Goal: Transaction & Acquisition: Book appointment/travel/reservation

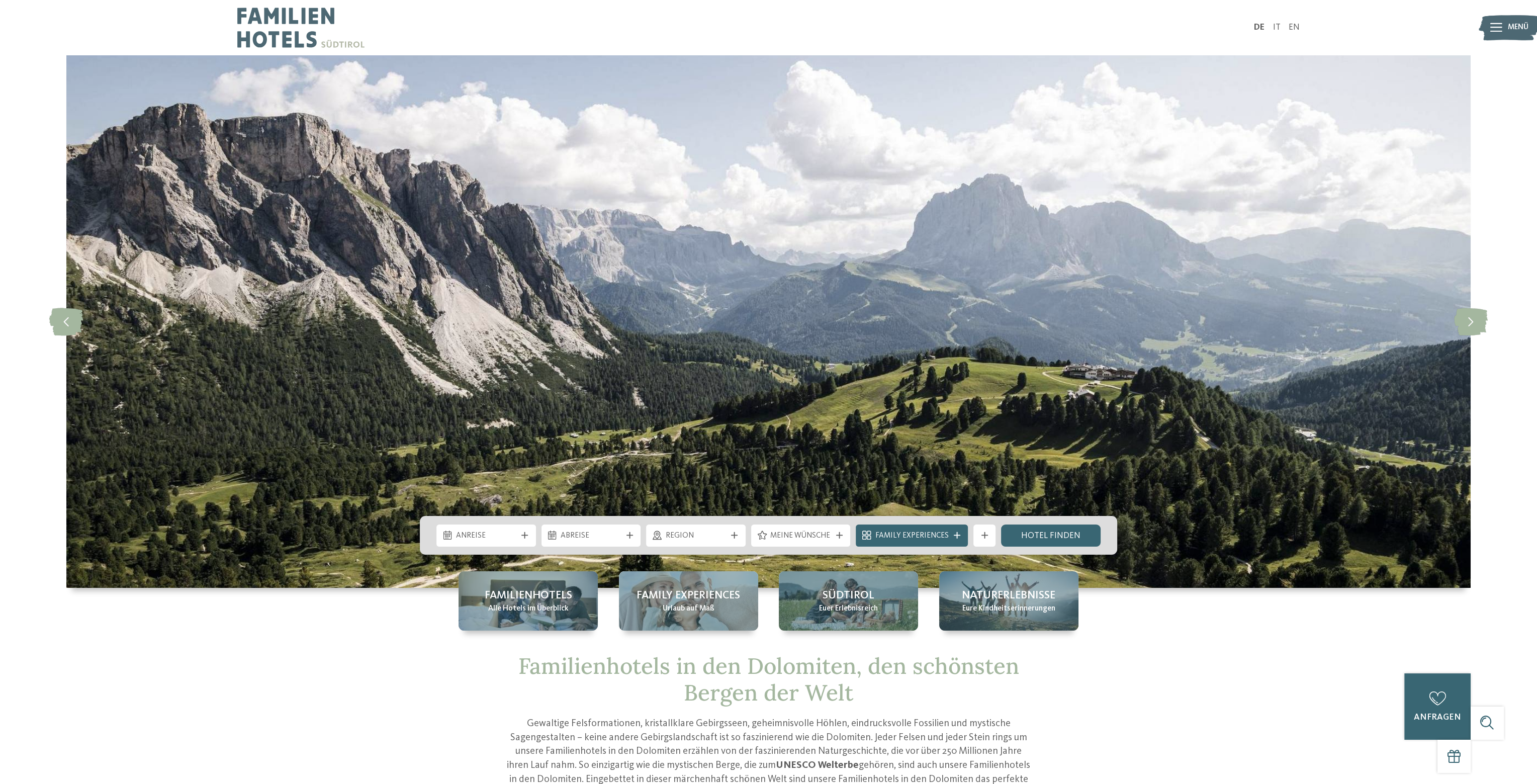
click at [446, 537] on icon at bounding box center [447, 535] width 8 height 9
click at [579, 559] on icon at bounding box center [583, 559] width 7 height 7
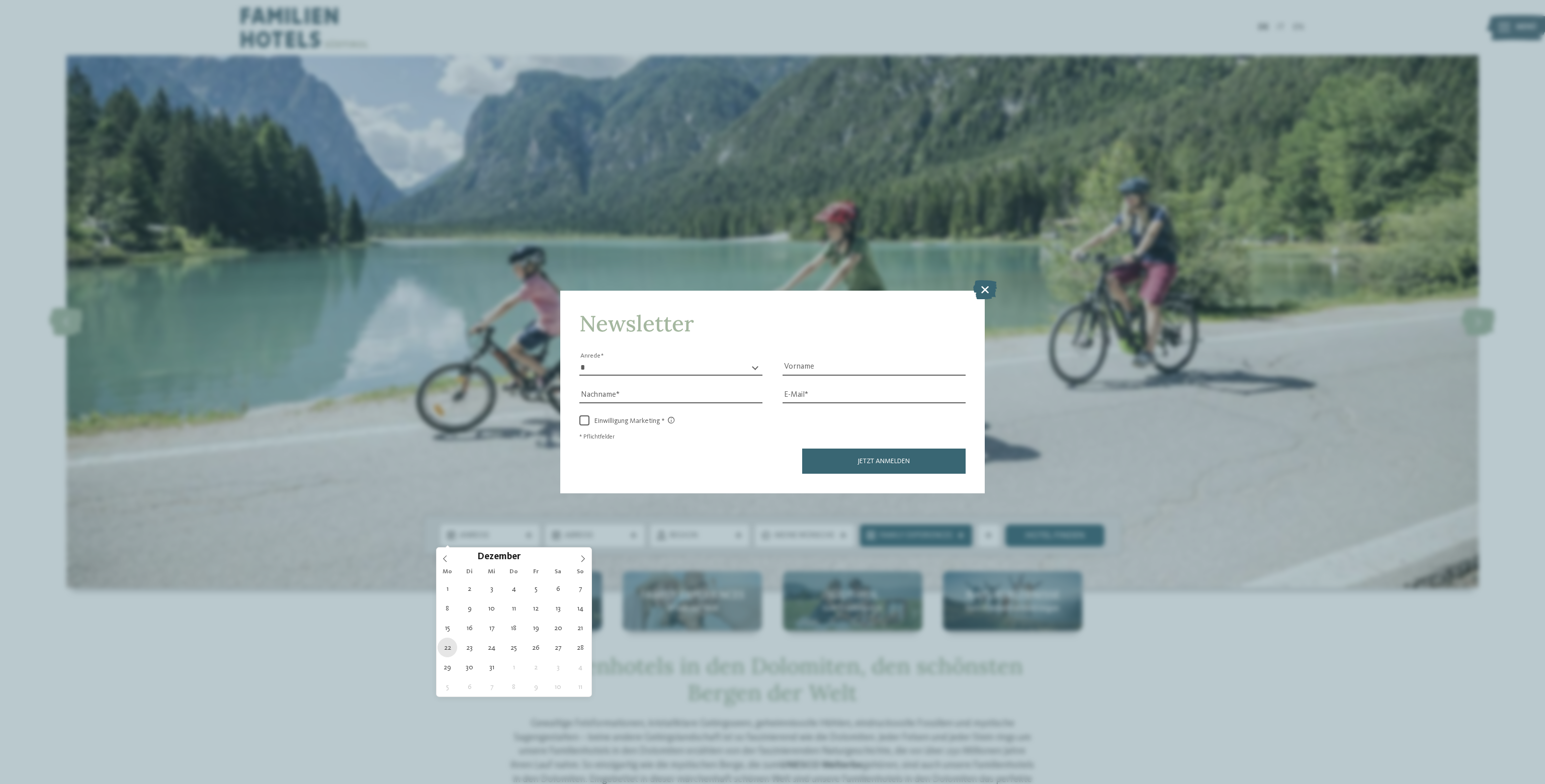
type div "22.12.2025"
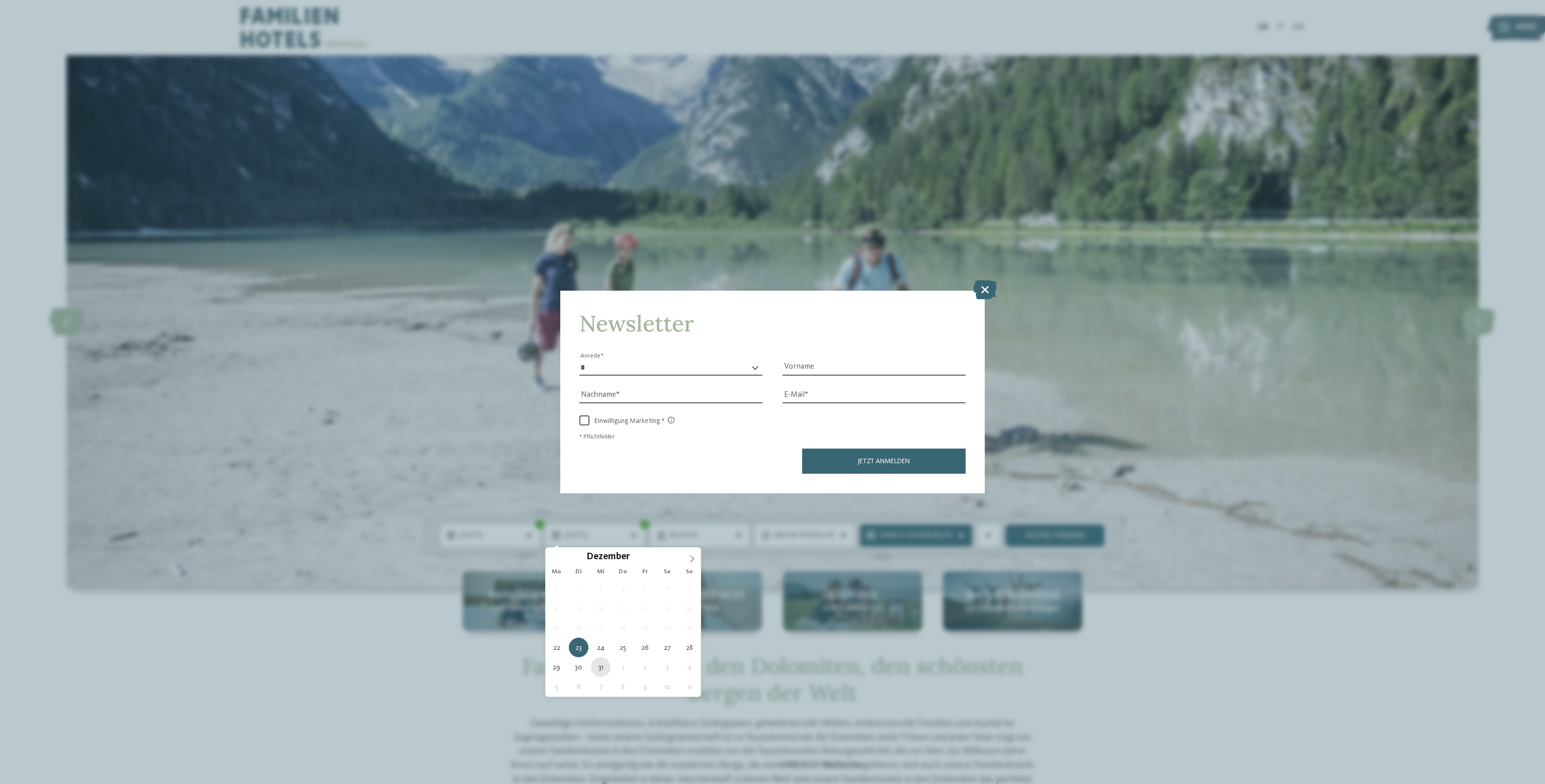
type div "31.12.2025"
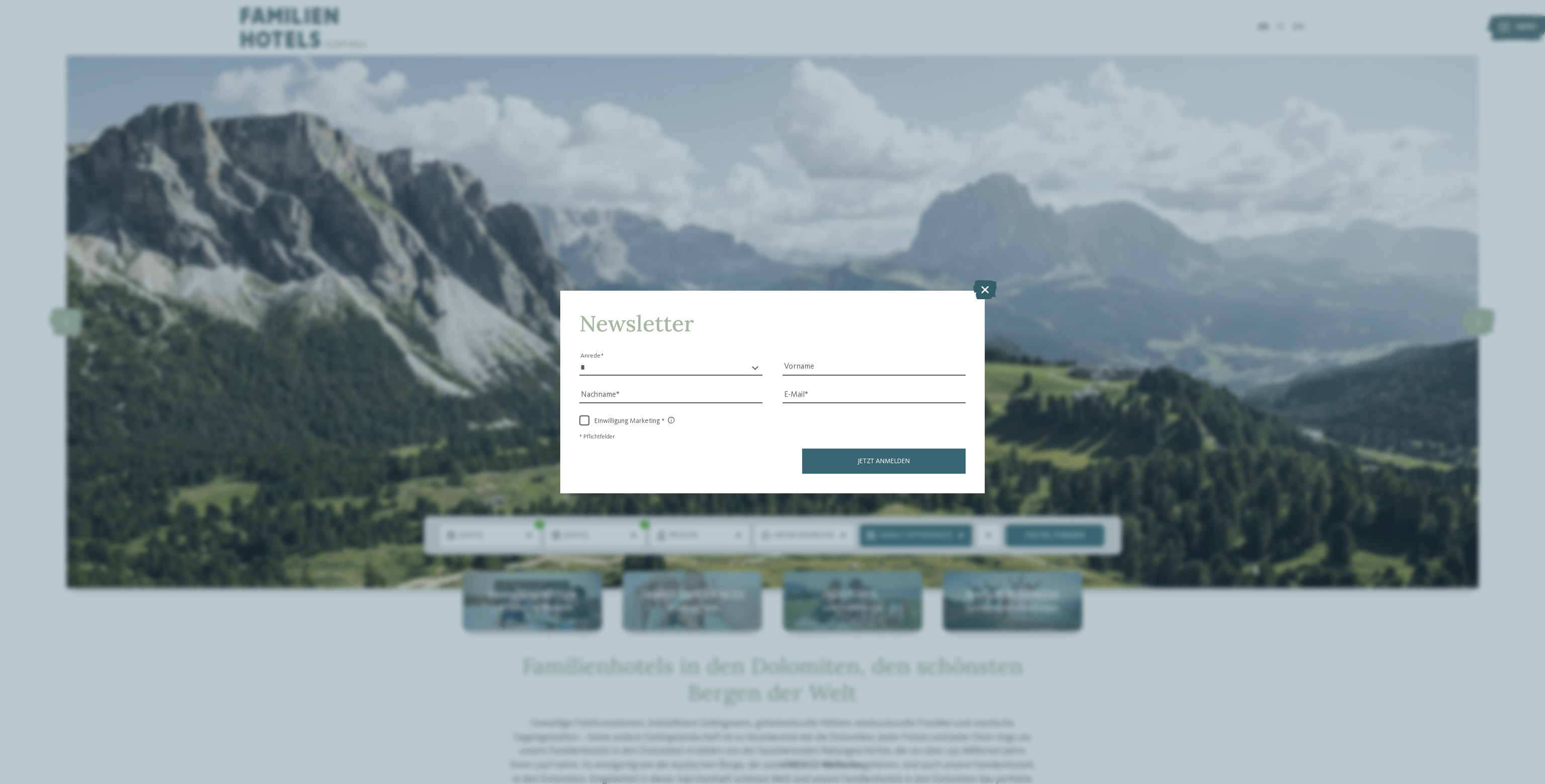
click at [986, 290] on icon at bounding box center [984, 290] width 23 height 19
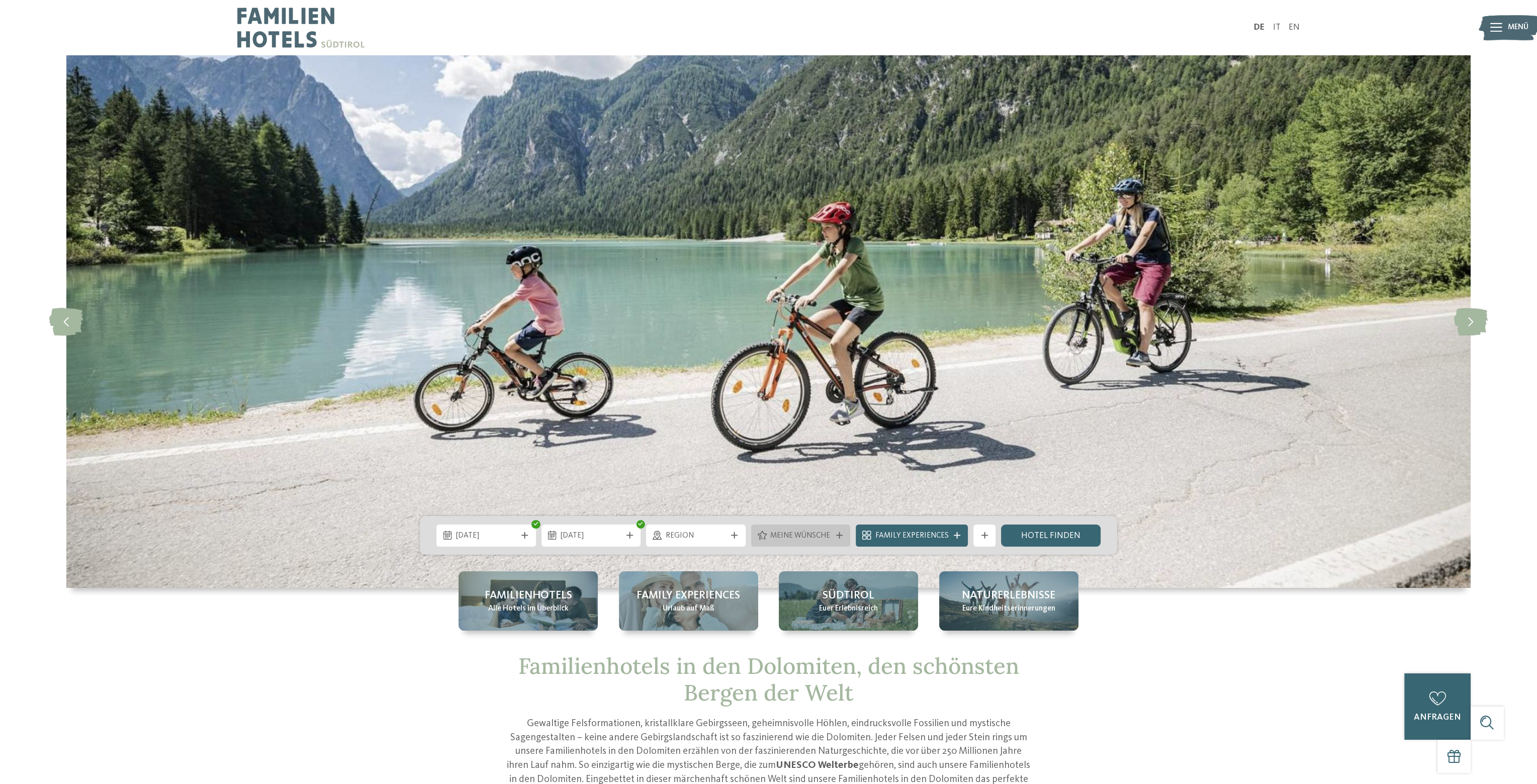
click at [797, 534] on span "Meine Wünsche" at bounding box center [800, 536] width 61 height 11
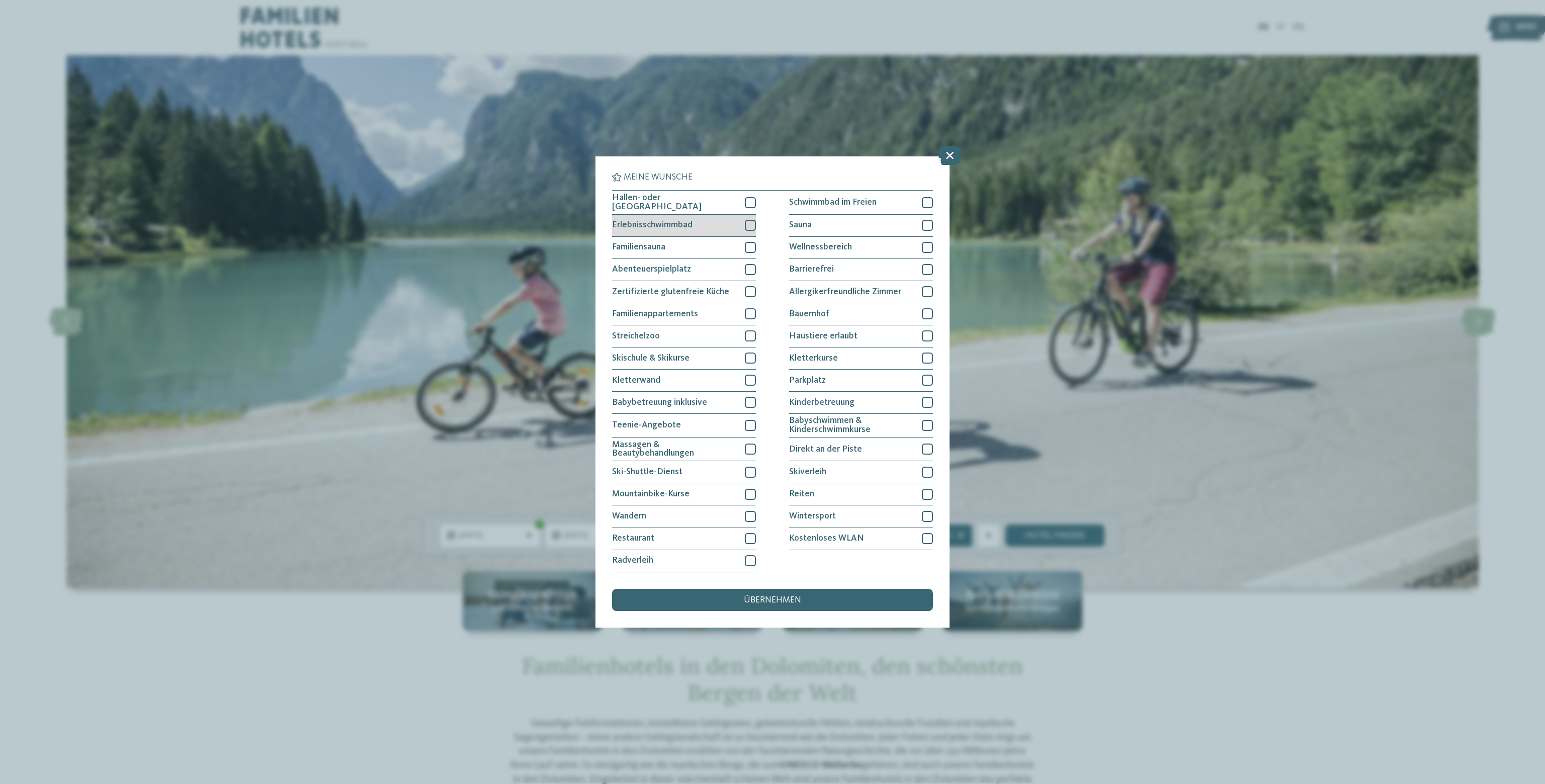
click at [754, 222] on div at bounding box center [750, 225] width 11 height 11
click at [754, 201] on div at bounding box center [750, 202] width 11 height 11
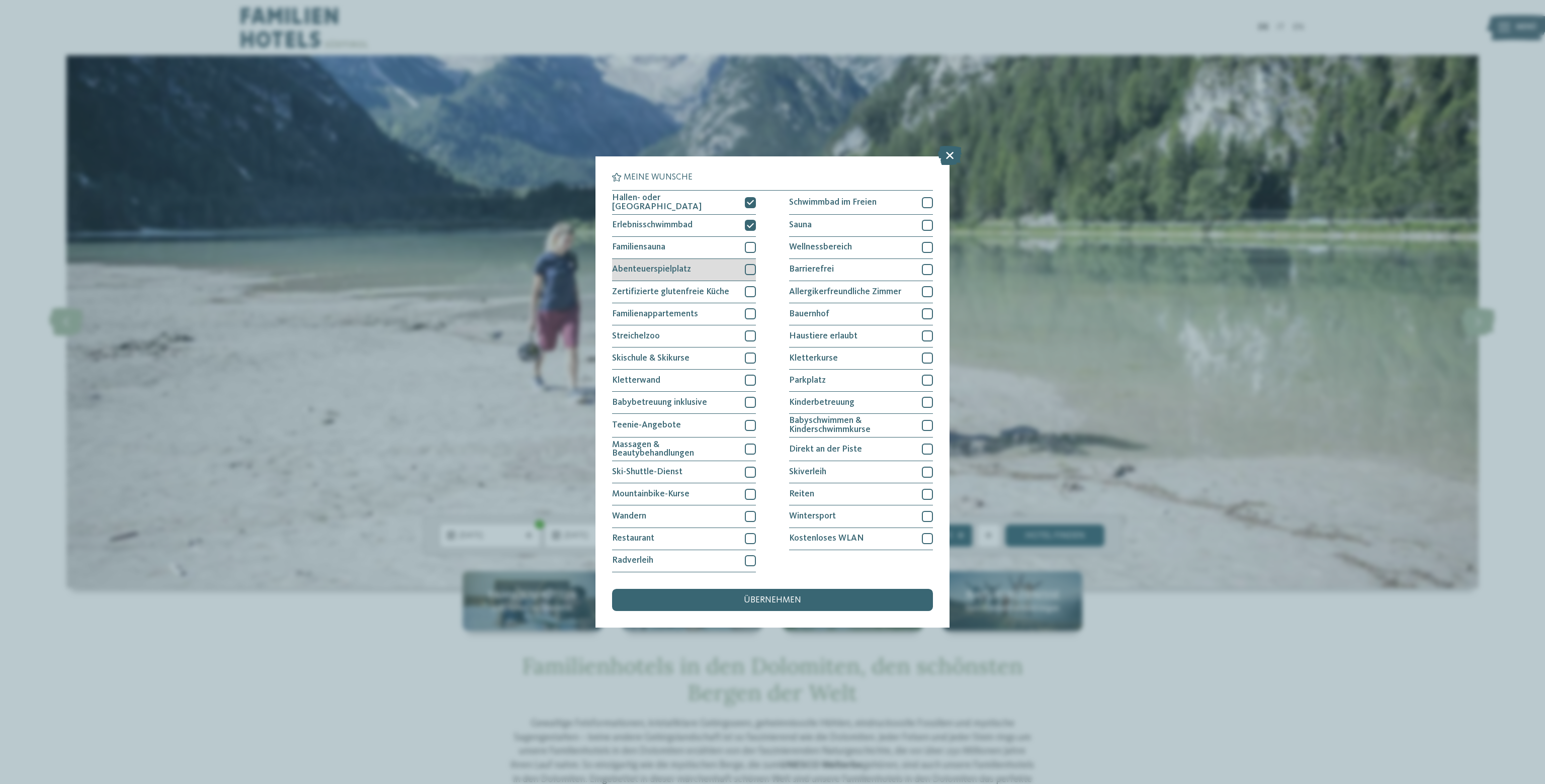
click at [748, 267] on div at bounding box center [750, 269] width 11 height 11
click at [753, 266] on icon at bounding box center [751, 269] width 7 height 7
click at [754, 267] on div at bounding box center [750, 269] width 11 height 11
click at [754, 267] on icon at bounding box center [751, 269] width 7 height 7
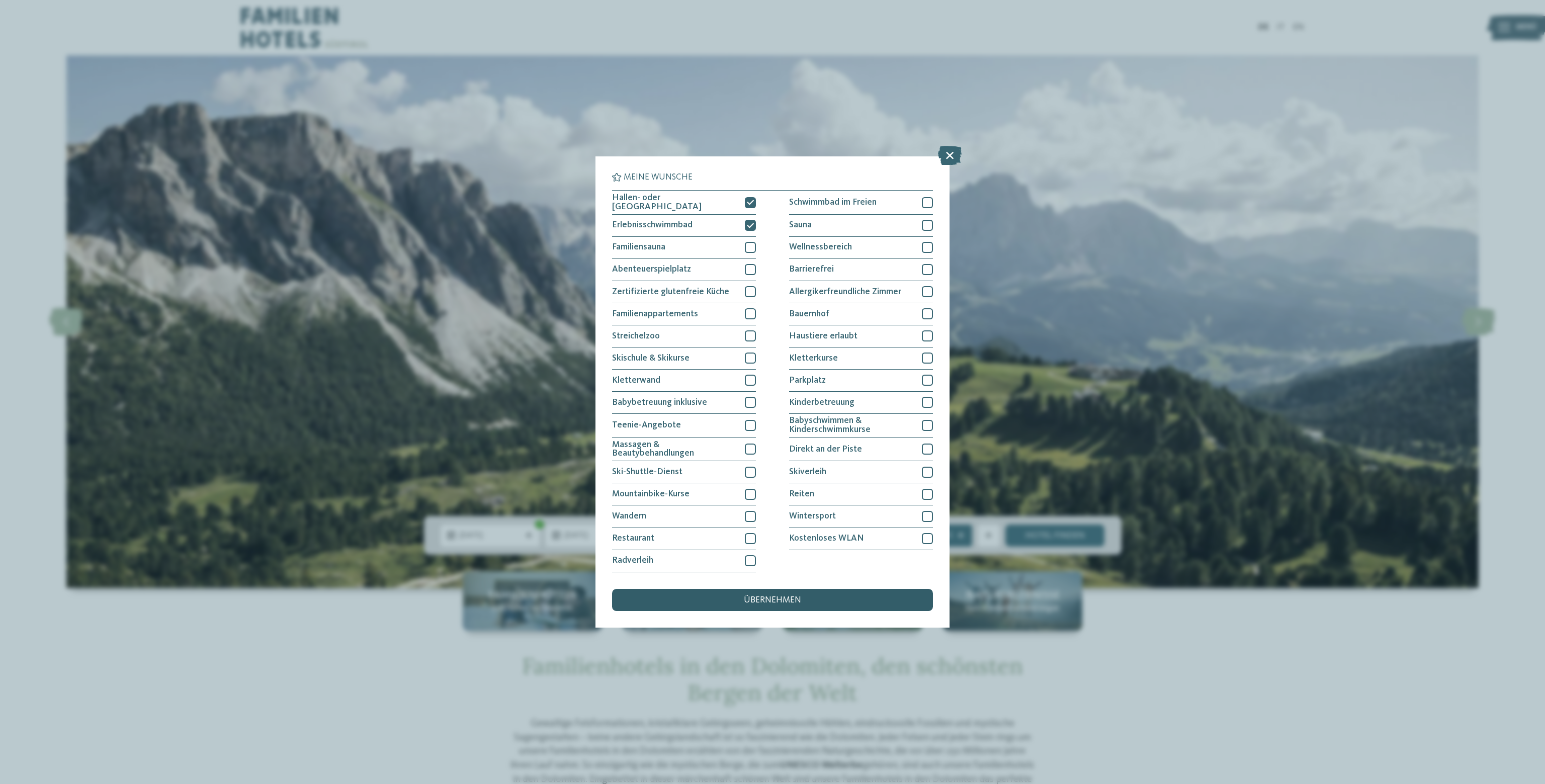
click at [779, 599] on span "übernehmen" at bounding box center [772, 600] width 57 height 9
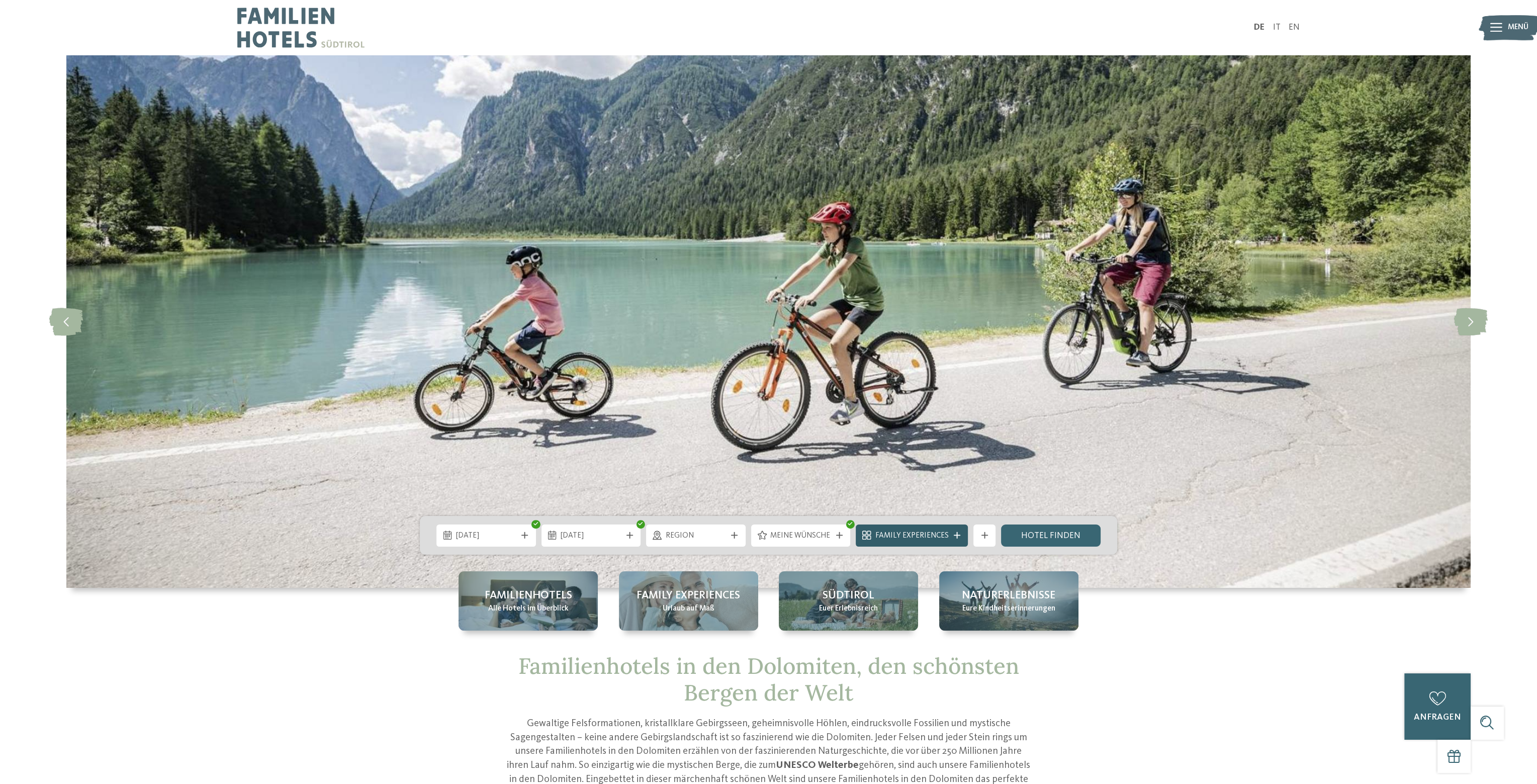
click at [935, 534] on span "Family Experiences" at bounding box center [912, 536] width 73 height 11
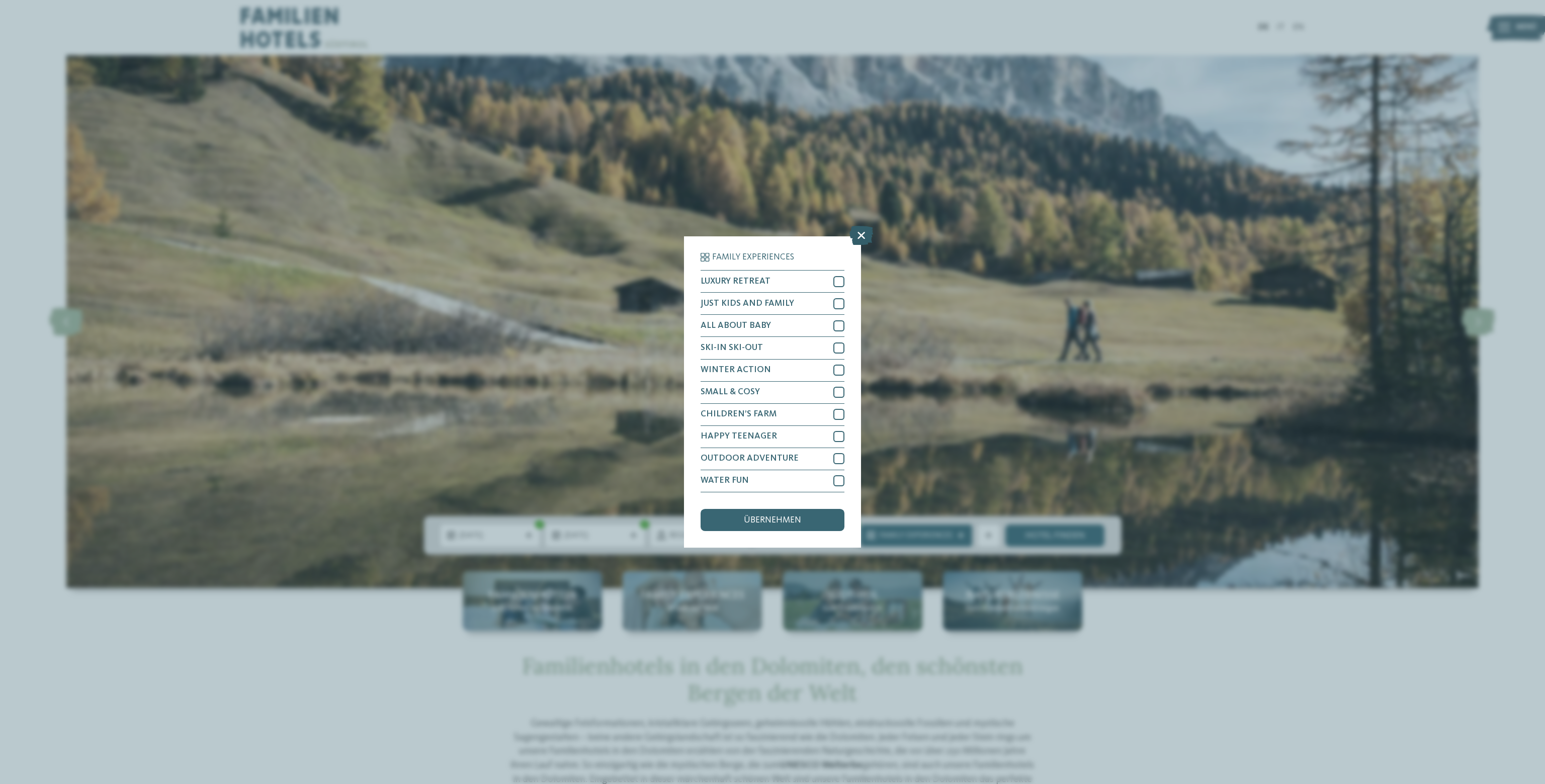
click at [857, 235] on icon at bounding box center [861, 236] width 23 height 19
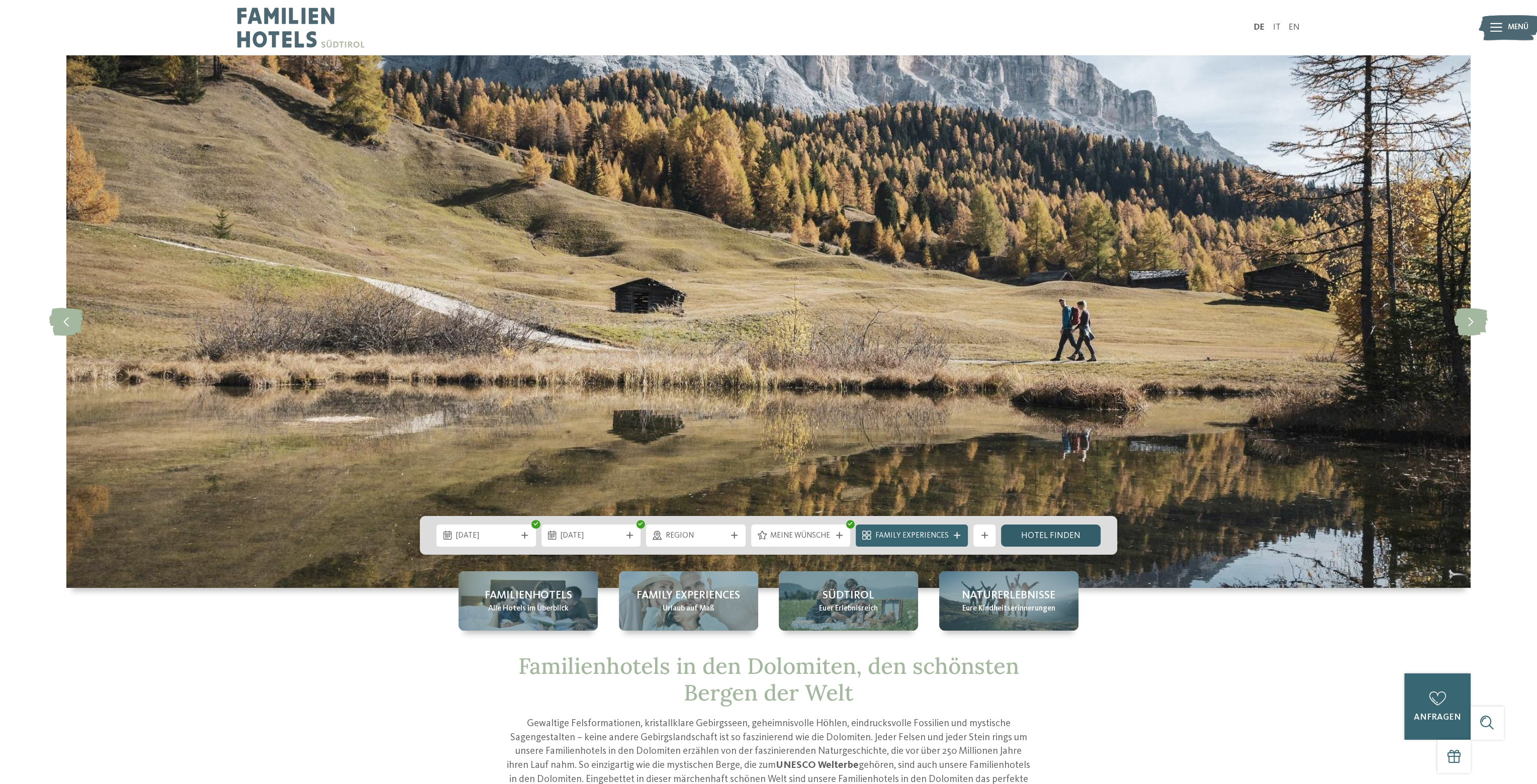
click at [1050, 531] on link "Hotel finden" at bounding box center [1050, 535] width 99 height 22
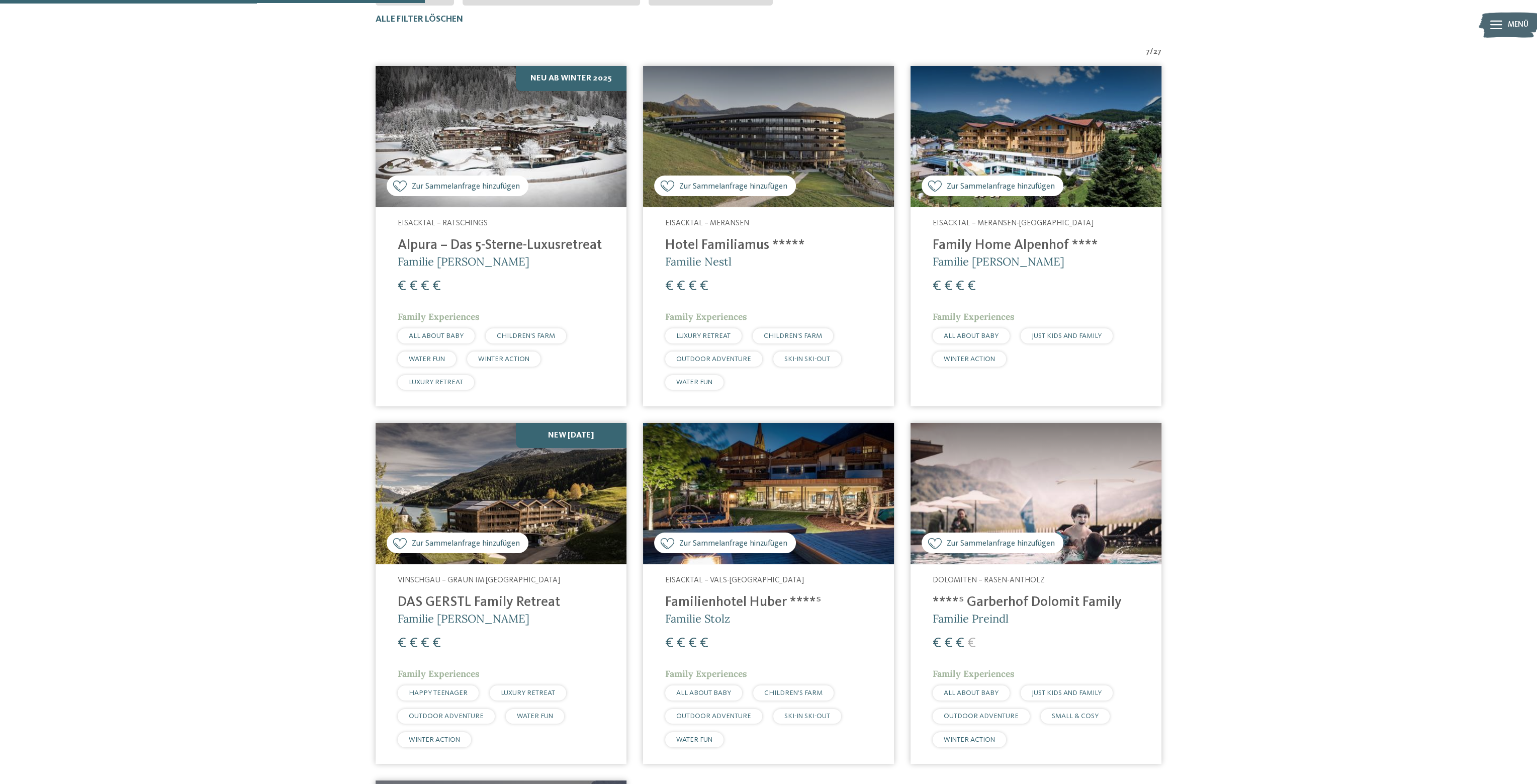
scroll to position [368, 0]
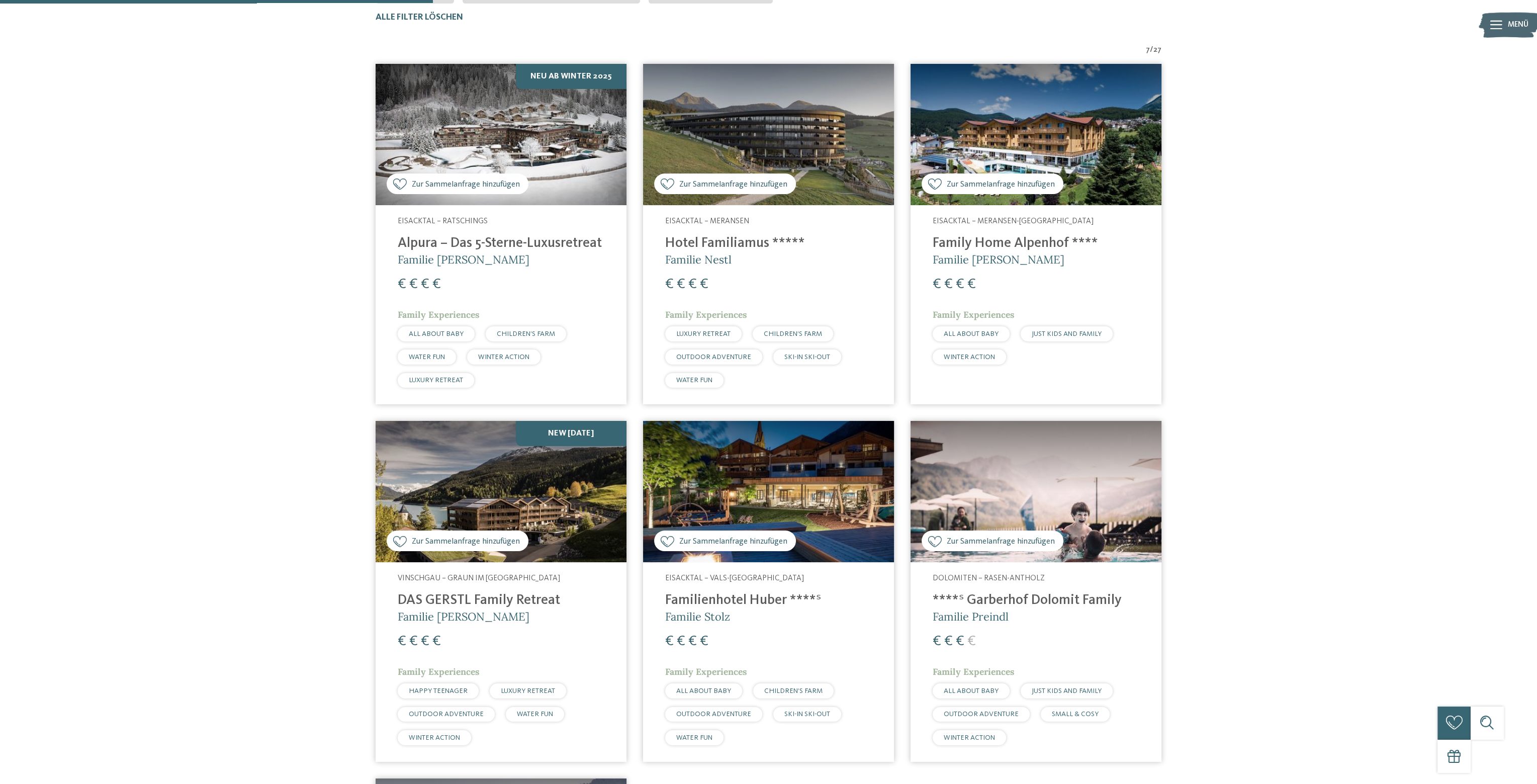
click at [567, 243] on h4 "Alpura – Das 5-Sterne-Luxusretreat" at bounding box center [500, 244] width 207 height 17
click at [757, 240] on h4 "Hotel Familiamus *****" at bounding box center [768, 244] width 207 height 17
click at [1001, 245] on h4 "Family Home Alpenhof ****" at bounding box center [1036, 244] width 207 height 17
click at [1051, 591] on div "Dolomiten – Rasen-Antholz ****ˢ Garberhof Dolomit Family Familie Preindl € € € …" at bounding box center [1036, 661] width 251 height 199
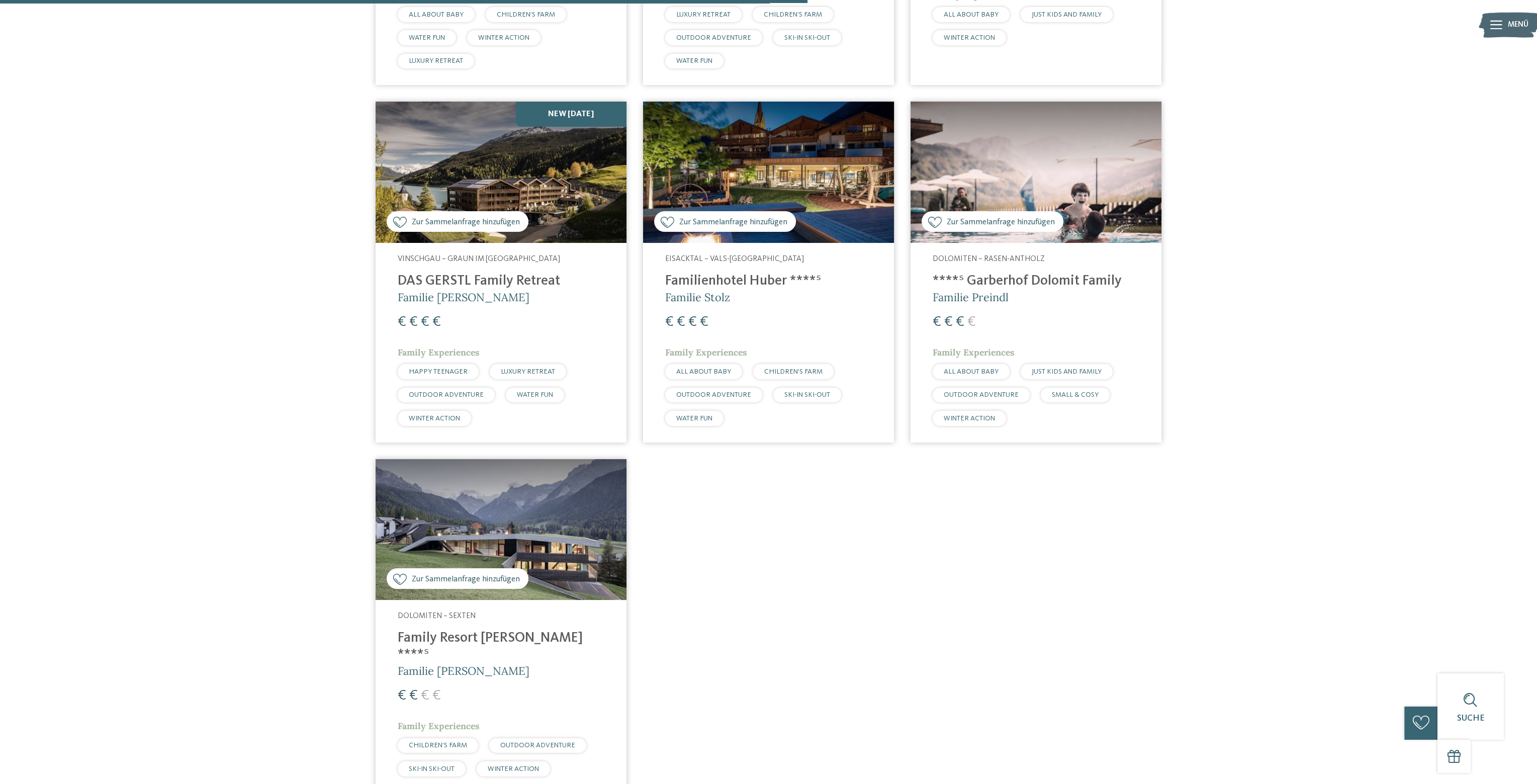
scroll to position [720, 0]
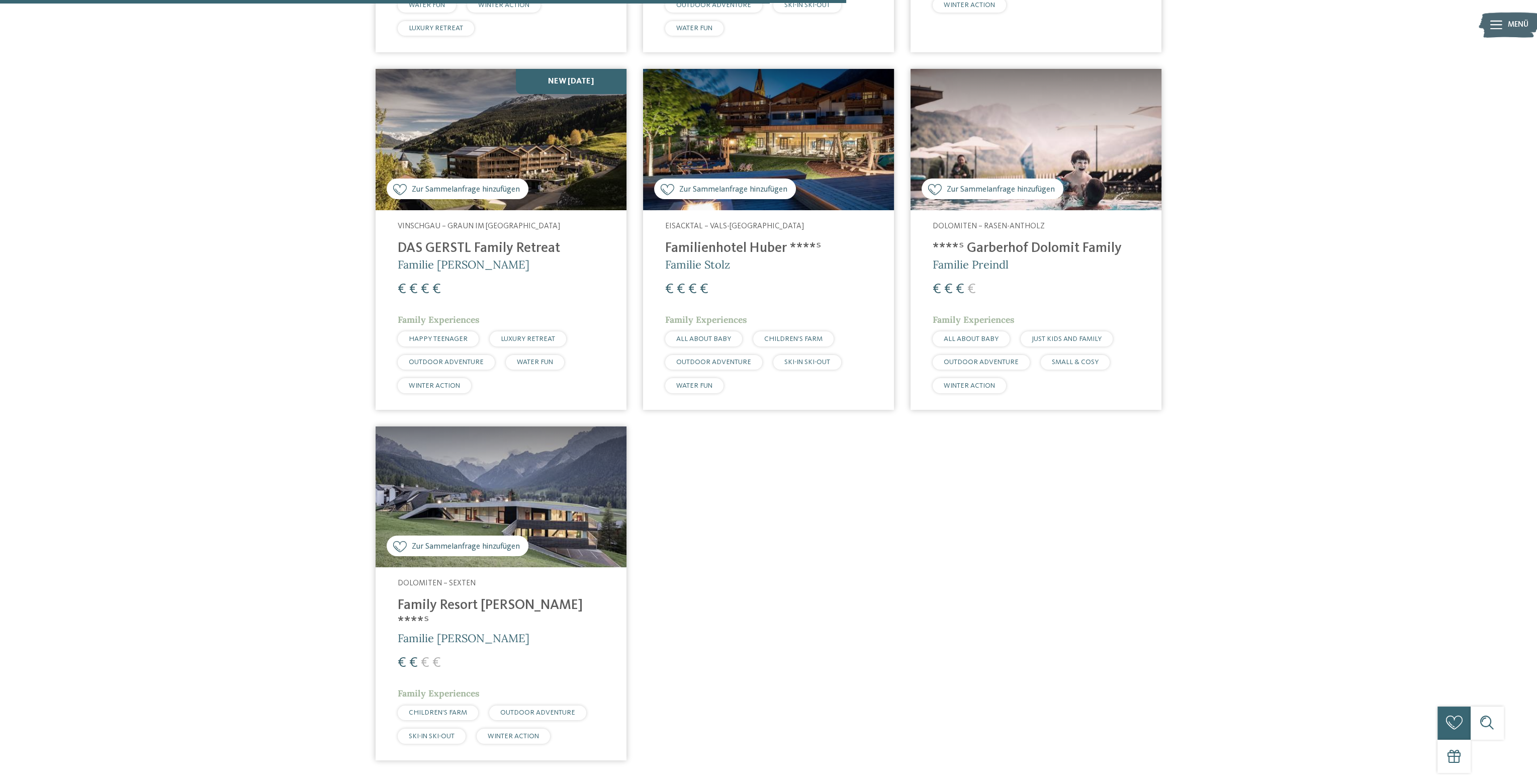
click at [473, 601] on h4 "Family Resort Rainer ****ˢ" at bounding box center [500, 614] width 207 height 33
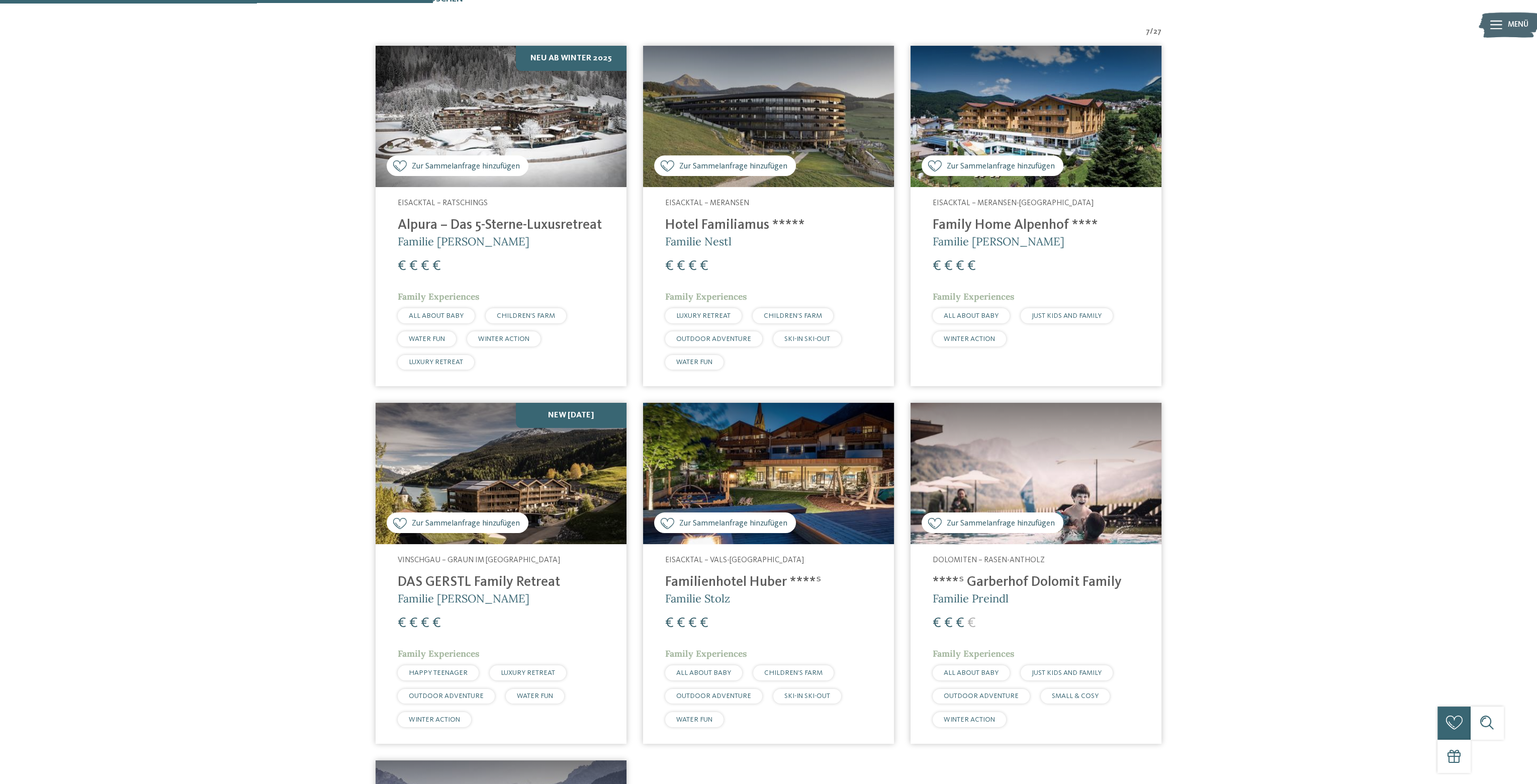
scroll to position [368, 0]
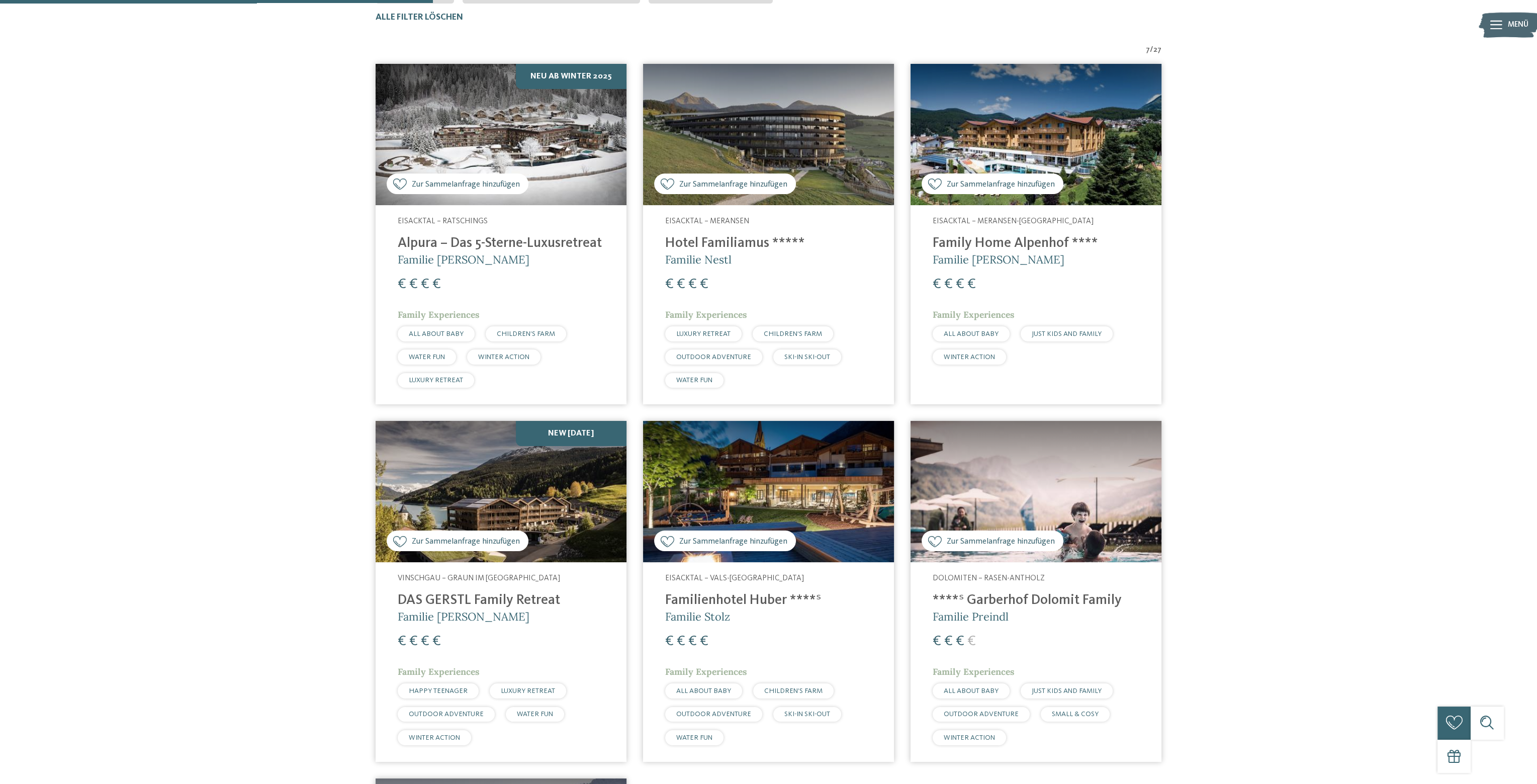
click at [483, 242] on h4 "Alpura – Das 5-Sterne-Luxusretreat" at bounding box center [500, 244] width 207 height 17
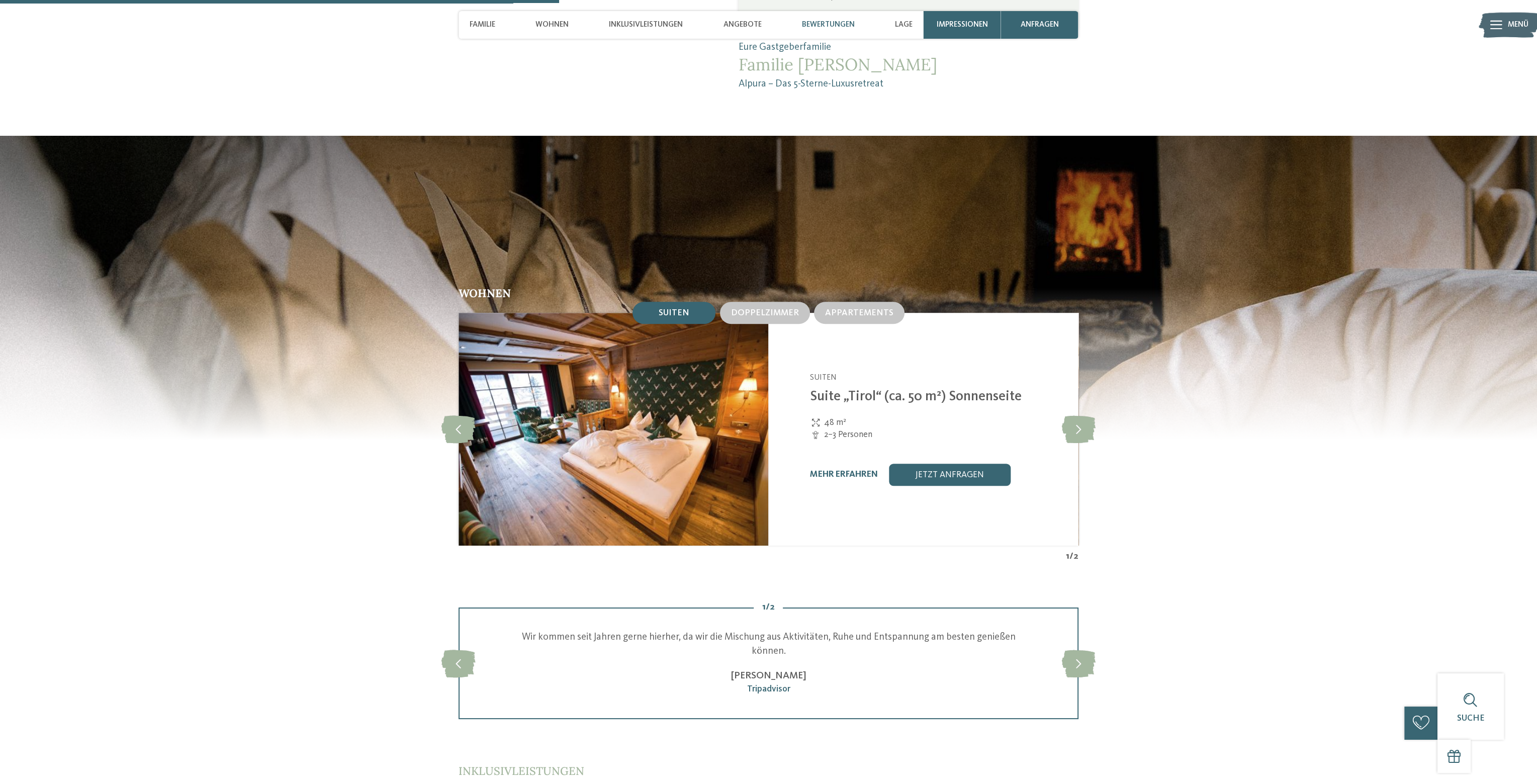
scroll to position [1408, 0]
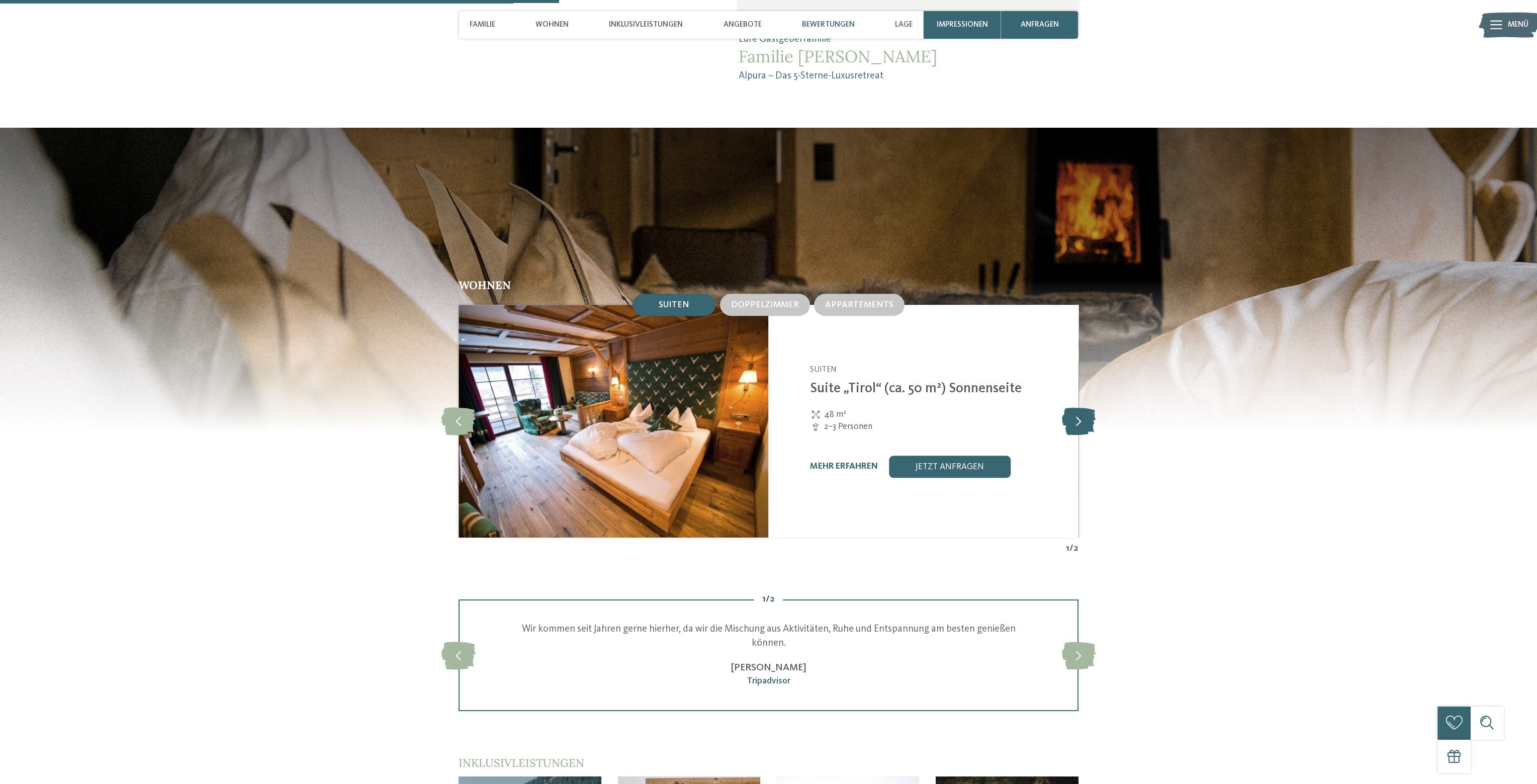
click at [1084, 411] on icon at bounding box center [1078, 421] width 34 height 28
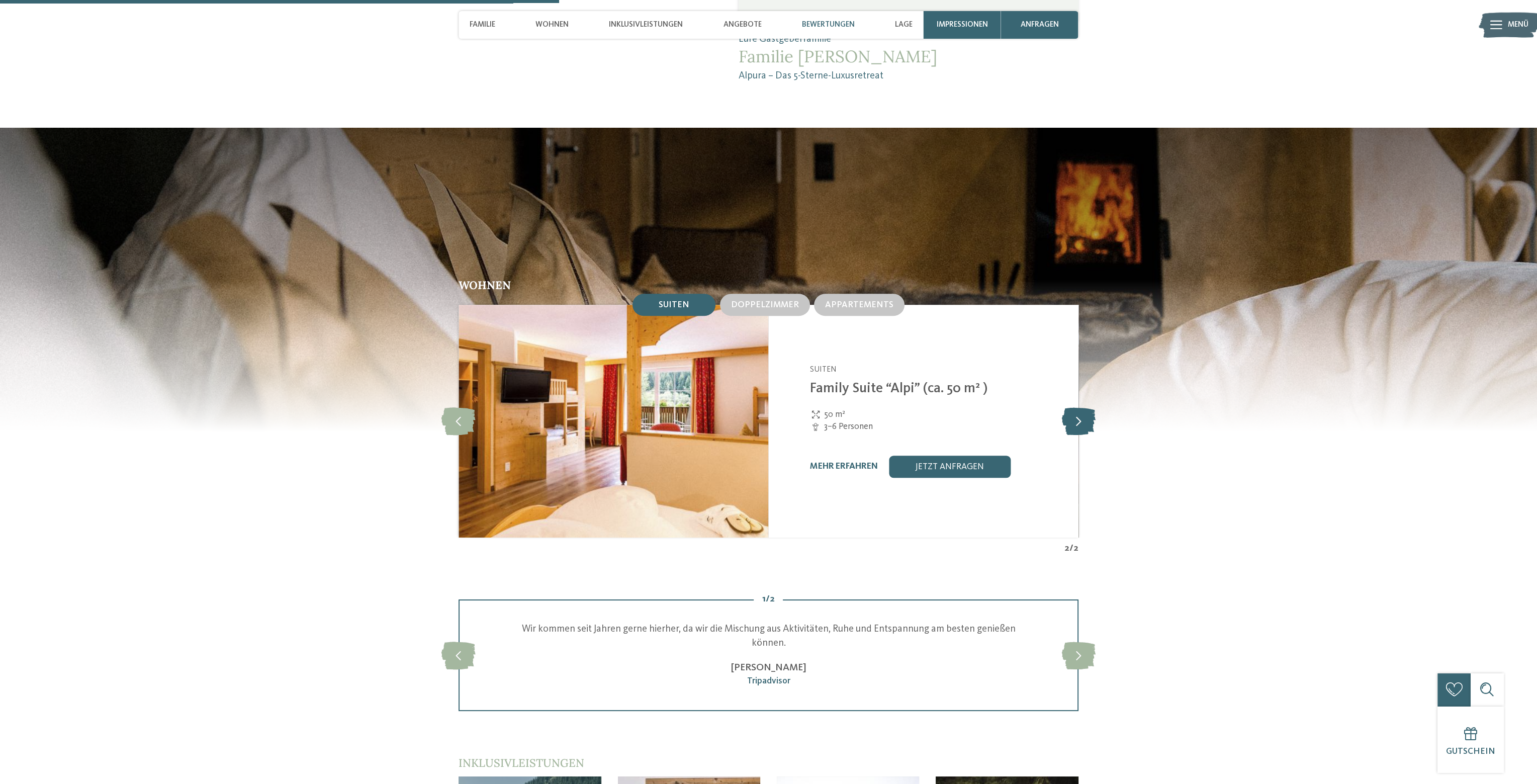
click at [1084, 411] on icon at bounding box center [1078, 421] width 34 height 28
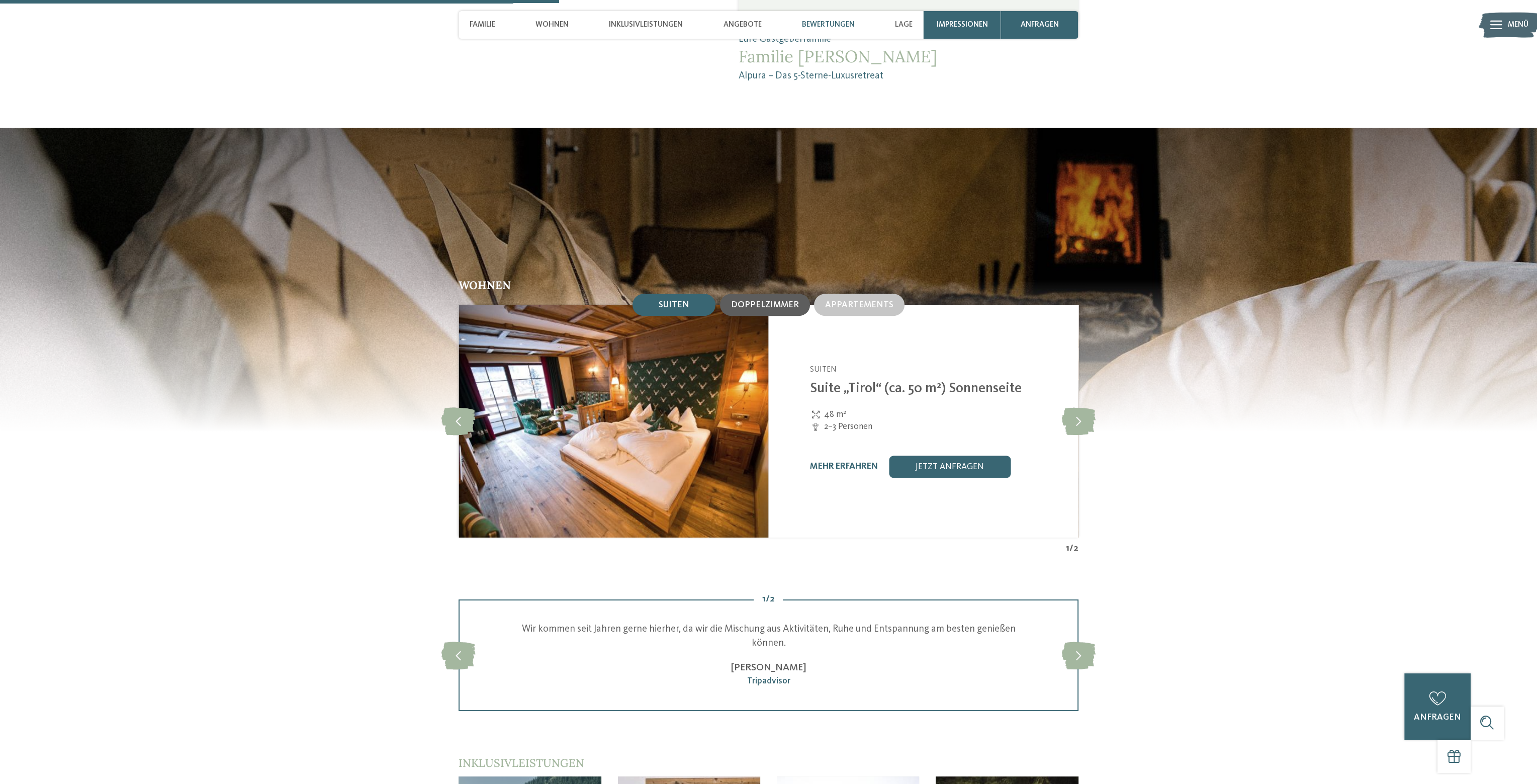
click at [771, 300] on span "Doppelzimmer" at bounding box center [765, 305] width 68 height 8
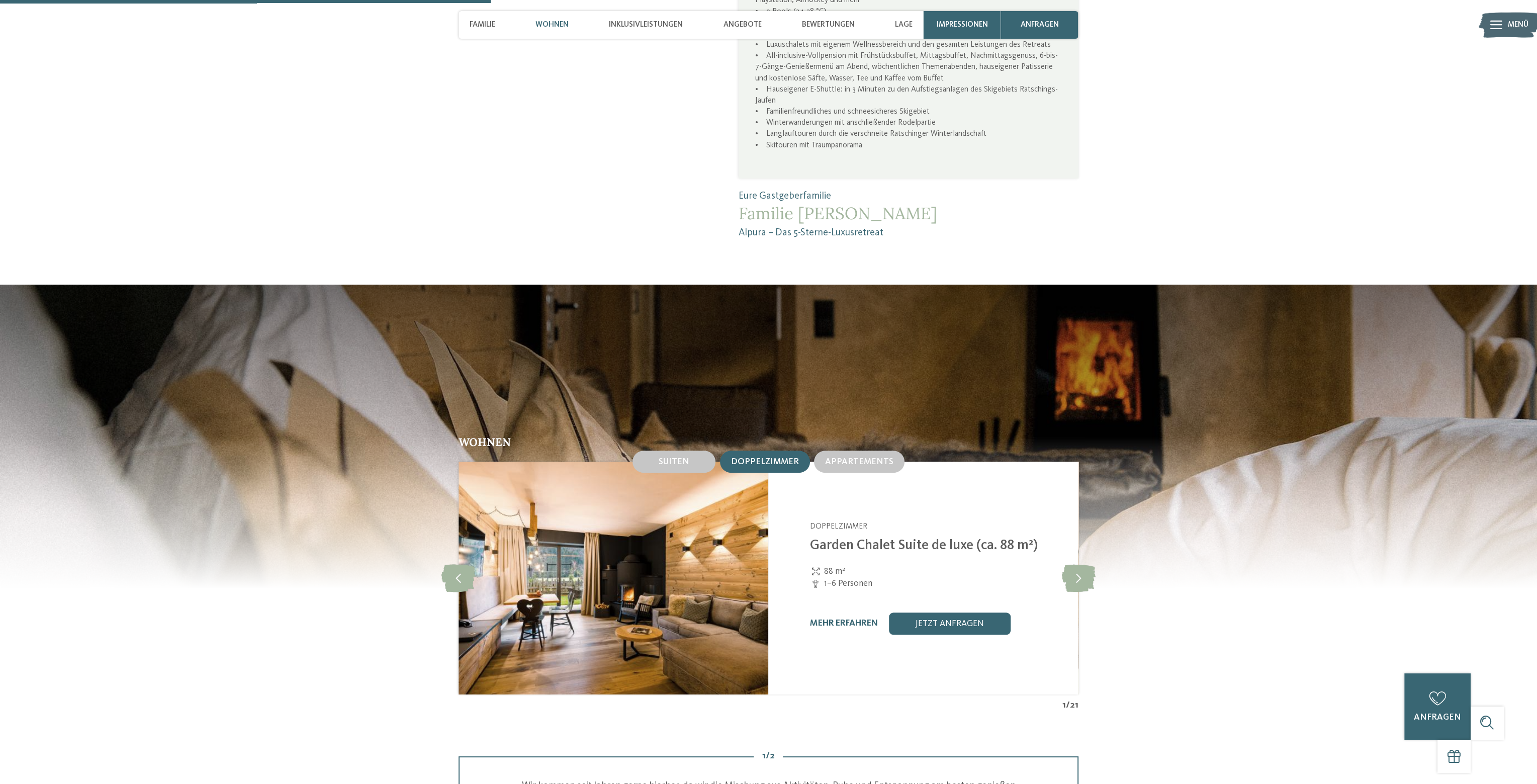
scroll to position [1257, 0]
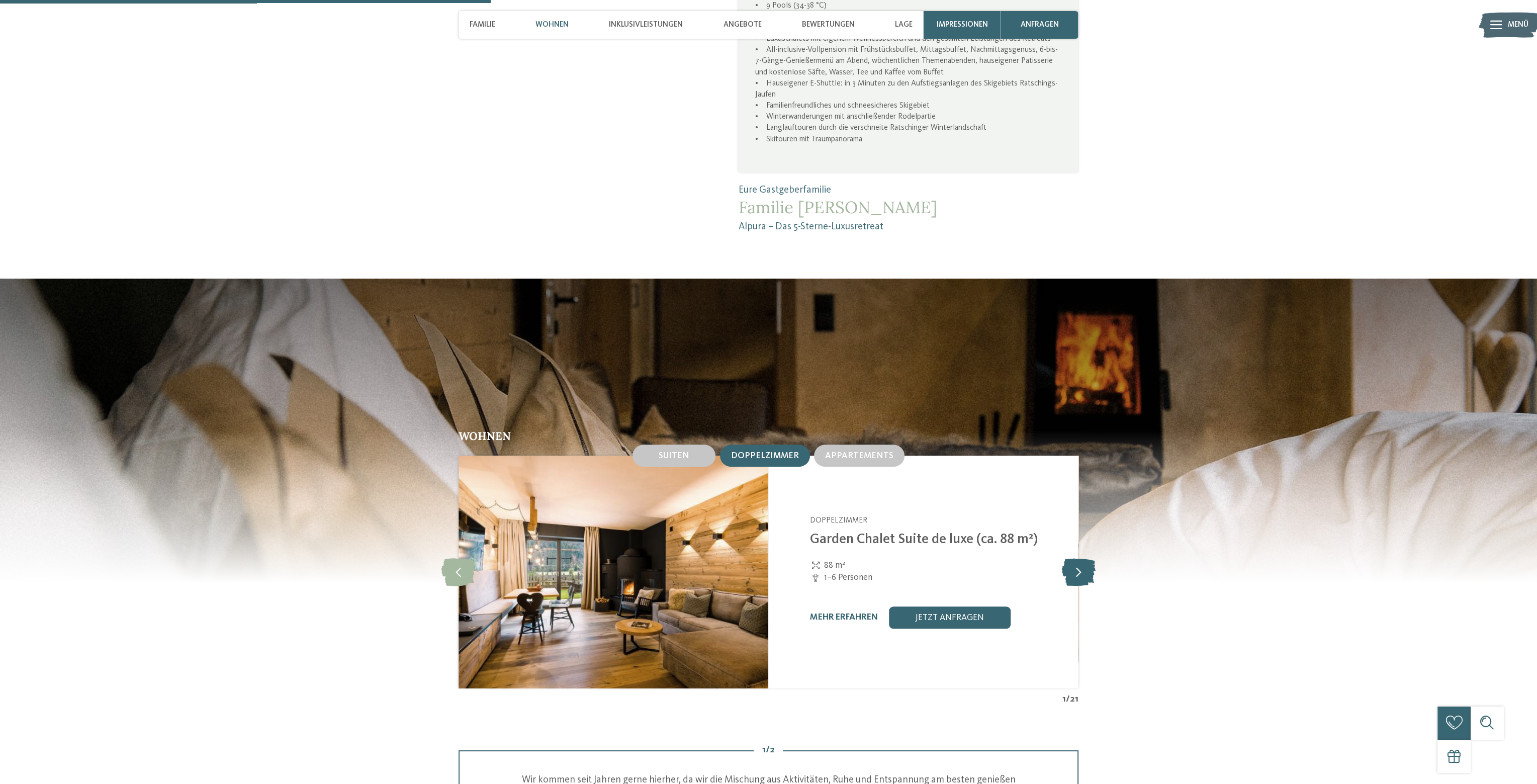
click at [1086, 560] on icon at bounding box center [1078, 572] width 34 height 28
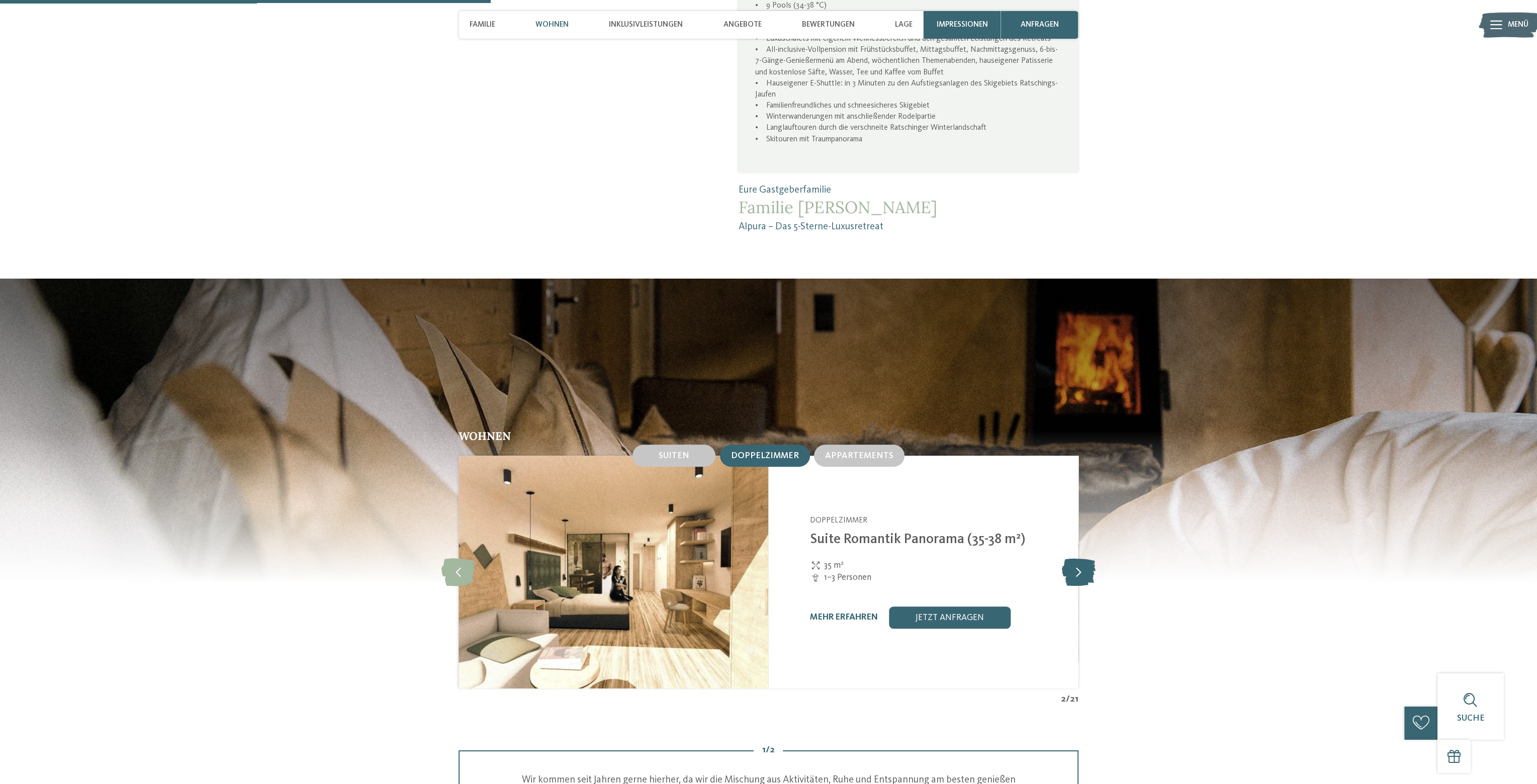
click at [1085, 560] on icon at bounding box center [1078, 572] width 34 height 28
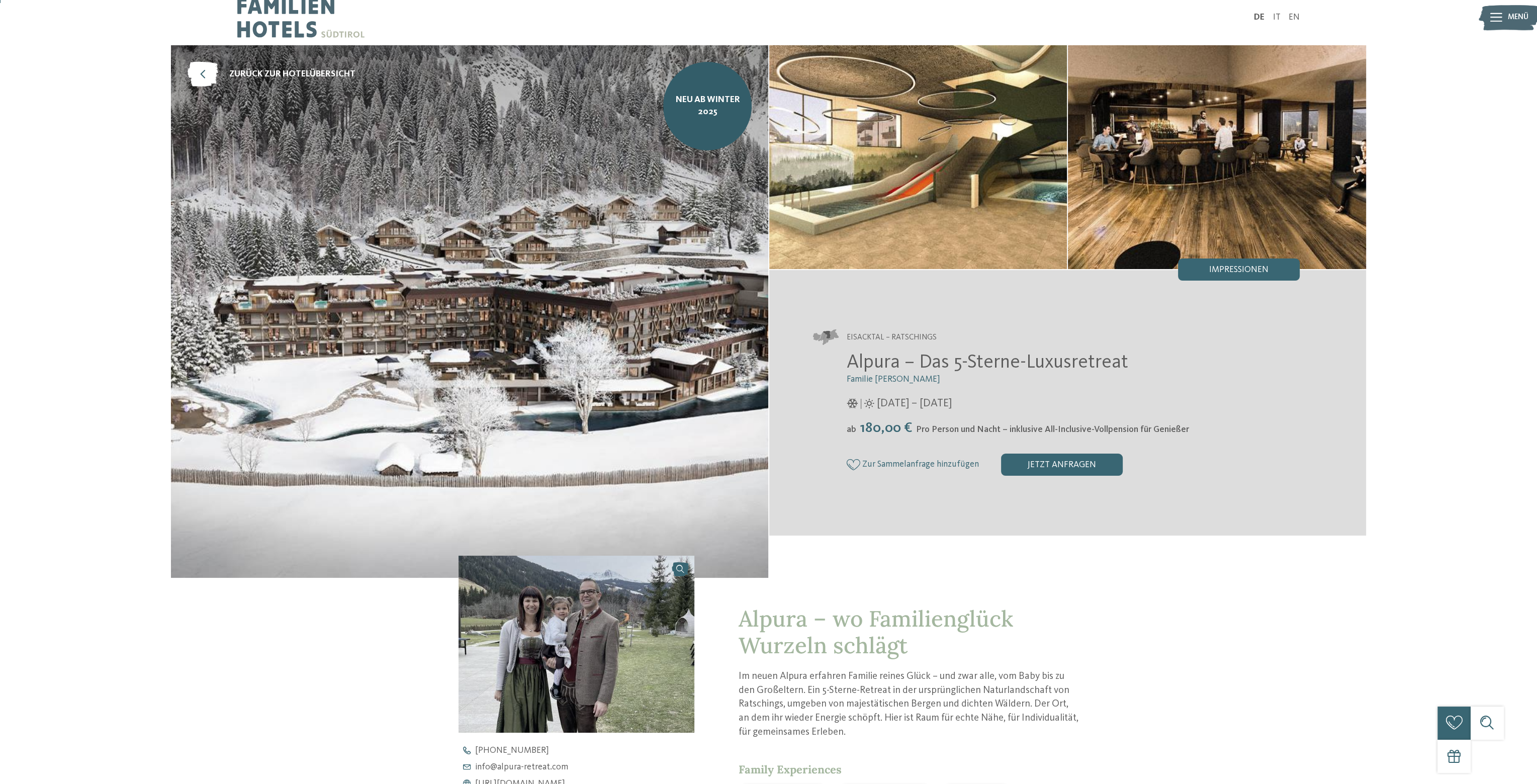
scroll to position [0, 0]
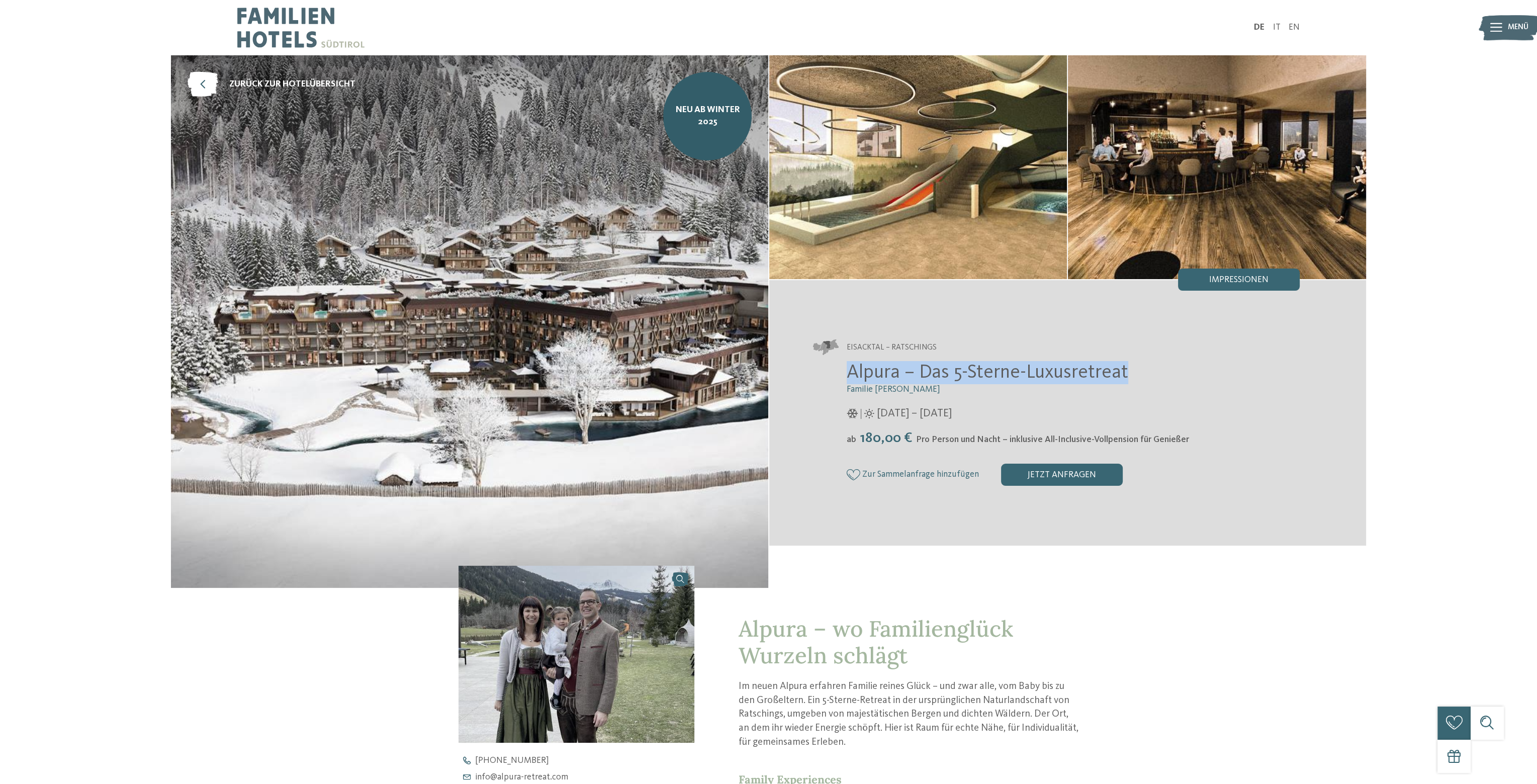
drag, startPoint x: 1125, startPoint y: 370, endPoint x: 809, endPoint y: 370, distance: 316.0
click at [809, 370] on div "Eisacktal – Ratschings Alpura – Das 5-Sterne-Luxusretreat Familie Eisendle 08.1…" at bounding box center [1068, 412] width 597 height 201
copy span "Alpura – Das 5-Sterne-Luxusretreat"
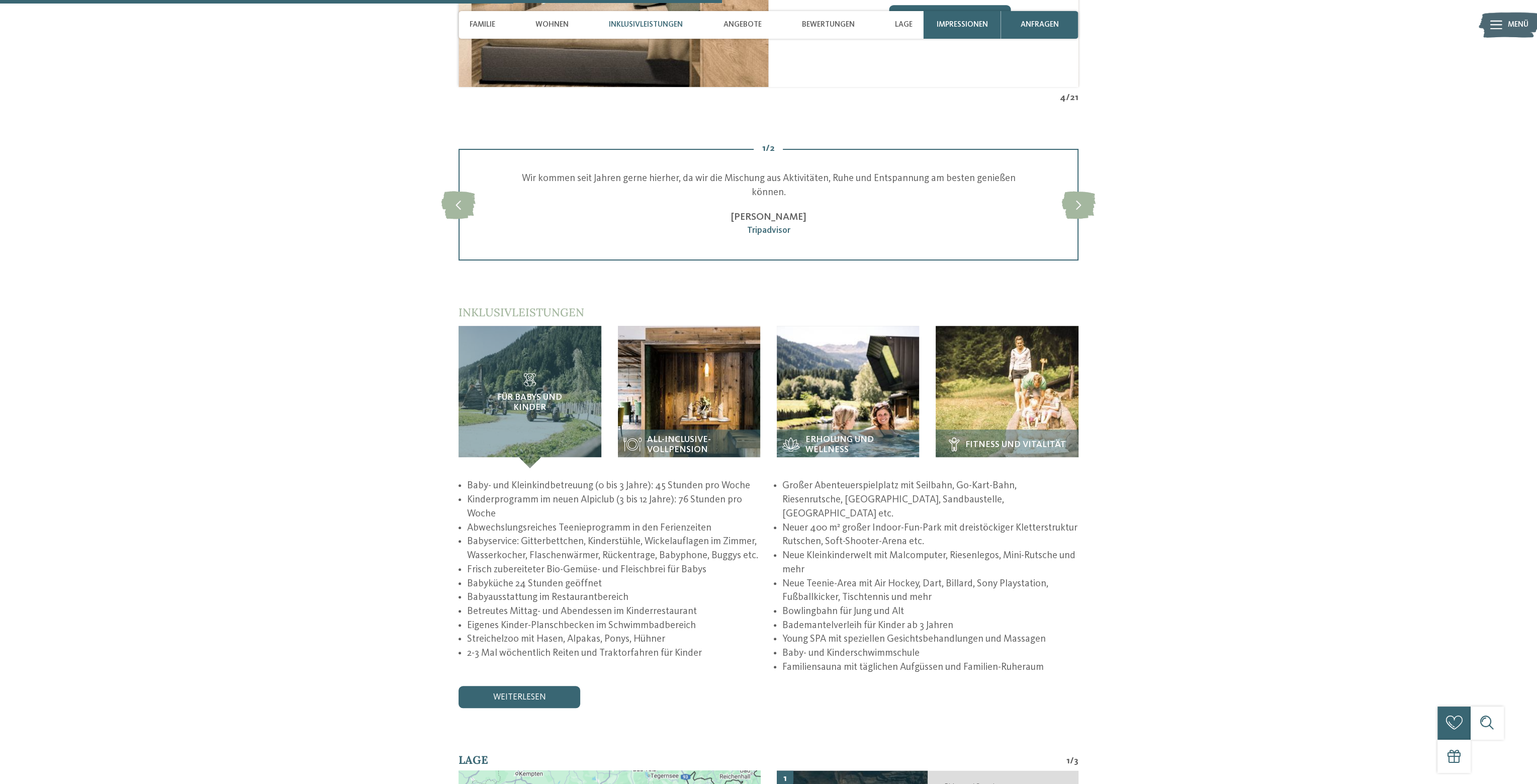
scroll to position [1860, 0]
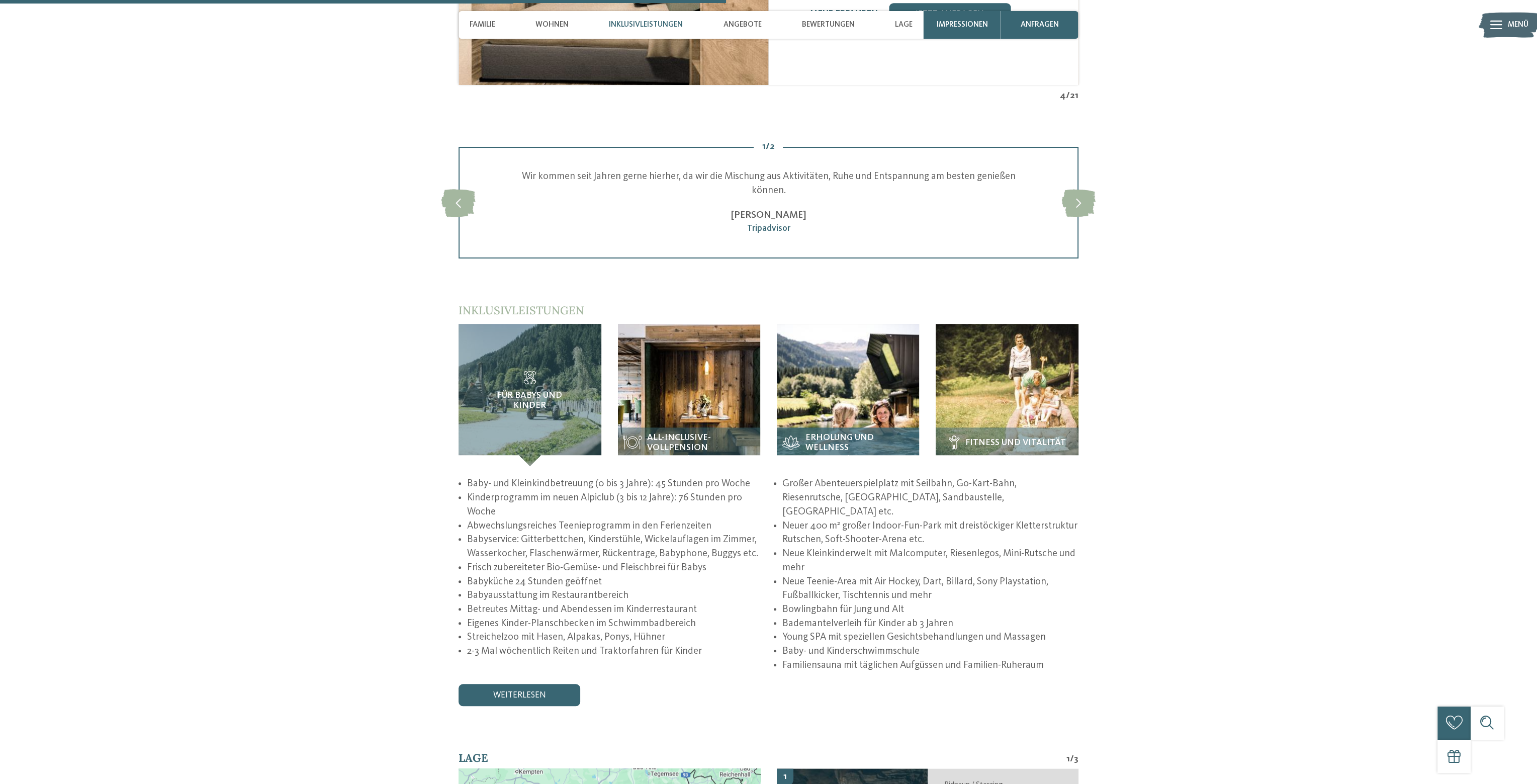
click at [871, 372] on img at bounding box center [848, 395] width 142 height 142
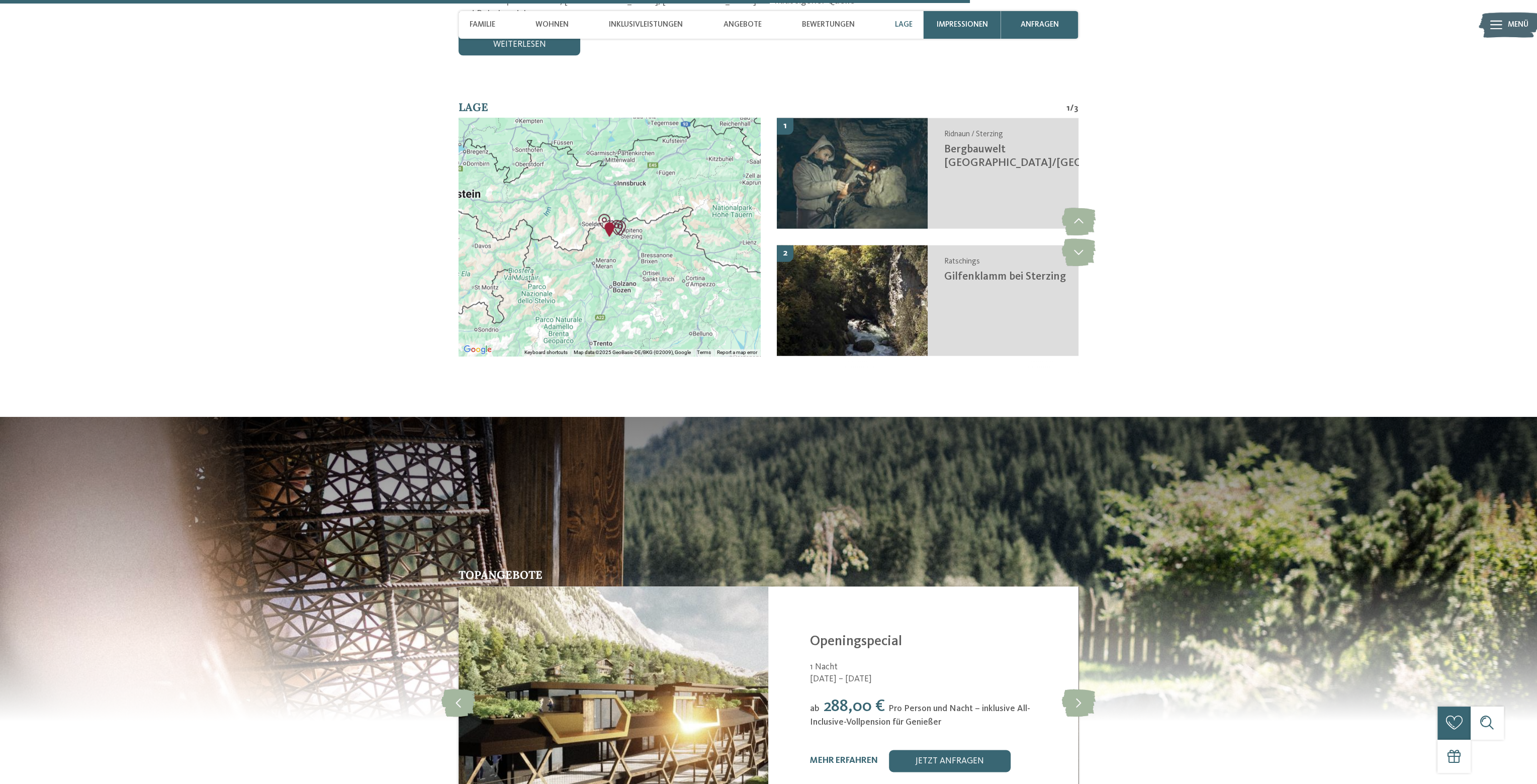
scroll to position [2614, 0]
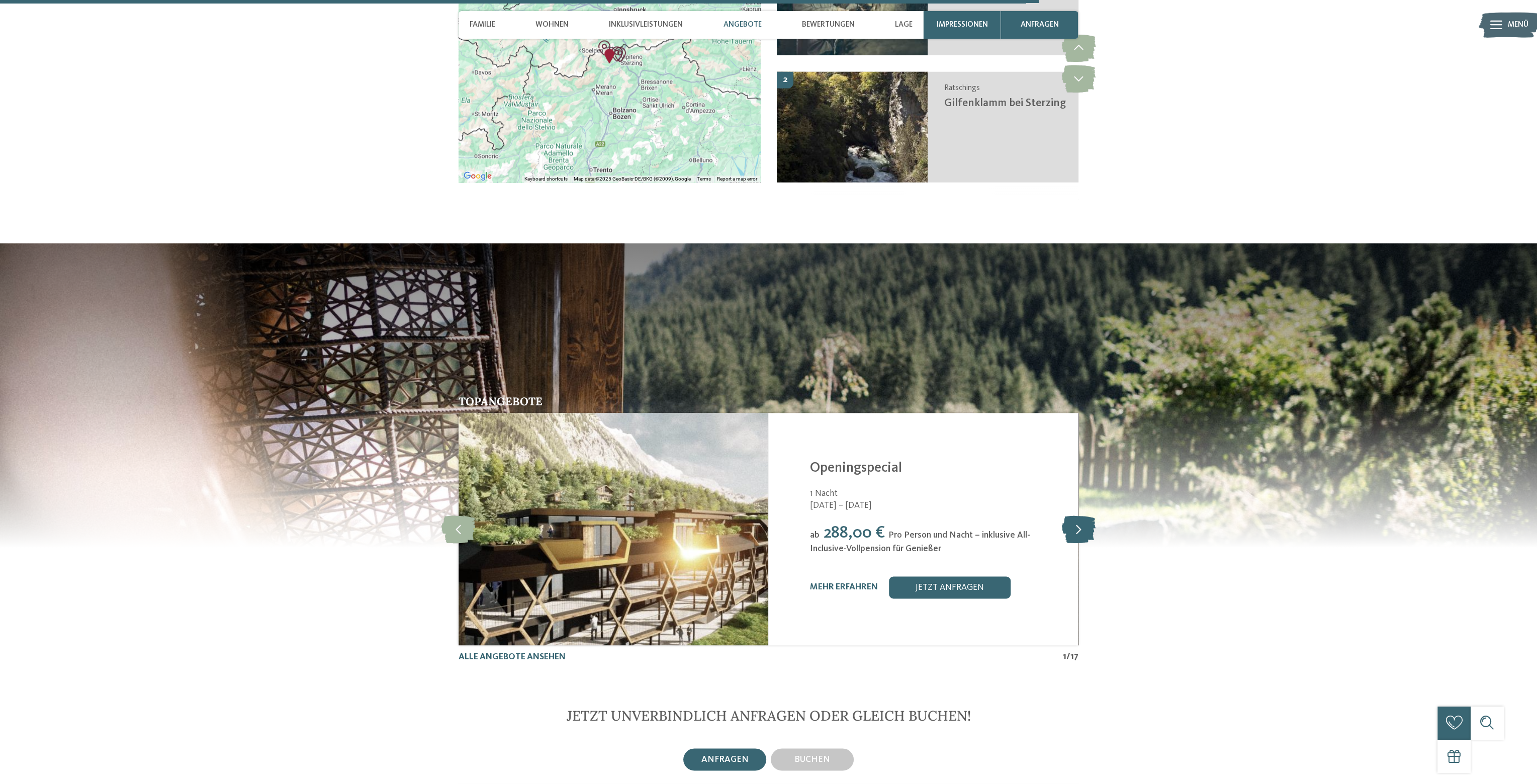
click at [1076, 515] on icon at bounding box center [1078, 529] width 34 height 28
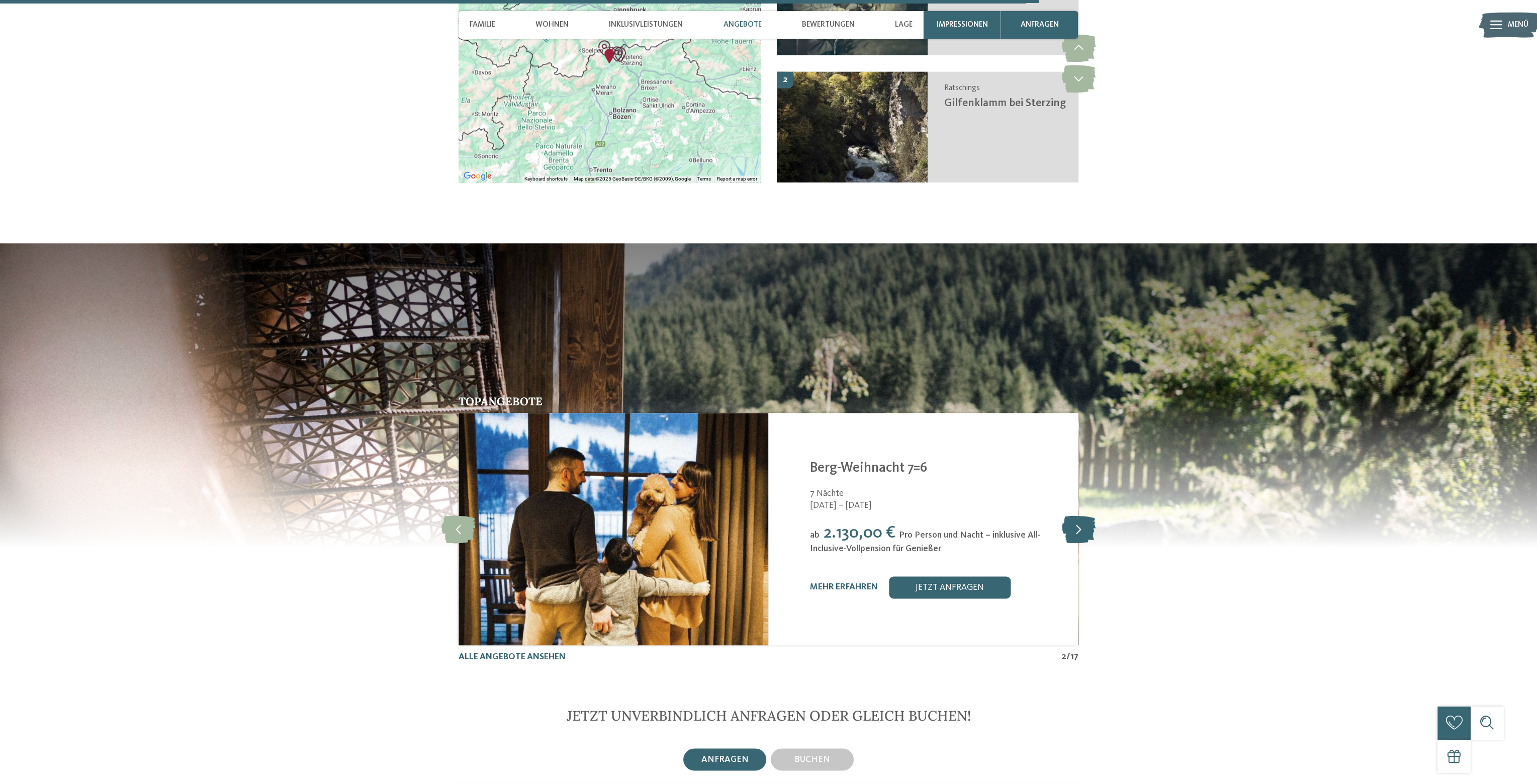
click at [1076, 515] on icon at bounding box center [1078, 529] width 34 height 28
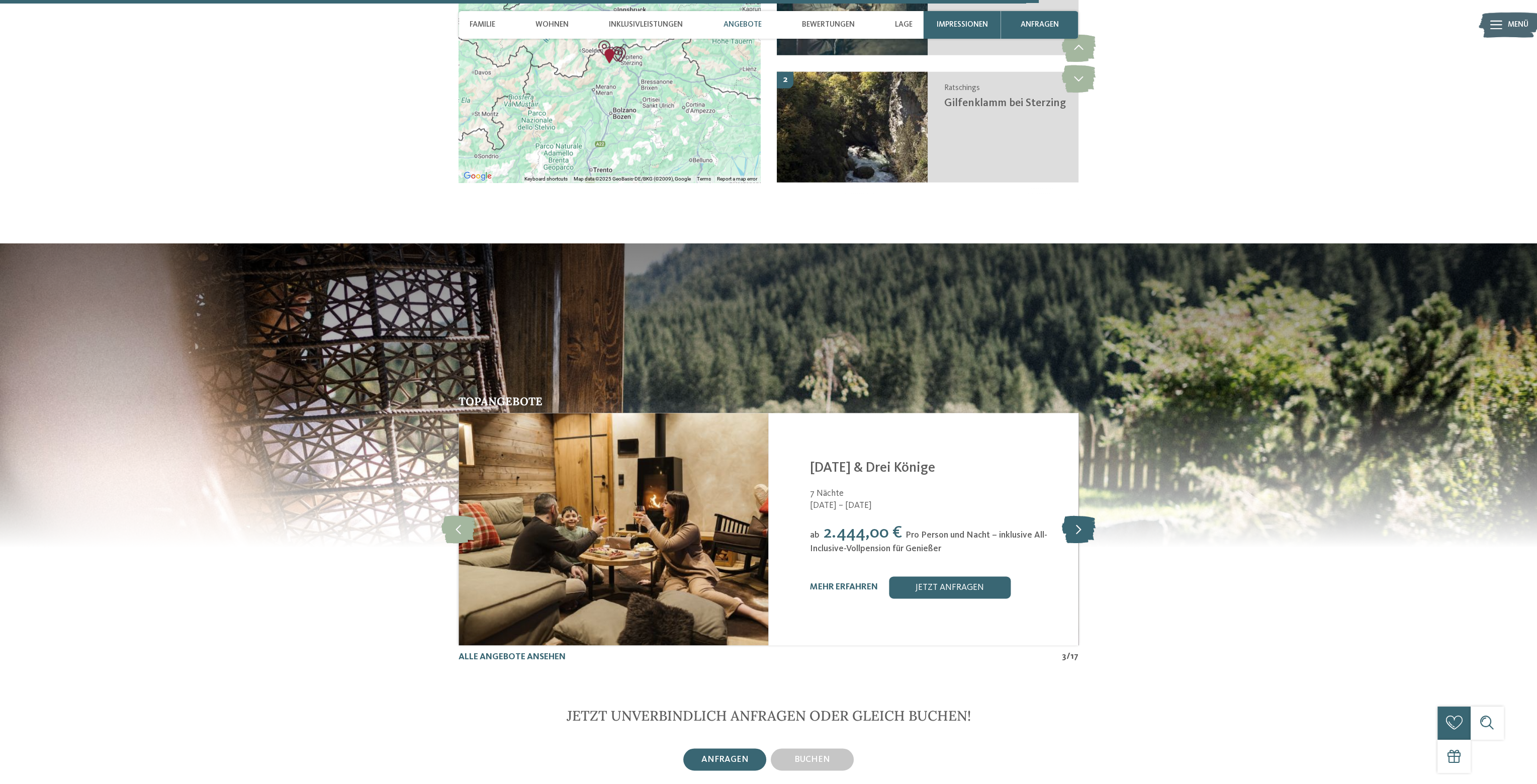
click at [1077, 515] on icon at bounding box center [1078, 529] width 34 height 28
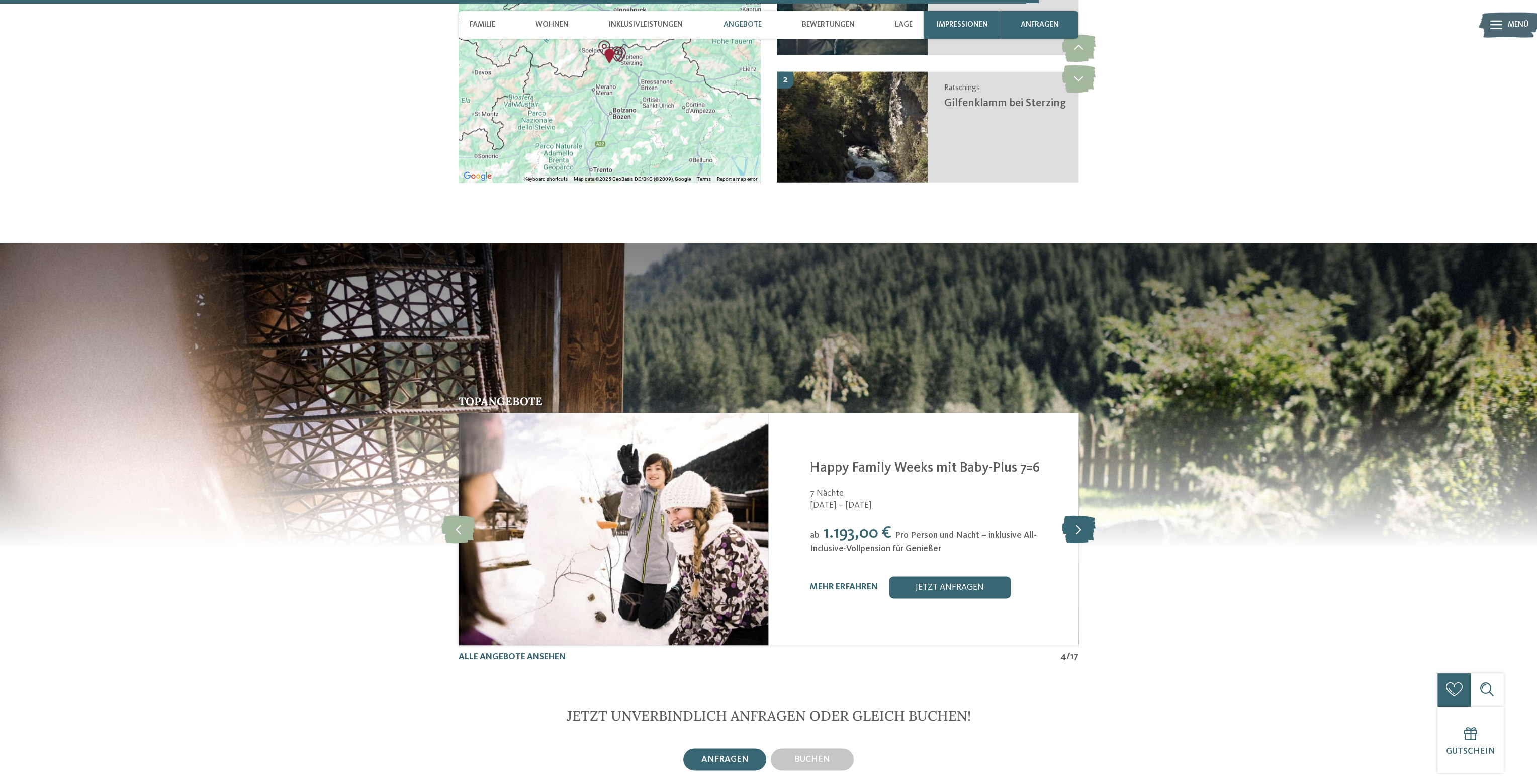
click at [1077, 515] on icon at bounding box center [1078, 529] width 34 height 28
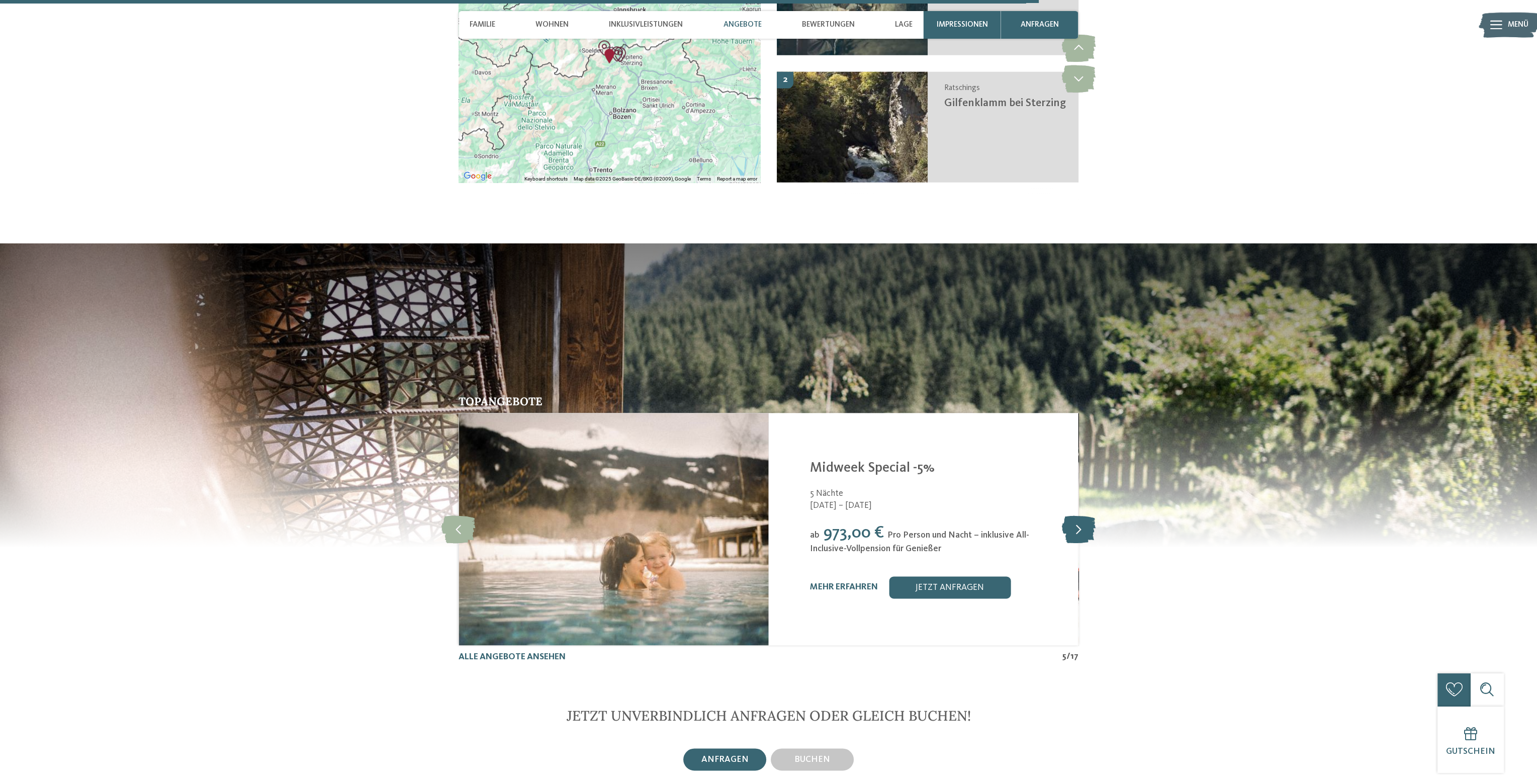
click at [1078, 515] on icon at bounding box center [1078, 529] width 34 height 28
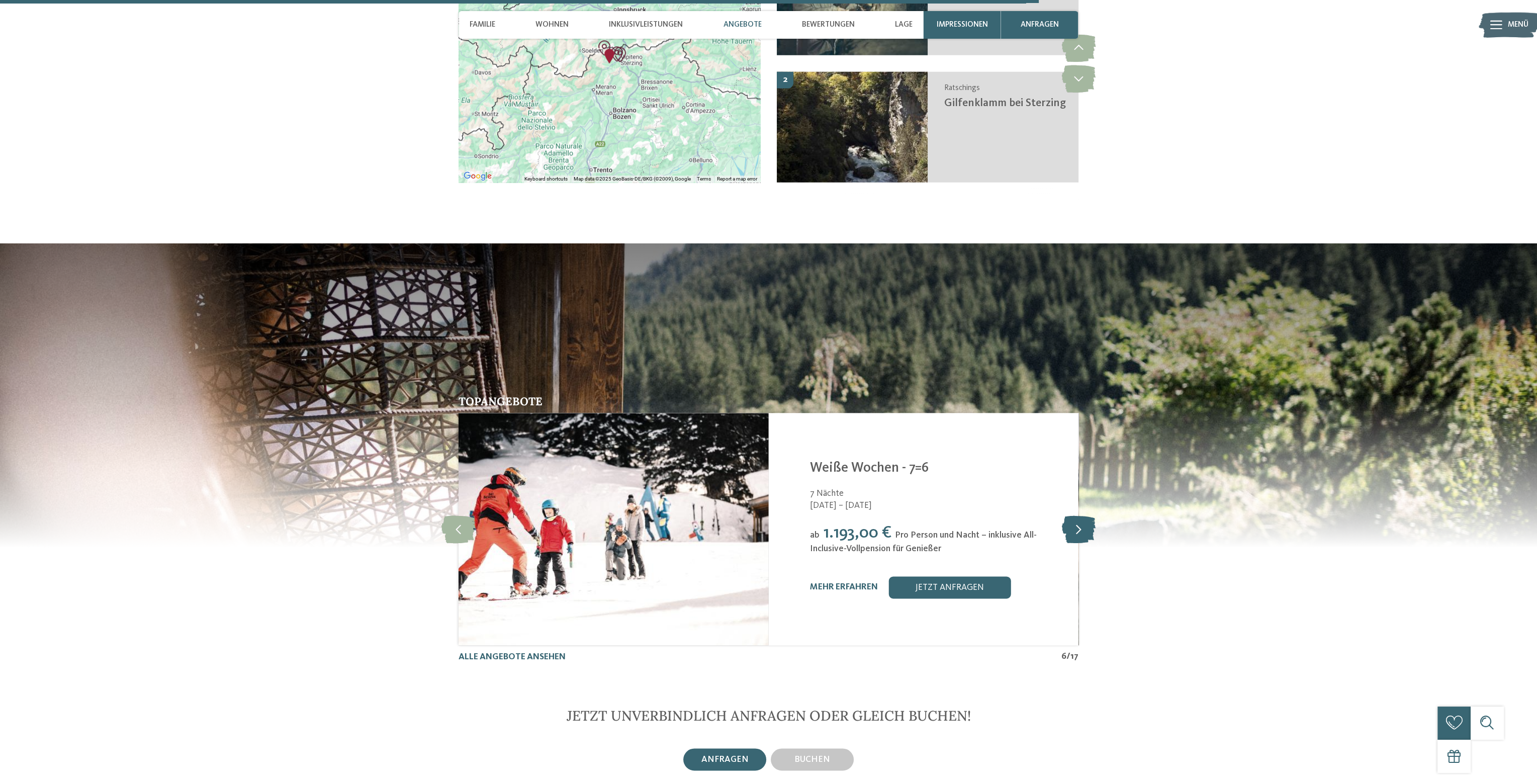
click at [1078, 515] on icon at bounding box center [1078, 529] width 34 height 28
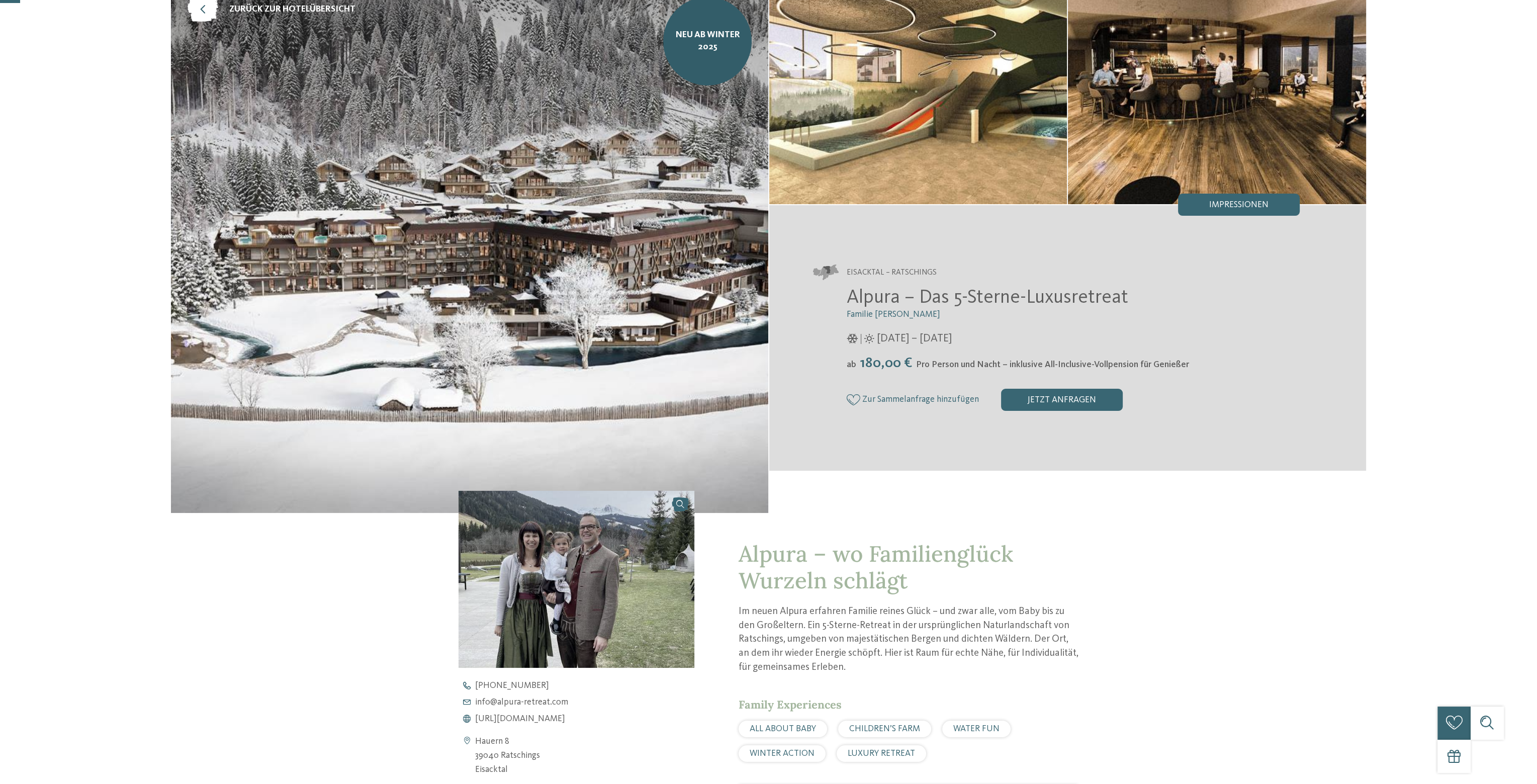
scroll to position [50, 0]
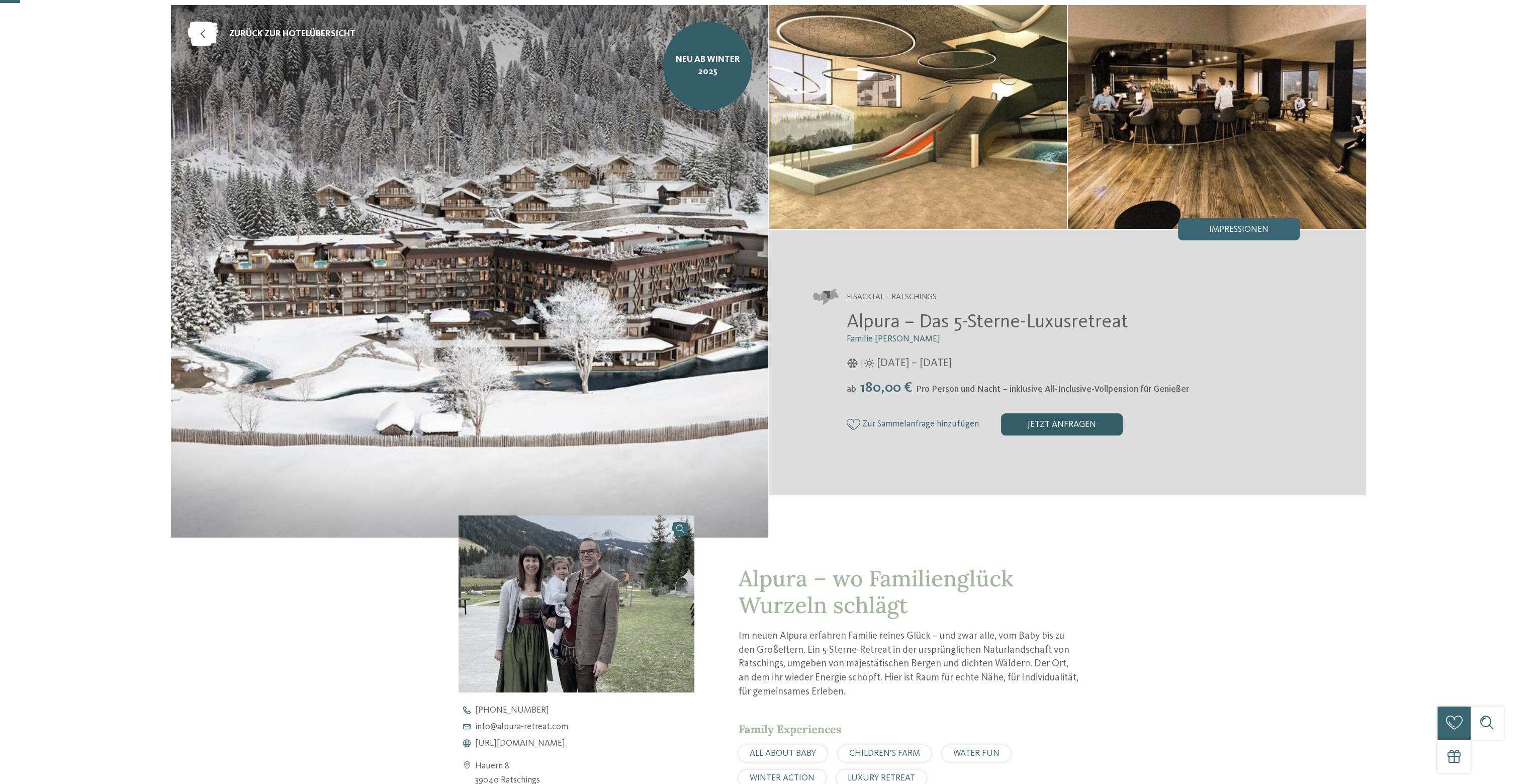
click at [1071, 429] on div "jetzt anfragen" at bounding box center [1062, 424] width 122 height 22
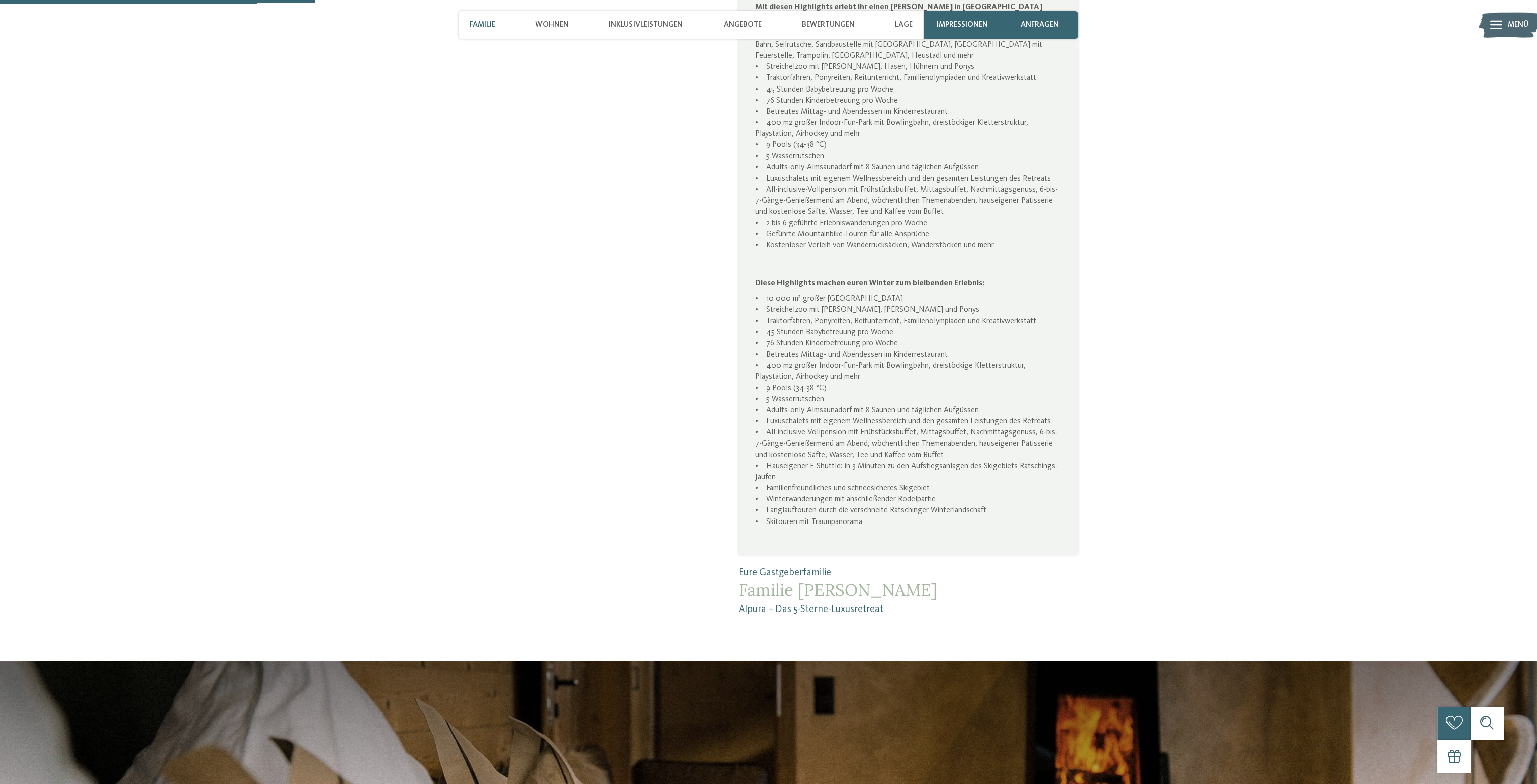
scroll to position [525, 0]
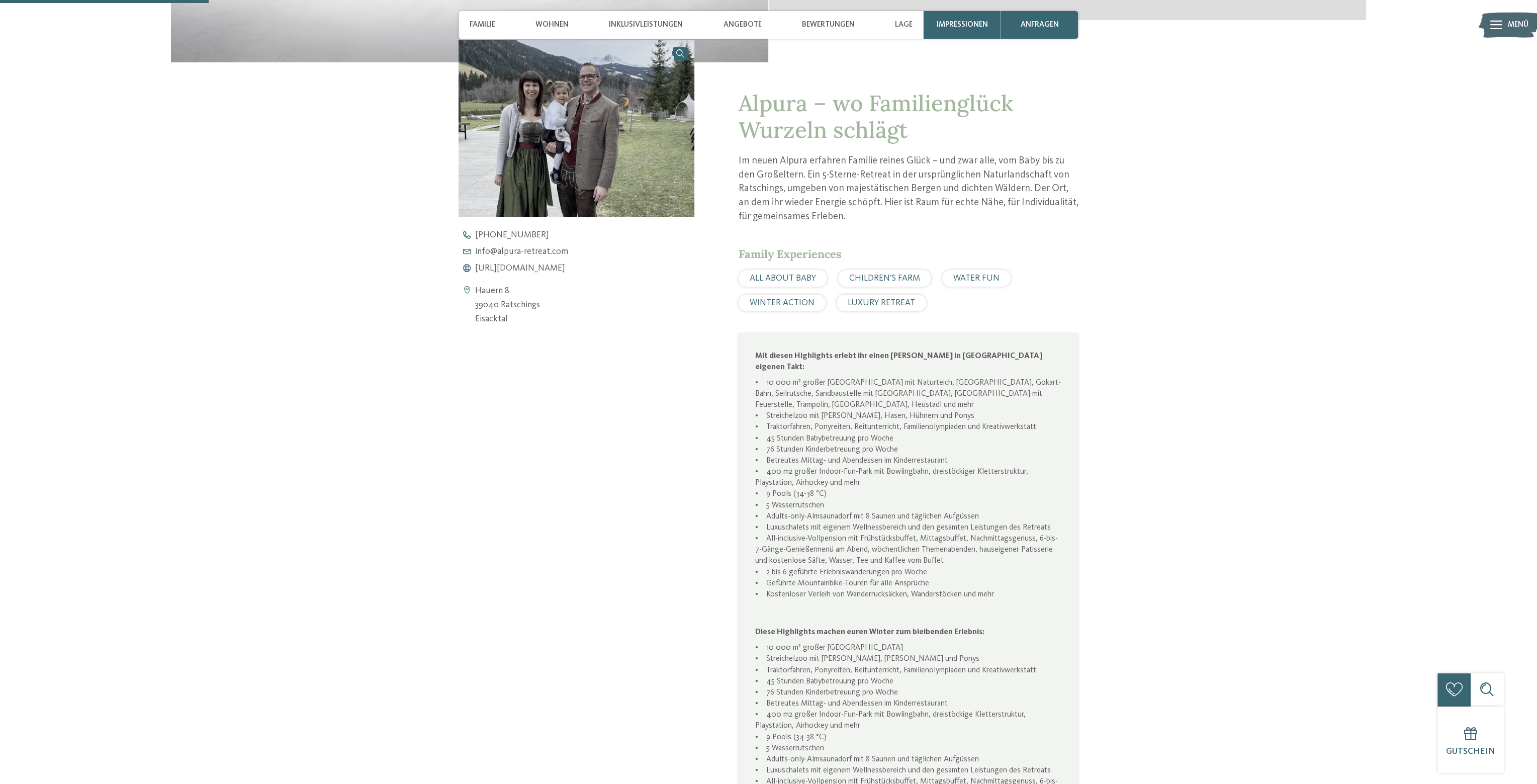
click at [1293, 356] on div "zurück zur Hotelübersicht Neu ab Winter 2025 ab" at bounding box center [768, 247] width 1537 height 1436
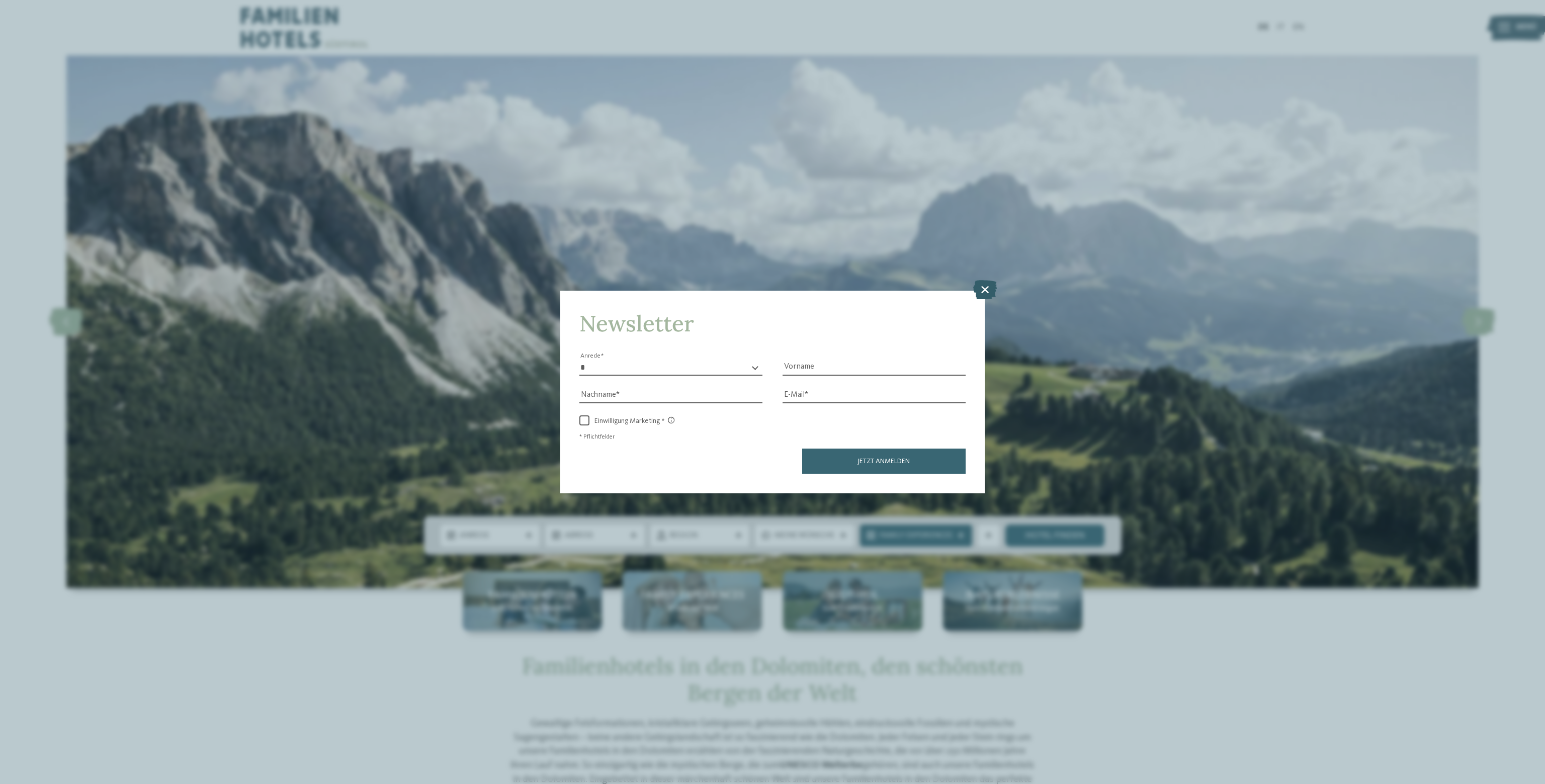
click at [981, 288] on icon at bounding box center [984, 290] width 23 height 19
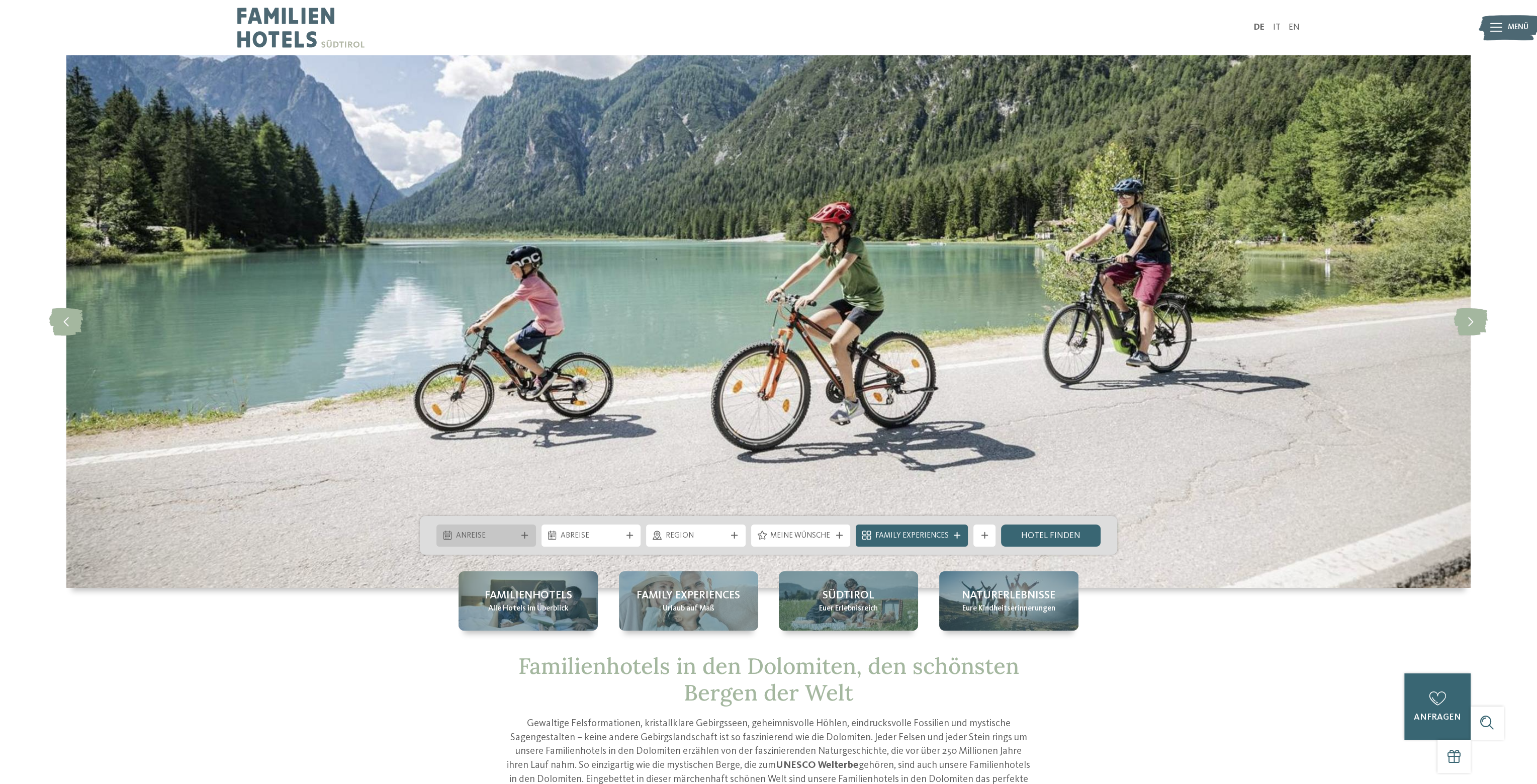
click at [450, 541] on div "Anreise" at bounding box center [486, 535] width 99 height 22
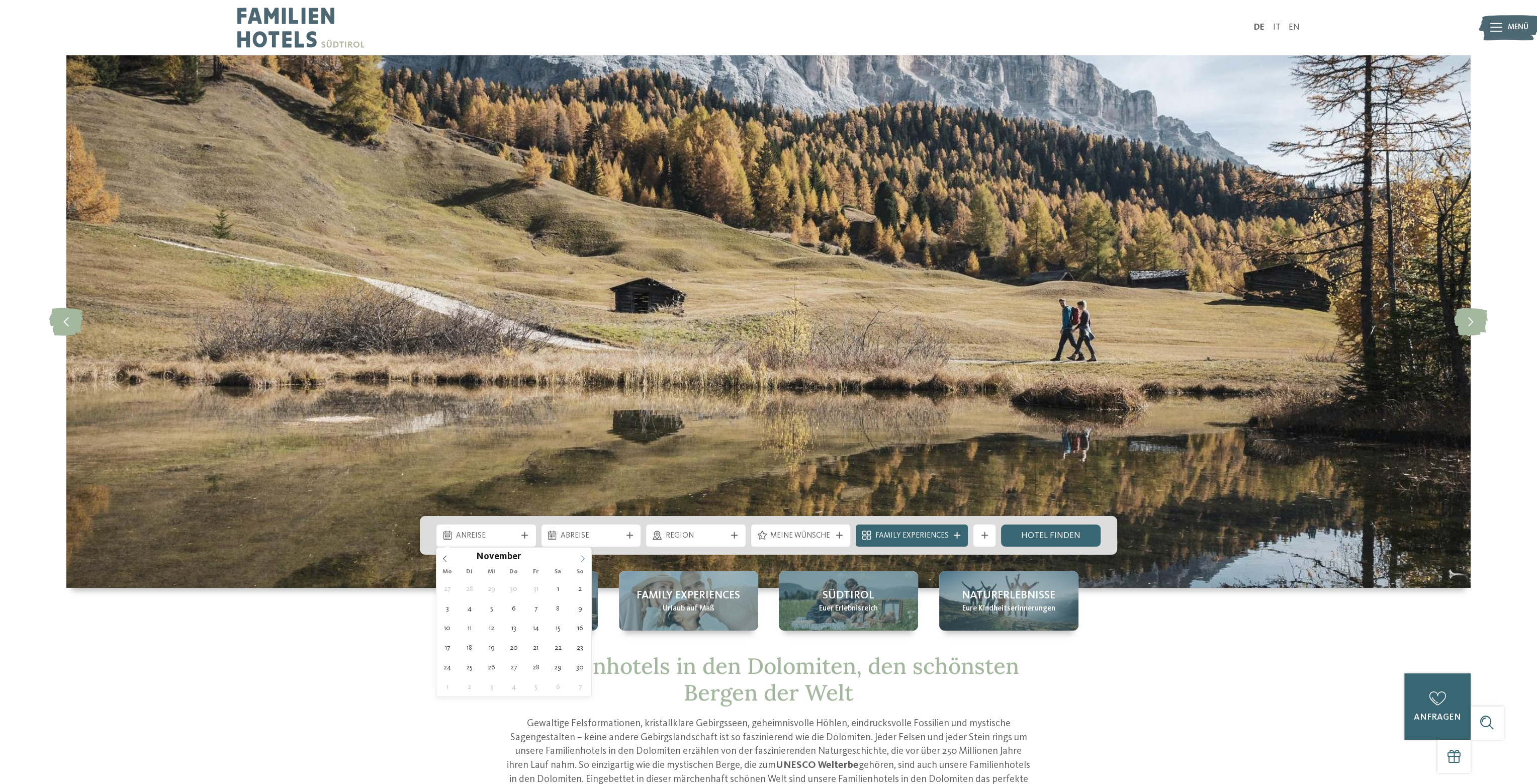
click at [583, 559] on icon at bounding box center [583, 559] width 4 height 7
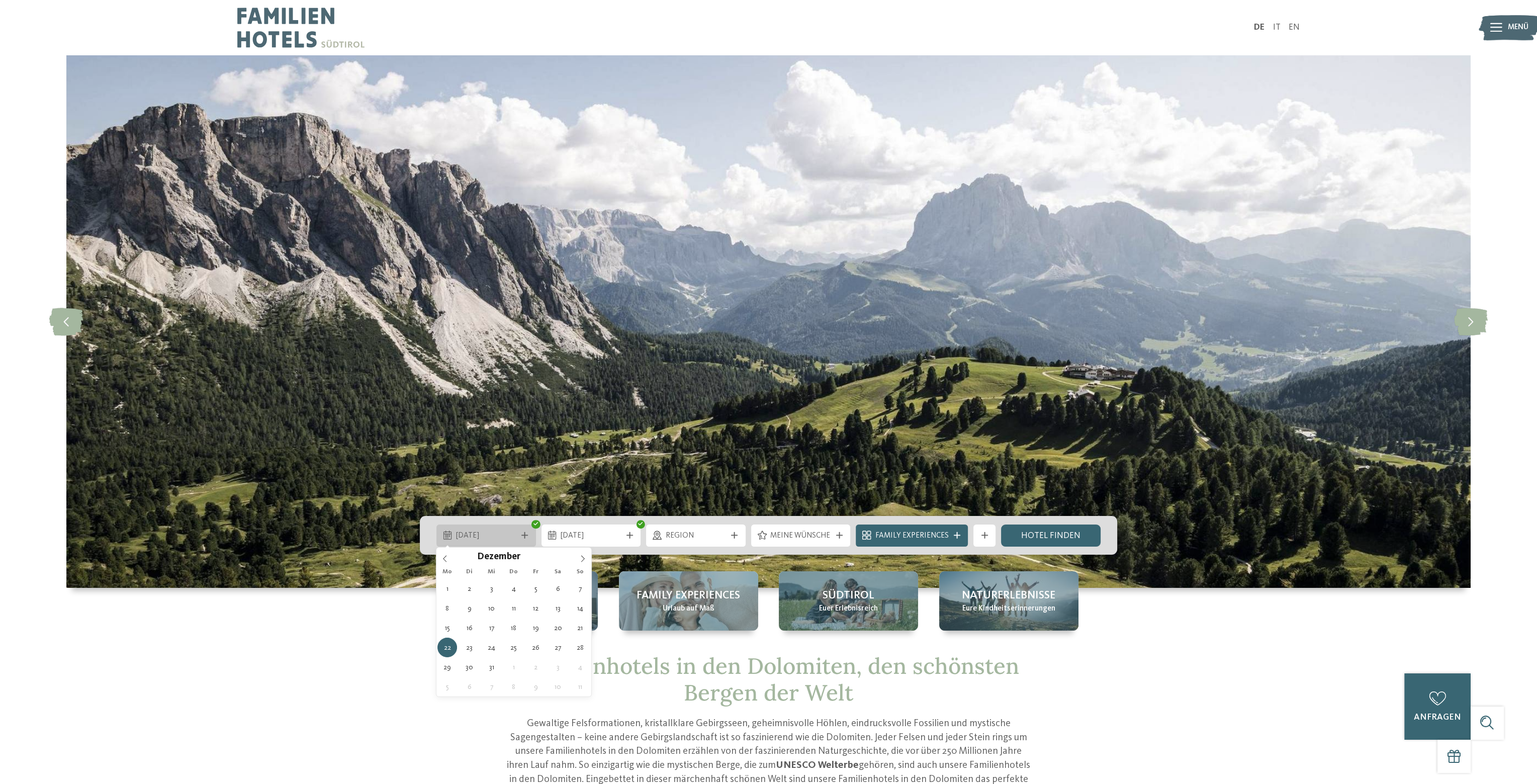
click at [453, 540] on div "[DATE]" at bounding box center [486, 535] width 66 height 12
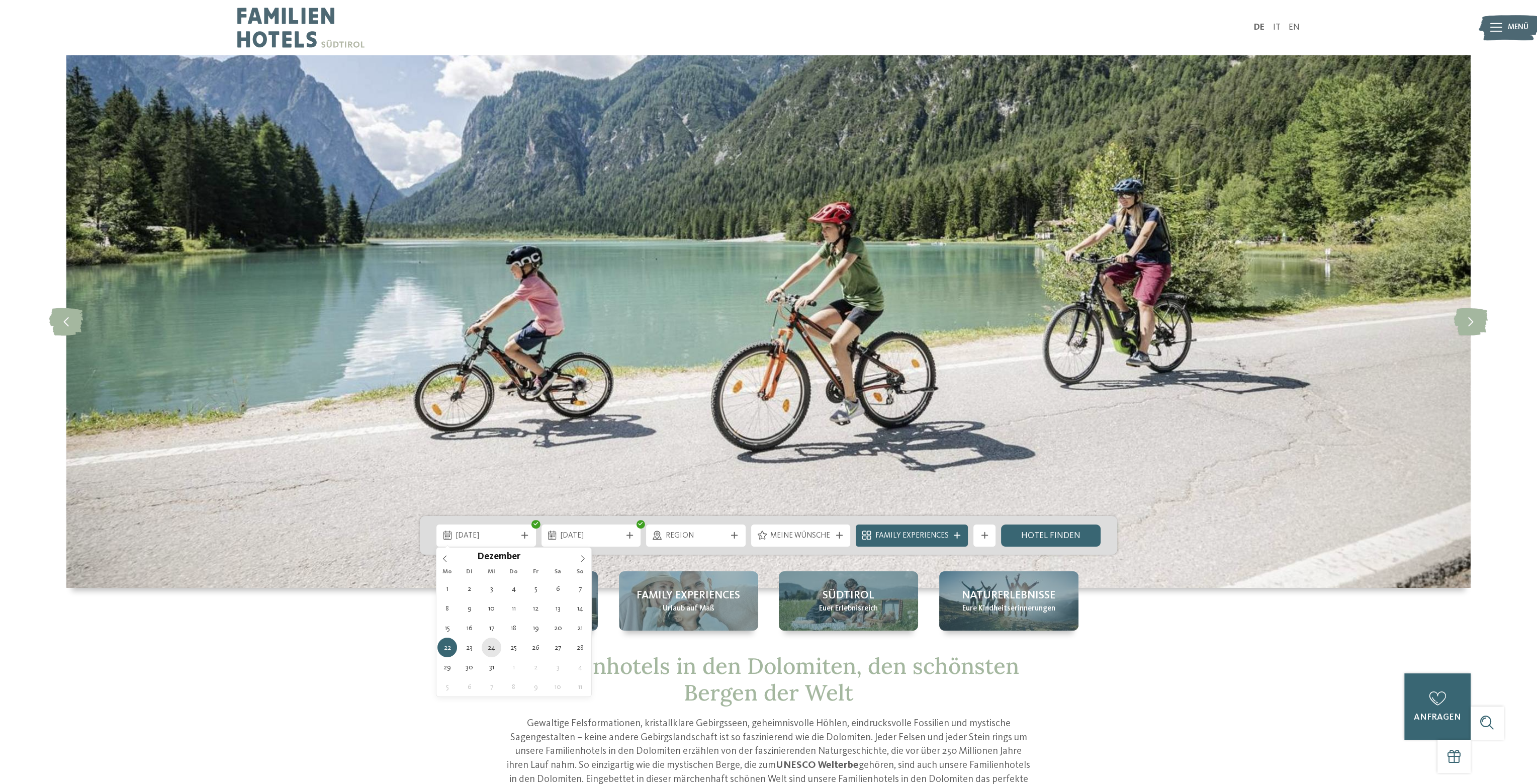
type div "[DATE]"
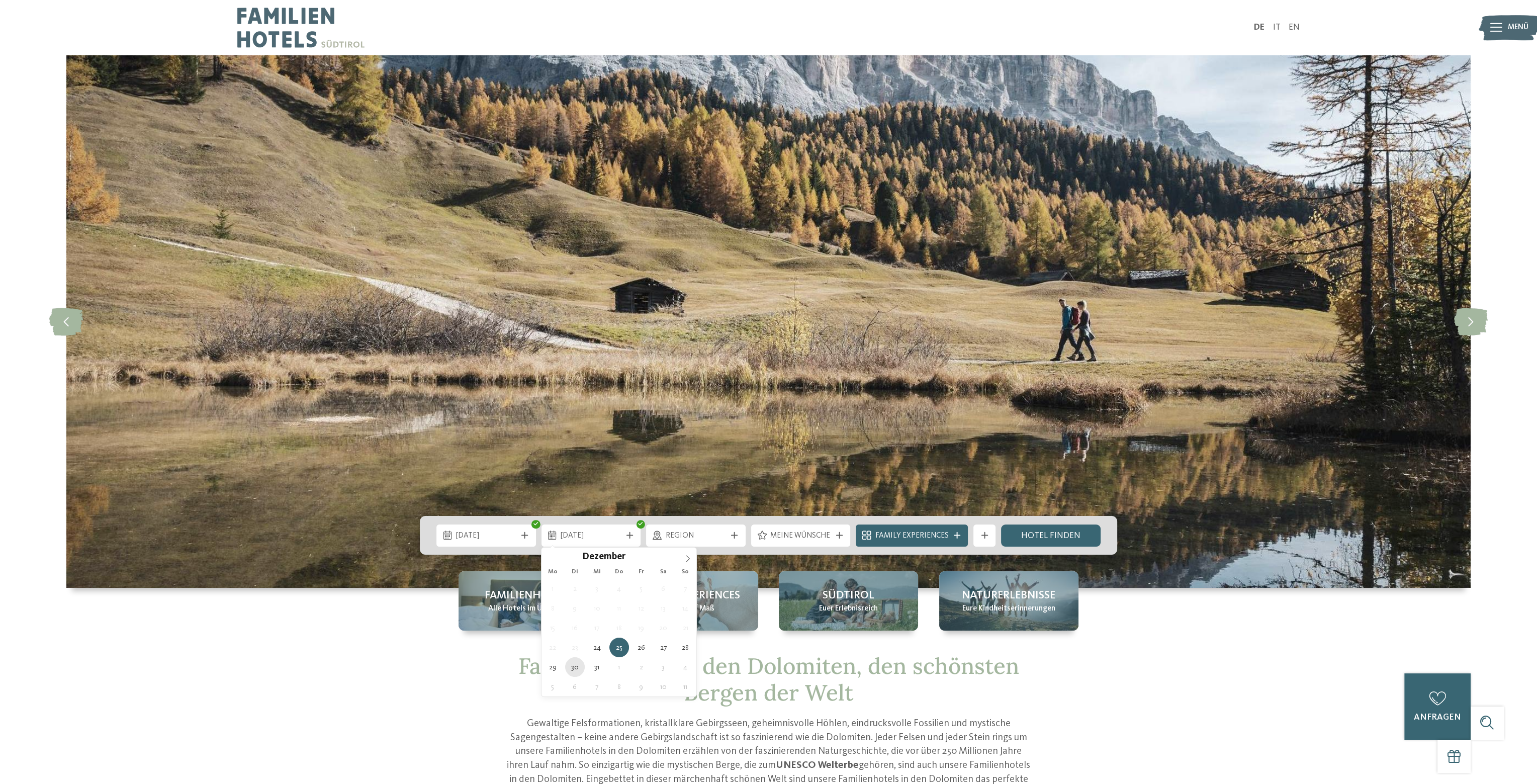
type div "[DATE]"
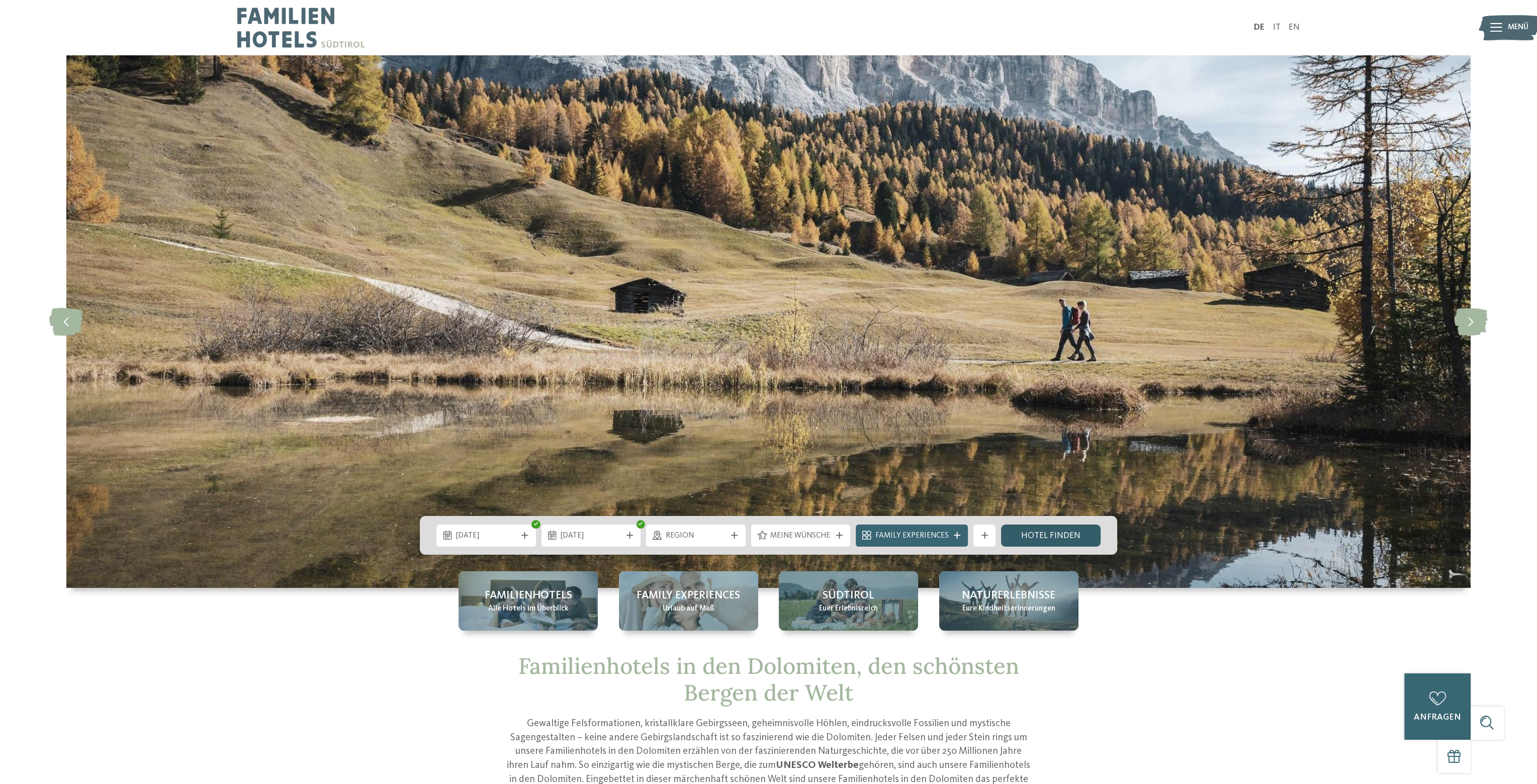
click at [1065, 535] on link "Hotel finden" at bounding box center [1050, 535] width 99 height 22
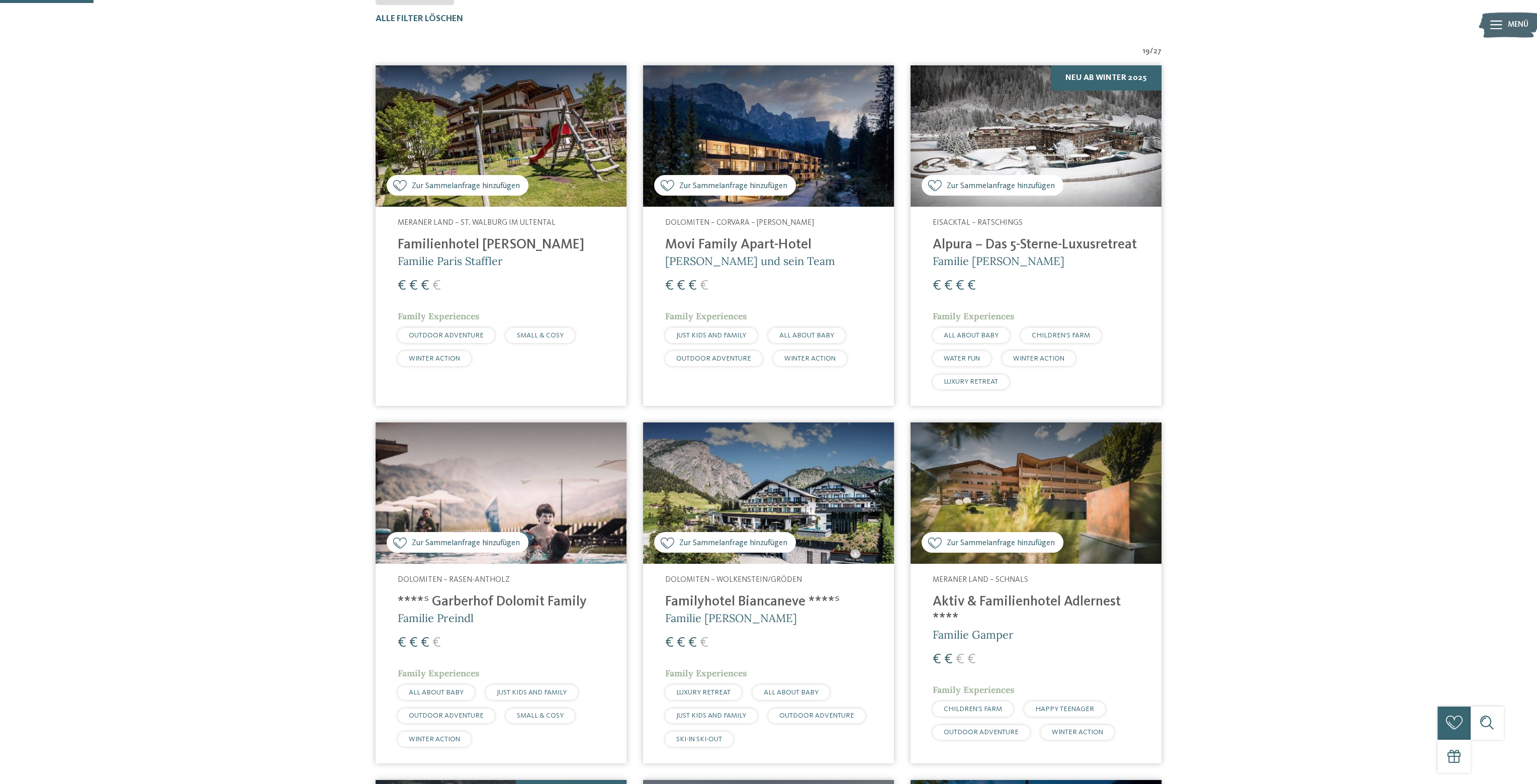
scroll to position [167, 0]
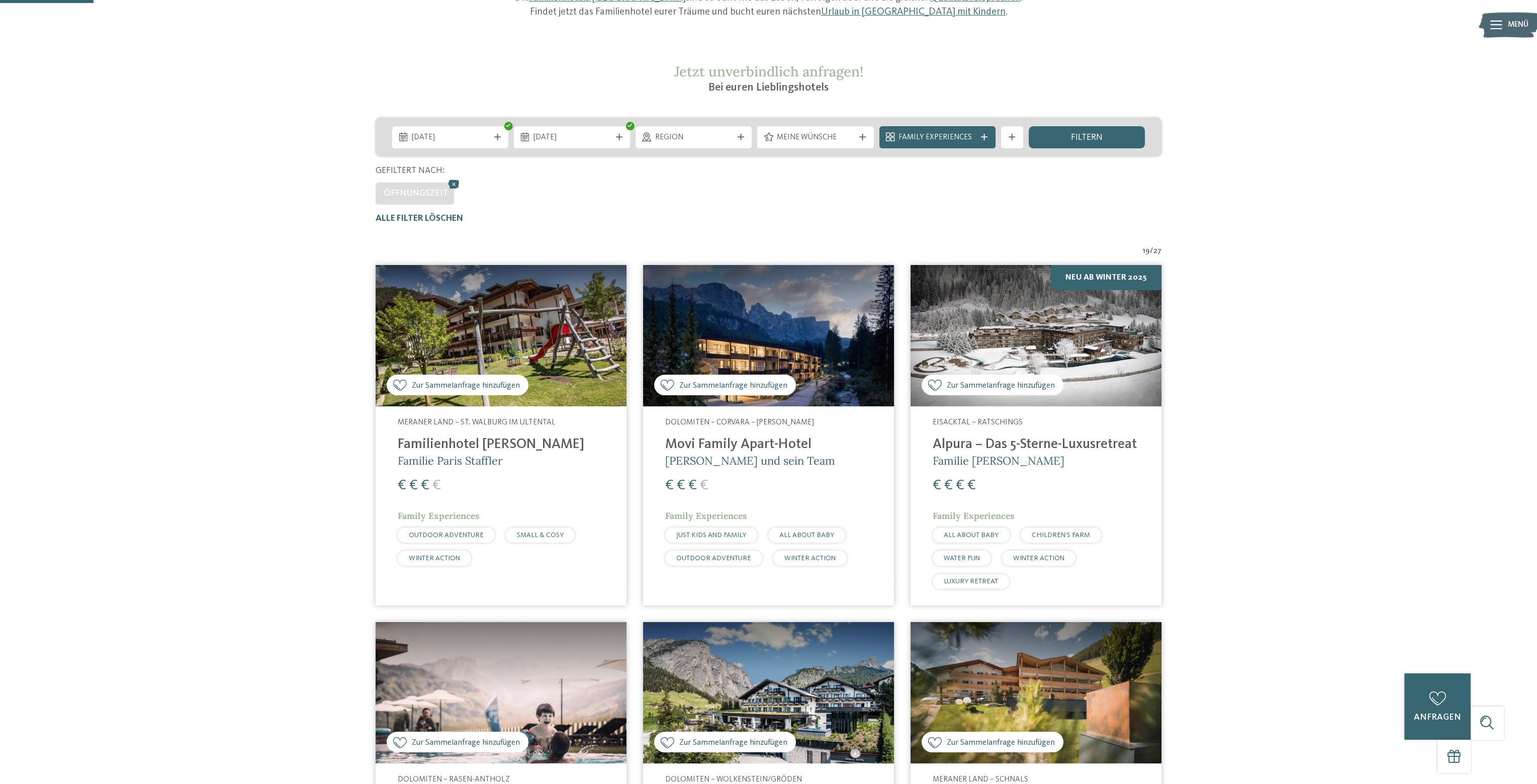
click at [764, 446] on h4 "Movi Family Apart-Hotel" at bounding box center [768, 445] width 207 height 17
click at [1006, 442] on h4 "Alpura – Das 5-Sterne-Luxusretreat" at bounding box center [1036, 445] width 207 height 17
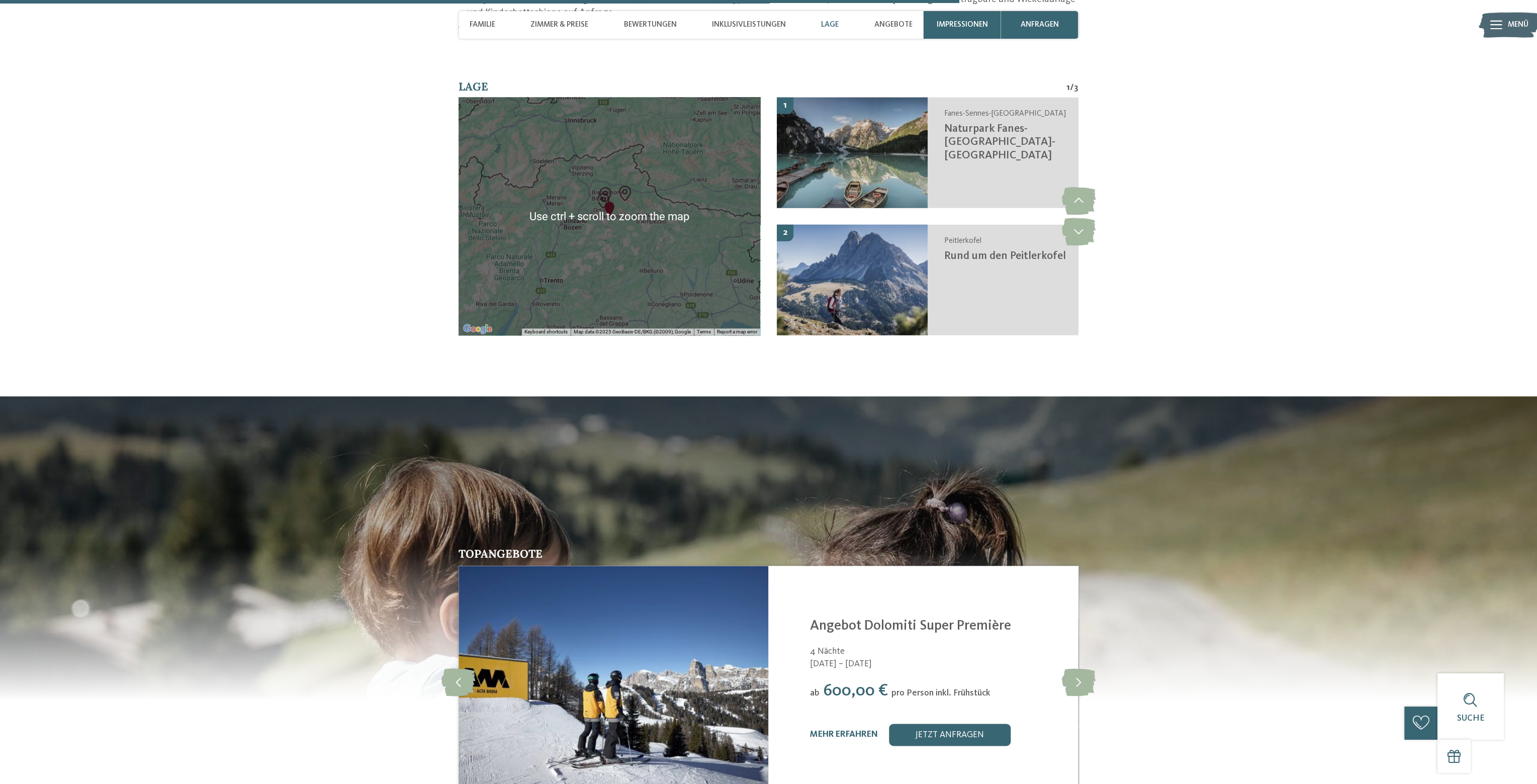
scroll to position [2413, 0]
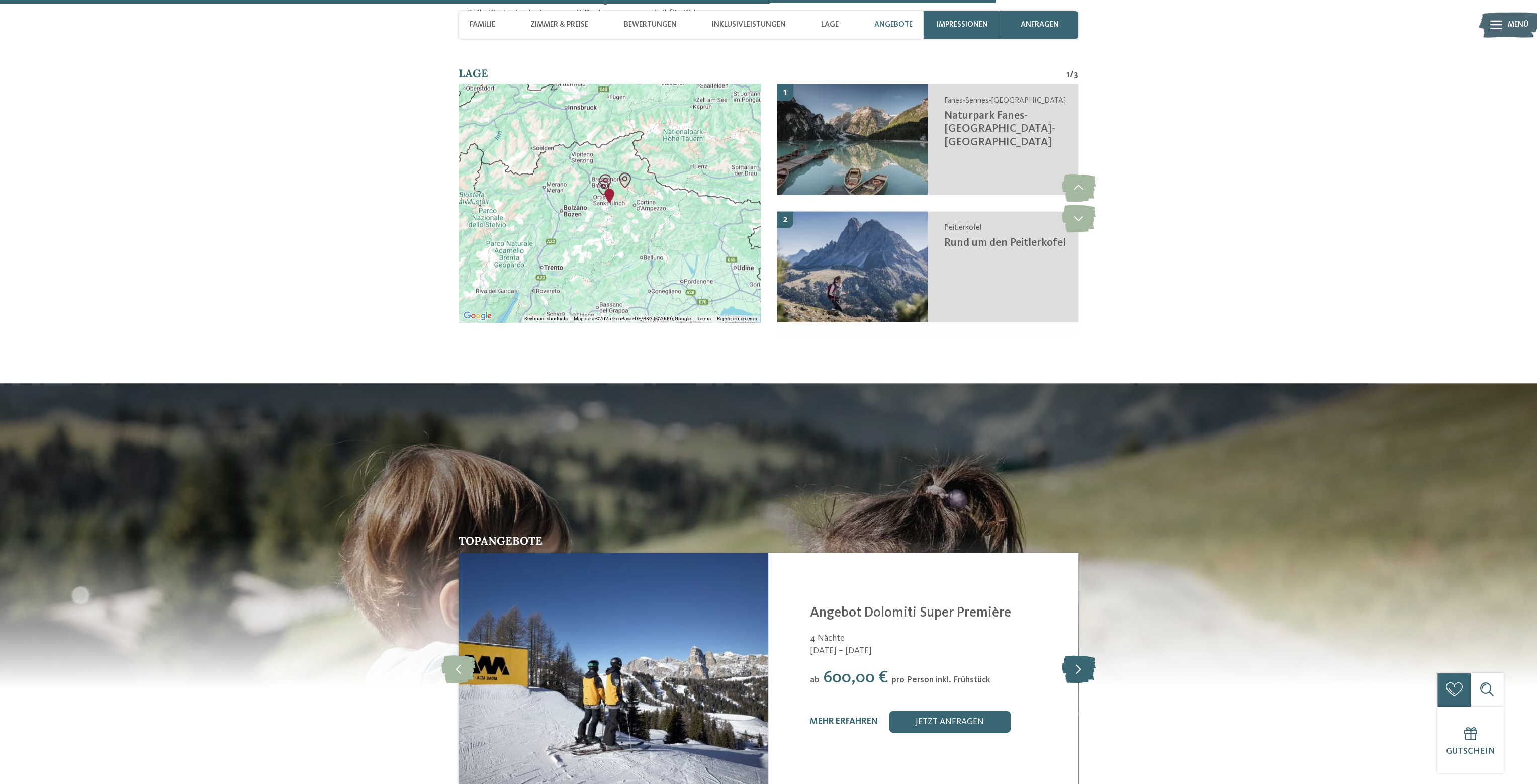
click at [1074, 655] on icon at bounding box center [1078, 668] width 34 height 28
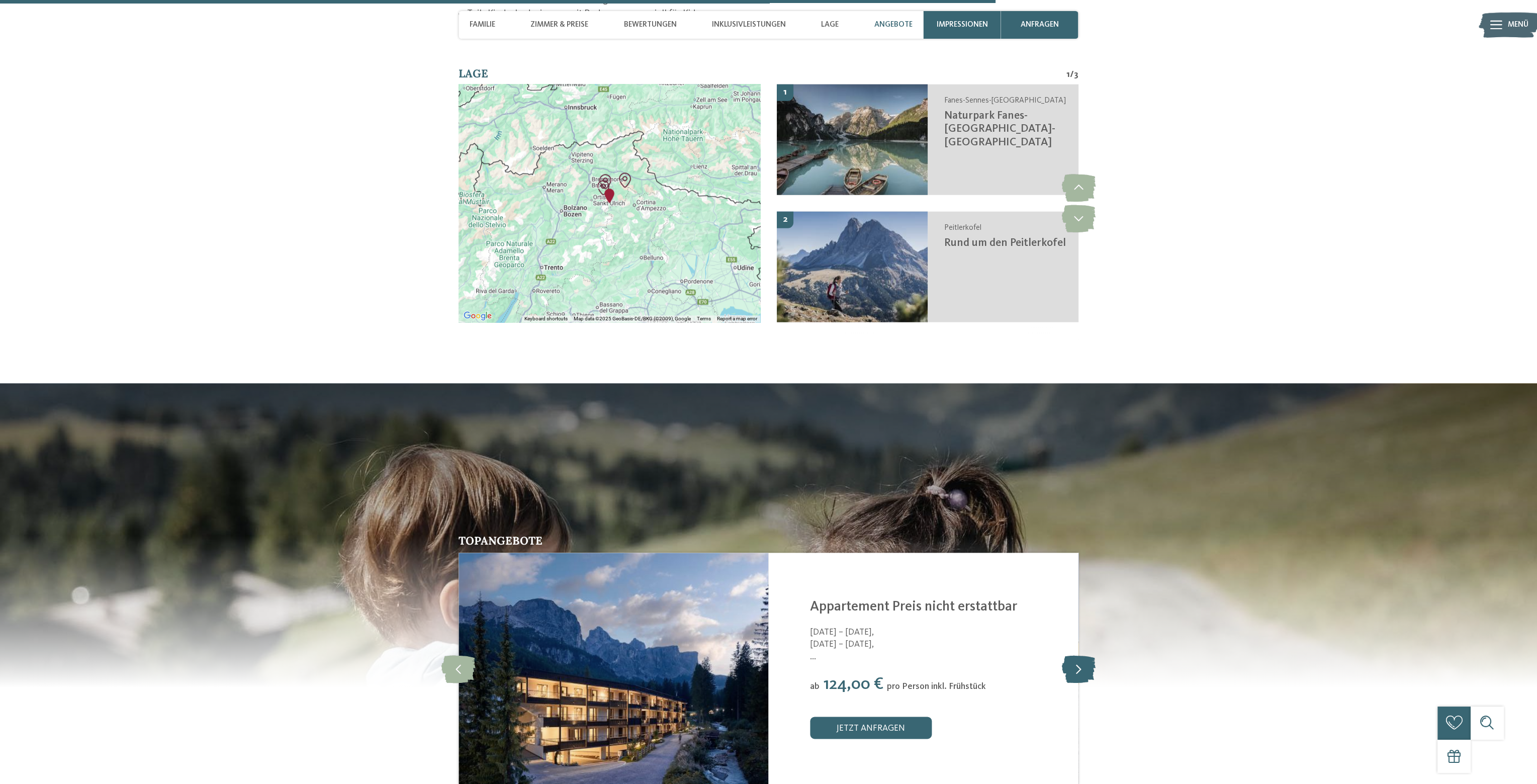
click at [1073, 655] on icon at bounding box center [1078, 668] width 34 height 28
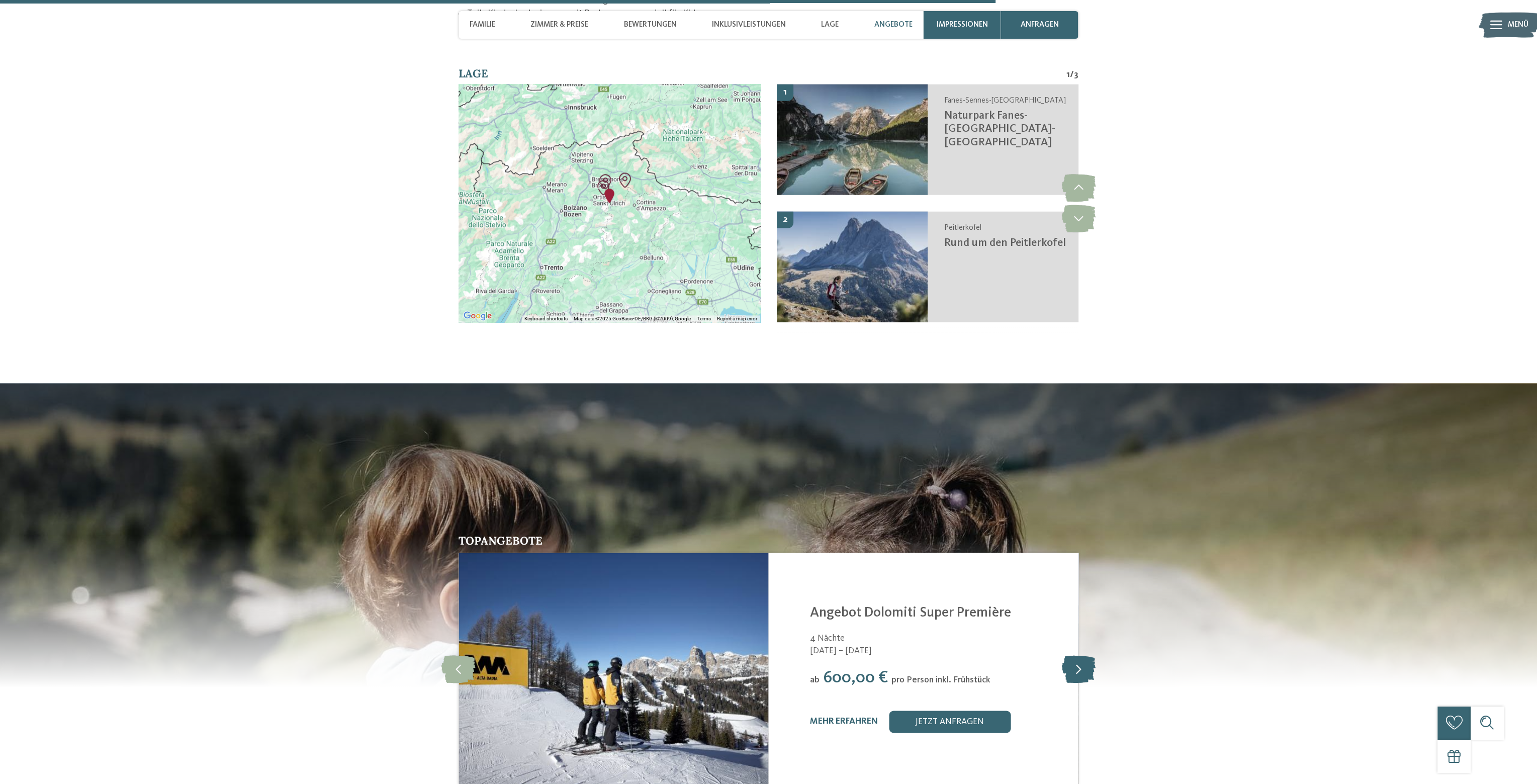
click at [1073, 655] on icon at bounding box center [1078, 668] width 34 height 28
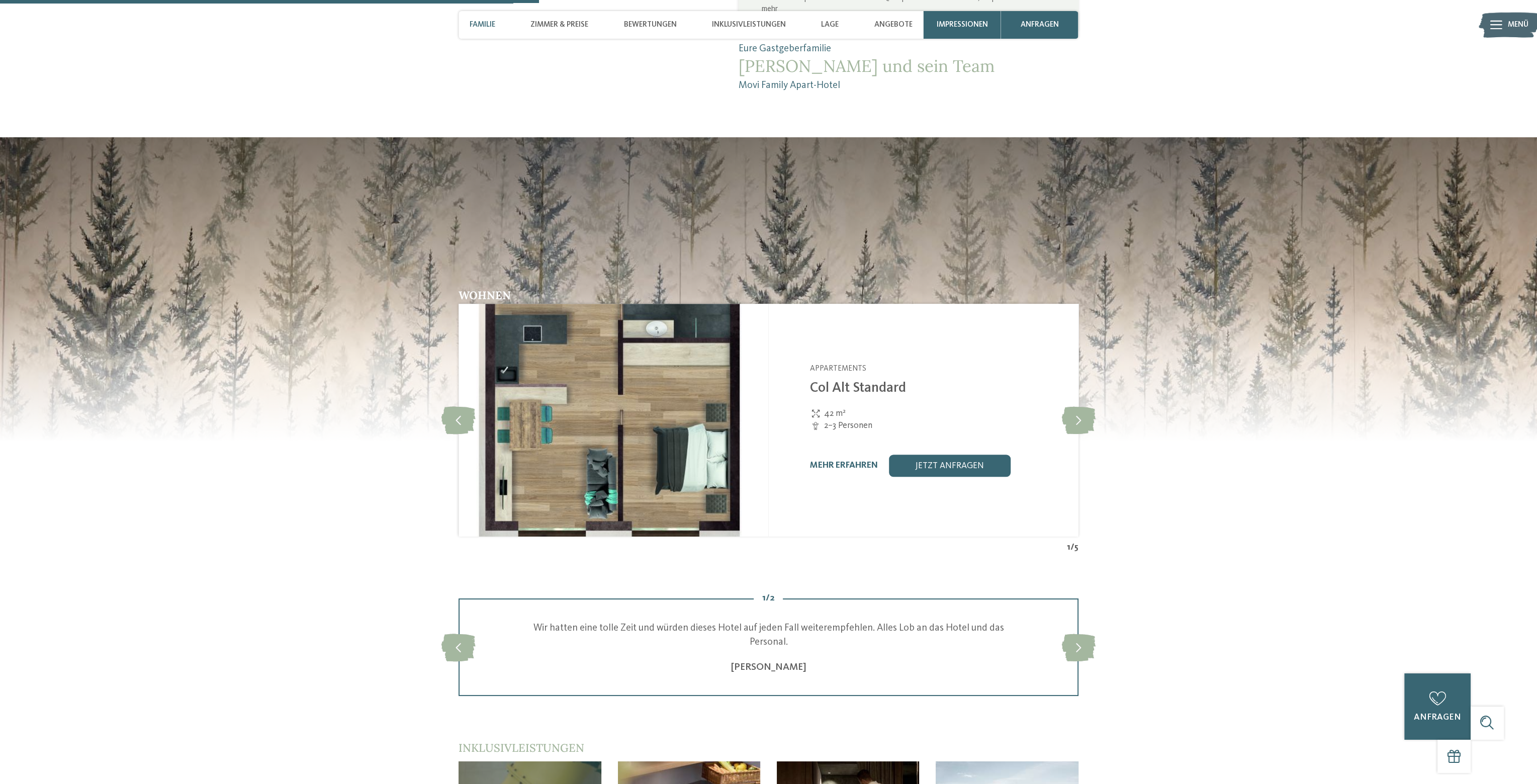
scroll to position [1307, 0]
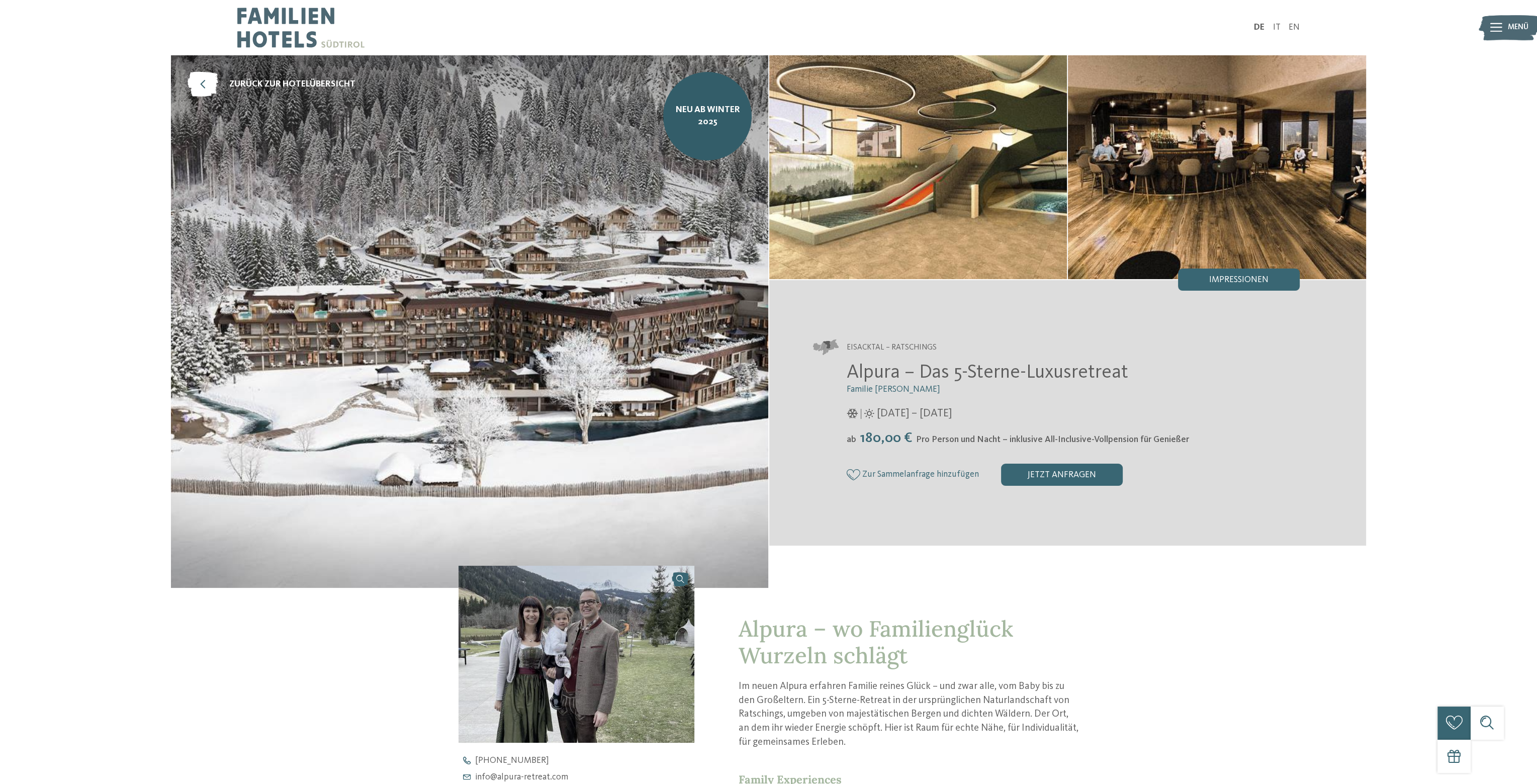
drag, startPoint x: 937, startPoint y: 415, endPoint x: 976, endPoint y: 413, distance: 39.1
click at [952, 413] on span "[DATE] – [DATE]" at bounding box center [914, 414] width 75 height 16
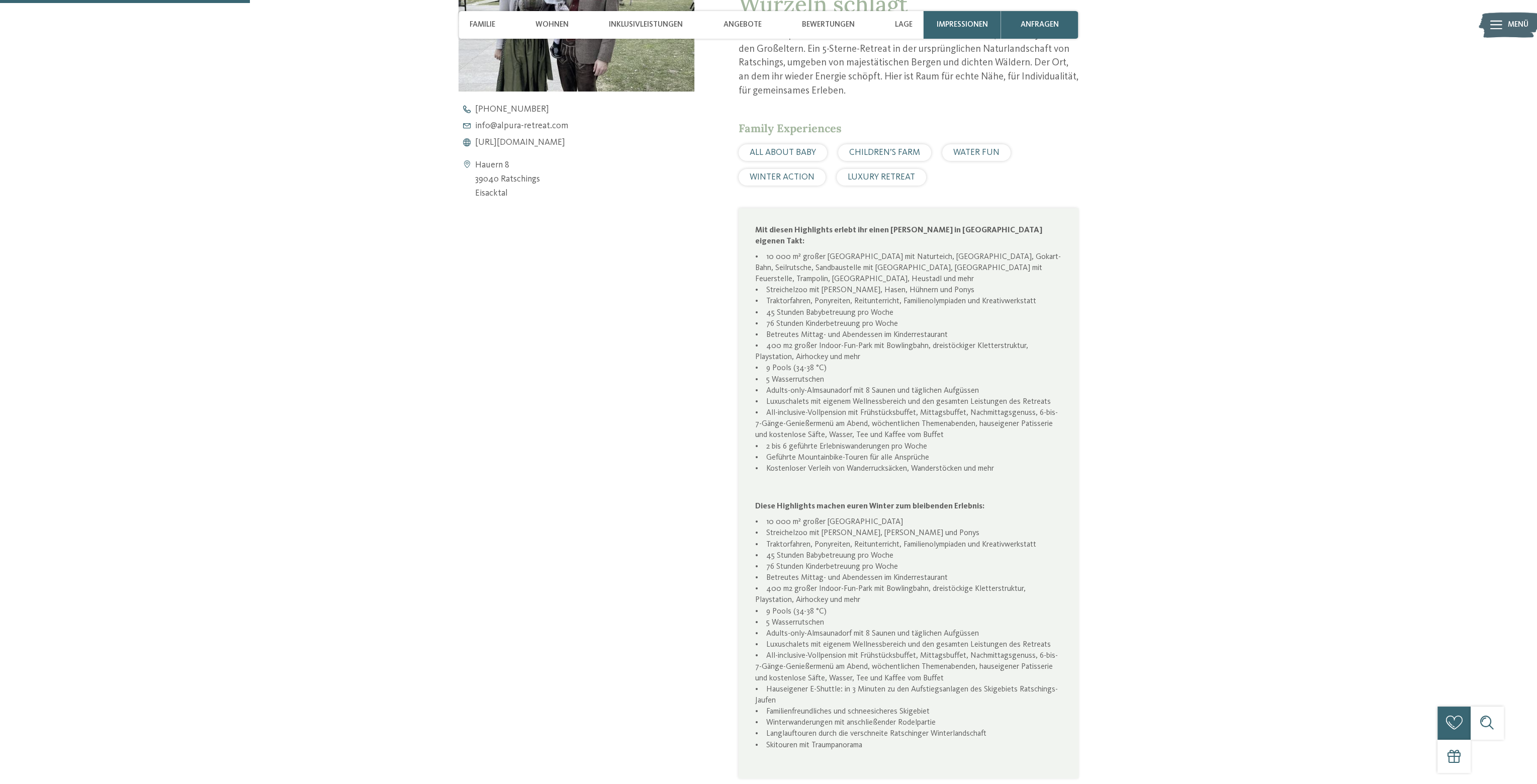
scroll to position [653, 0]
click at [775, 175] on span "WINTER ACTION" at bounding box center [782, 175] width 65 height 8
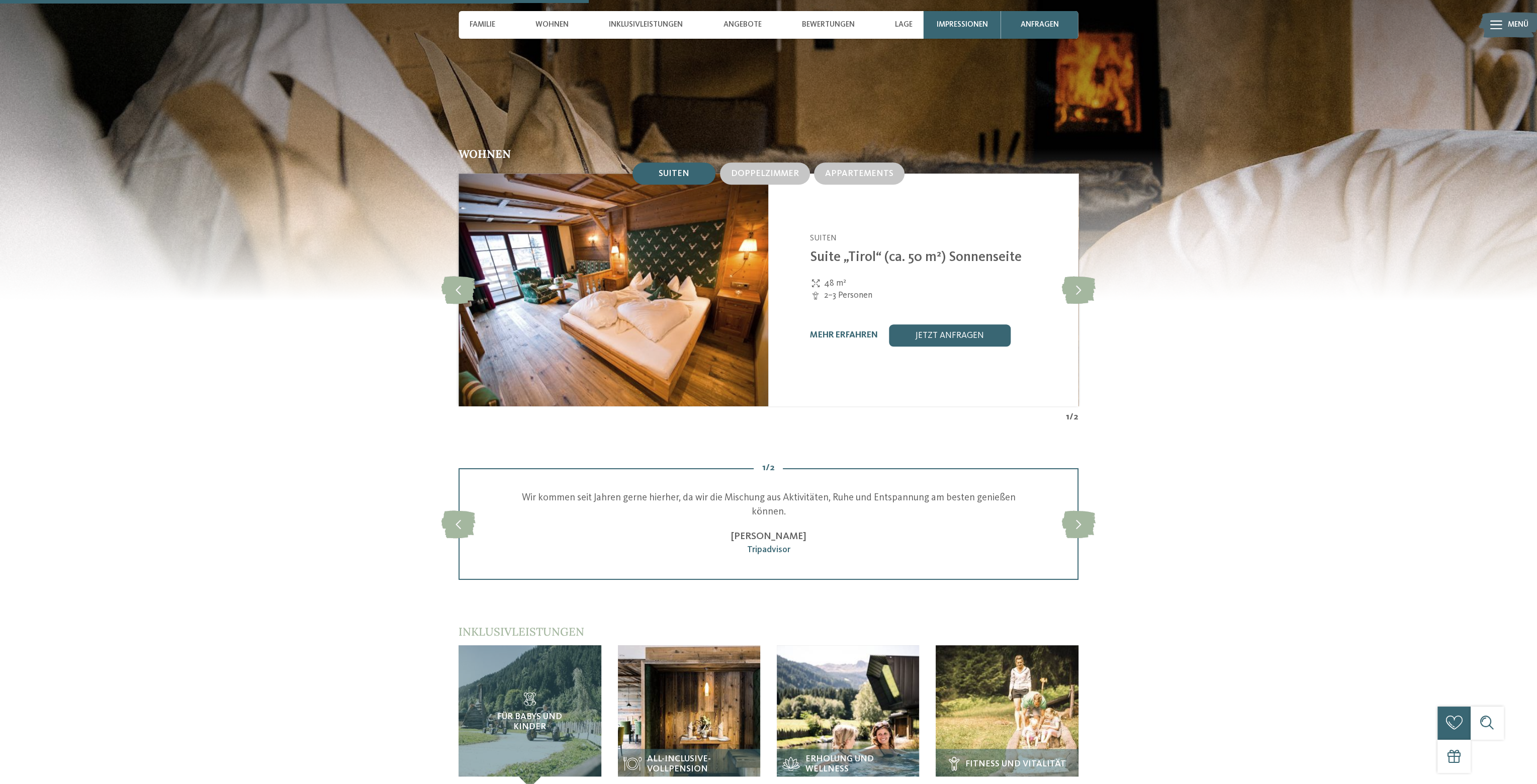
scroll to position [1508, 0]
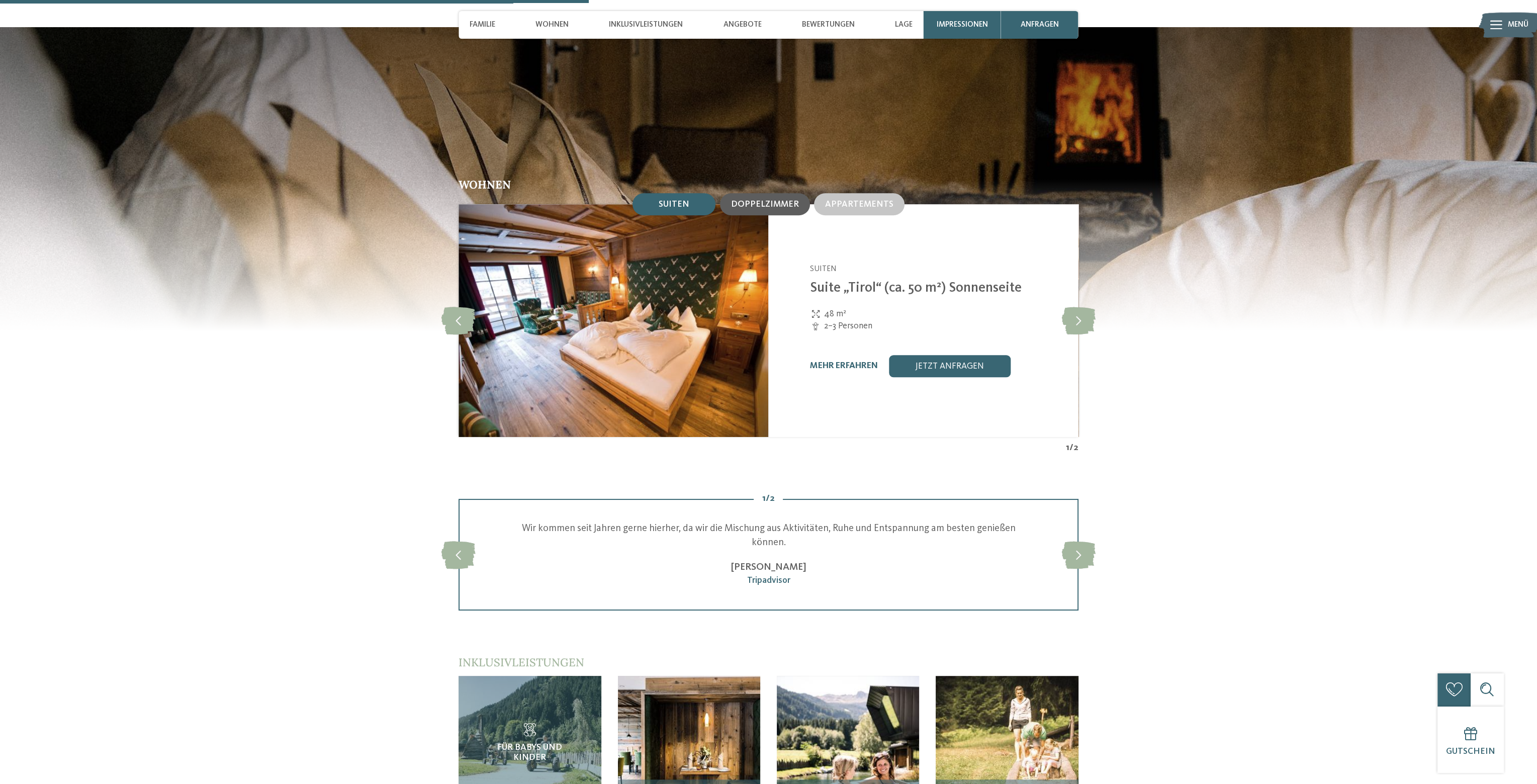
click at [767, 200] on span "Doppelzimmer" at bounding box center [765, 204] width 68 height 8
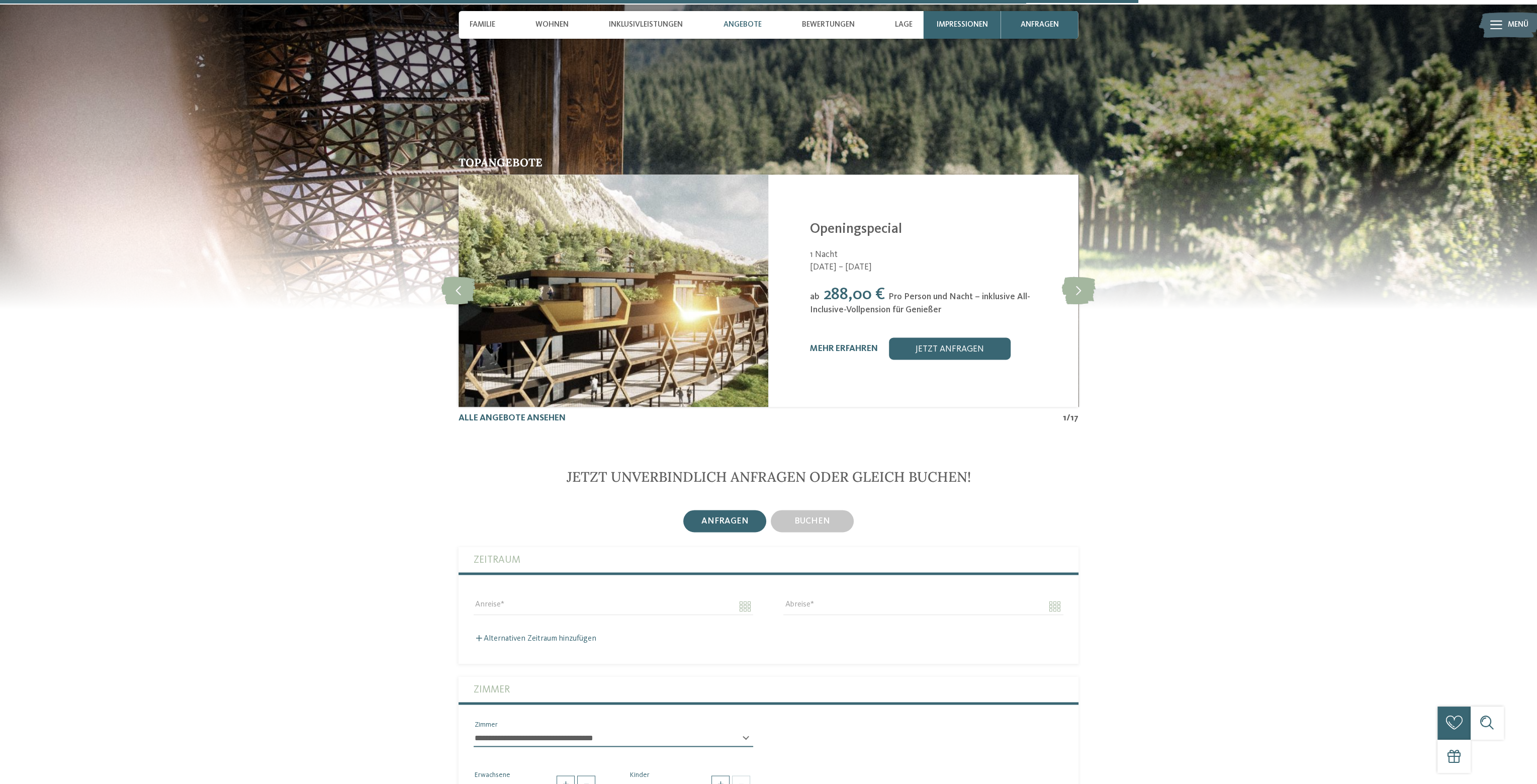
scroll to position [2916, 0]
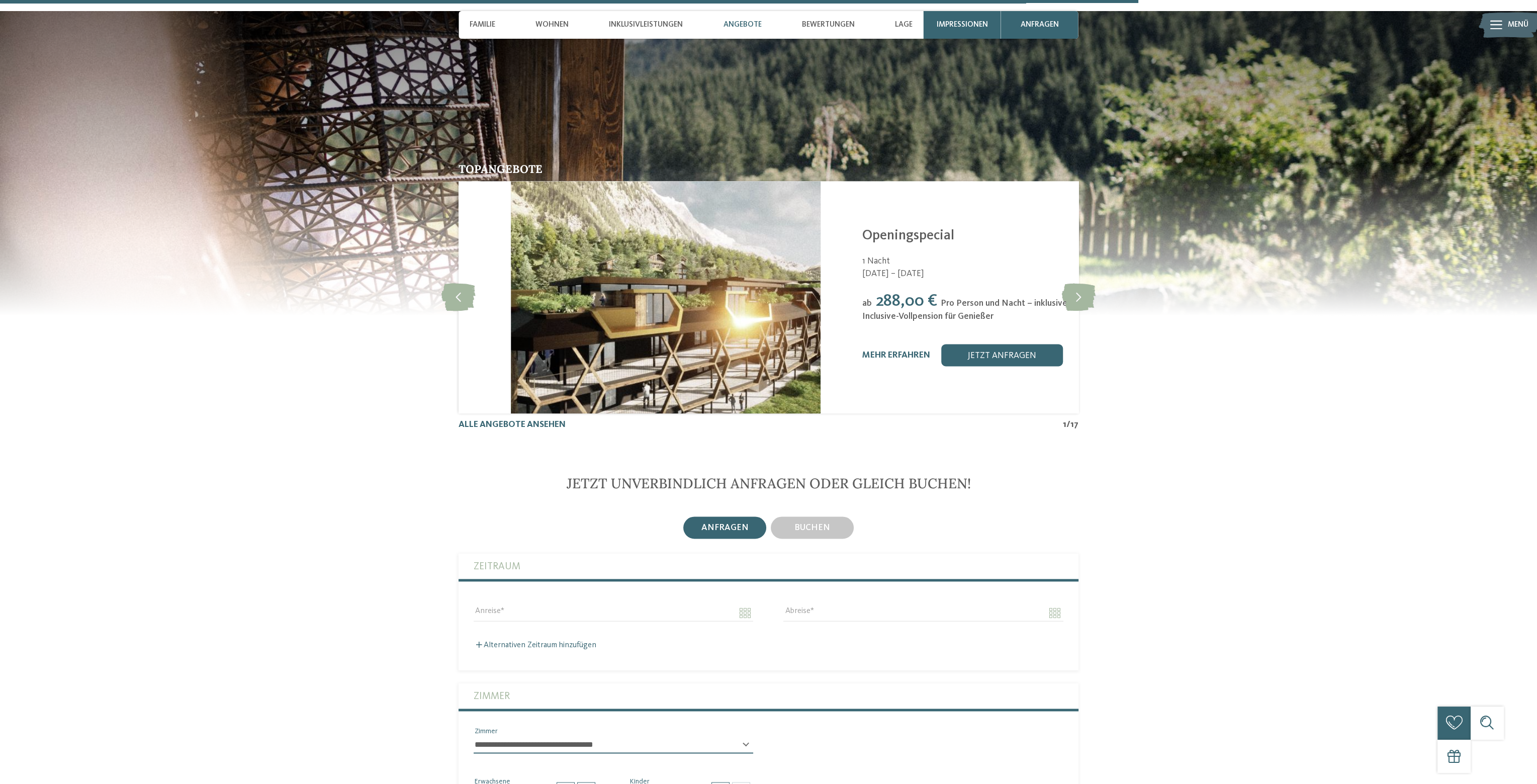
drag, startPoint x: 809, startPoint y: 235, endPoint x: 861, endPoint y: 237, distance: 52.0
click at [861, 237] on div "Alpura Retreat [GEOGRAPHIC_DATA] - [GEOGRAPHIC_DATA] Openingspecial 1 Nacht [DA…" at bounding box center [975, 297] width 310 height 232
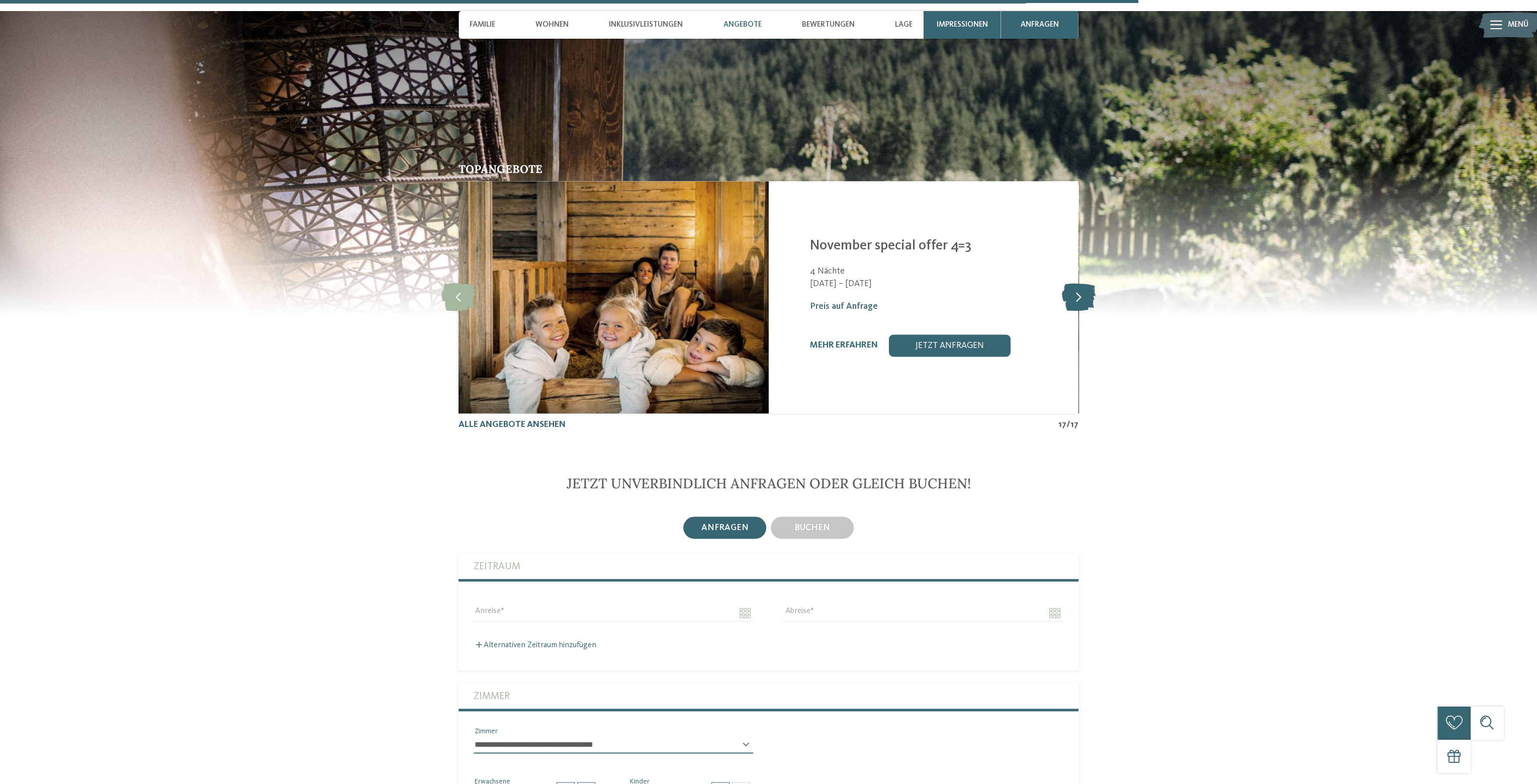
click at [1082, 283] on icon at bounding box center [1078, 297] width 34 height 28
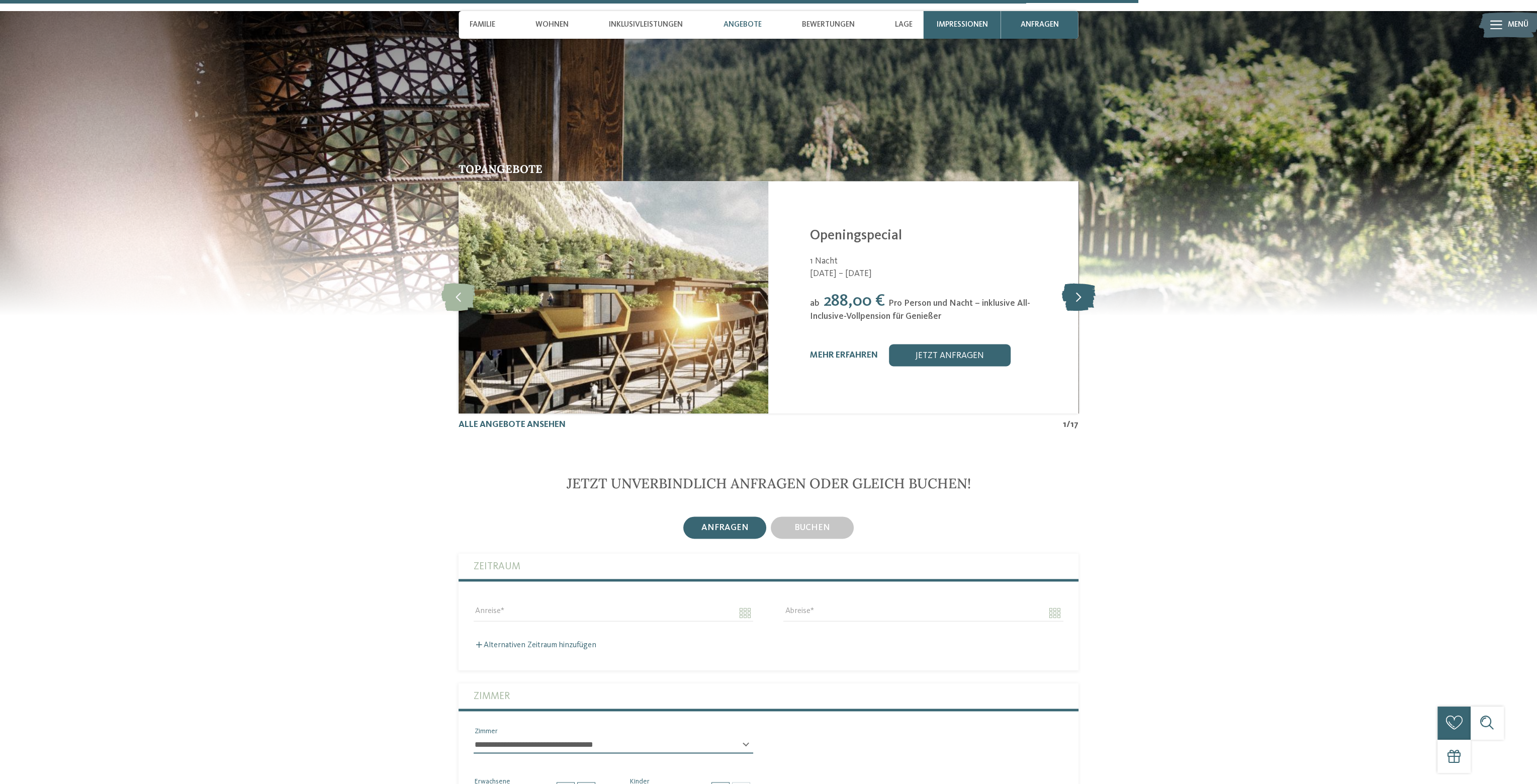
click at [1080, 283] on icon at bounding box center [1078, 297] width 34 height 28
